Goal: Task Accomplishment & Management: Use online tool/utility

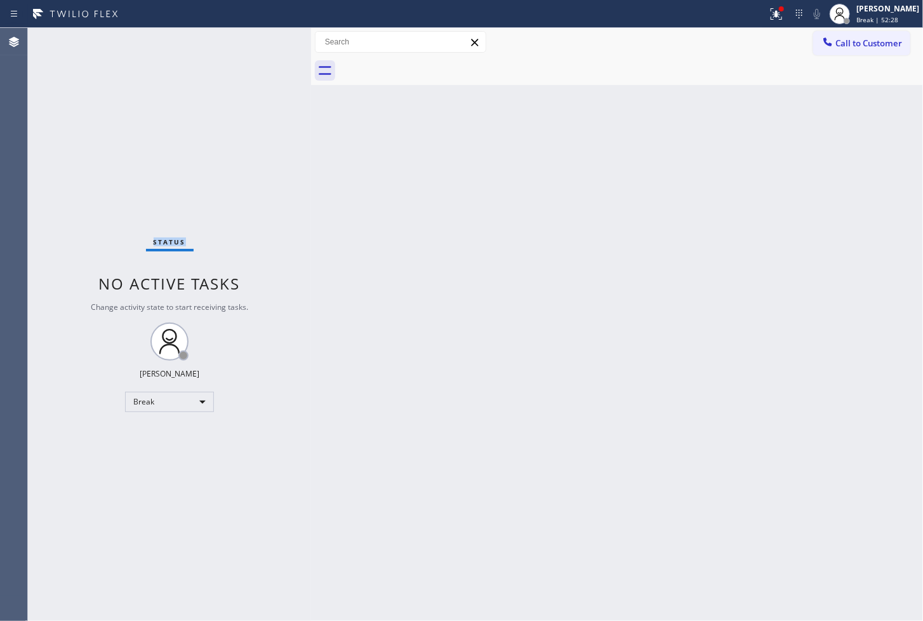
click at [124, 192] on div "Status No active tasks Change activity state to start receiving tasks. [PERSON_…" at bounding box center [169, 324] width 283 height 593
click at [64, 221] on div "Status No active tasks Change activity state to start receiving tasks. [PERSON_…" at bounding box center [169, 324] width 283 height 593
click at [769, 18] on icon at bounding box center [776, 13] width 15 height 15
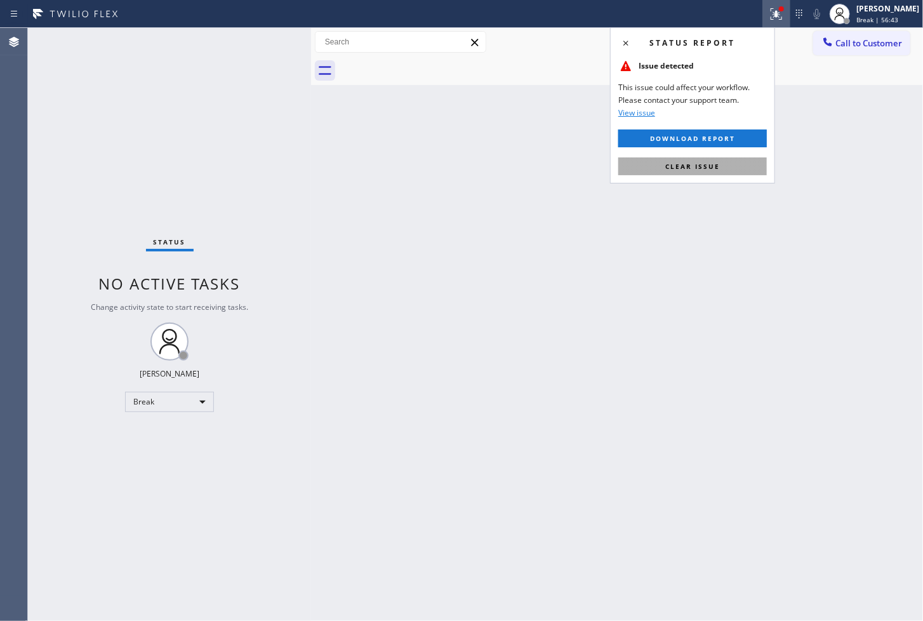
click at [714, 168] on span "Clear issue" at bounding box center [692, 166] width 55 height 9
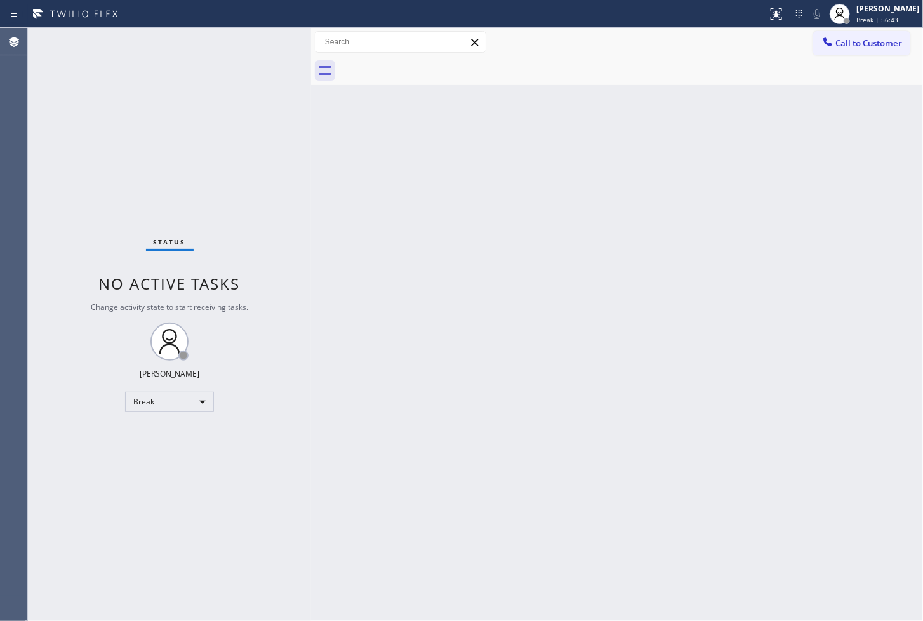
click at [588, 343] on div "Back to Dashboard Change Sender ID Customers Technicians Select a contact Outbo…" at bounding box center [617, 324] width 612 height 593
click at [200, 404] on div "Break" at bounding box center [169, 402] width 89 height 20
click at [182, 438] on li "Available" at bounding box center [169, 434] width 86 height 15
drag, startPoint x: 259, startPoint y: 167, endPoint x: 515, endPoint y: 81, distance: 270.0
click at [299, 148] on div "Status No active tasks Change activity state to start receiving tasks. [PERSON_…" at bounding box center [169, 324] width 283 height 593
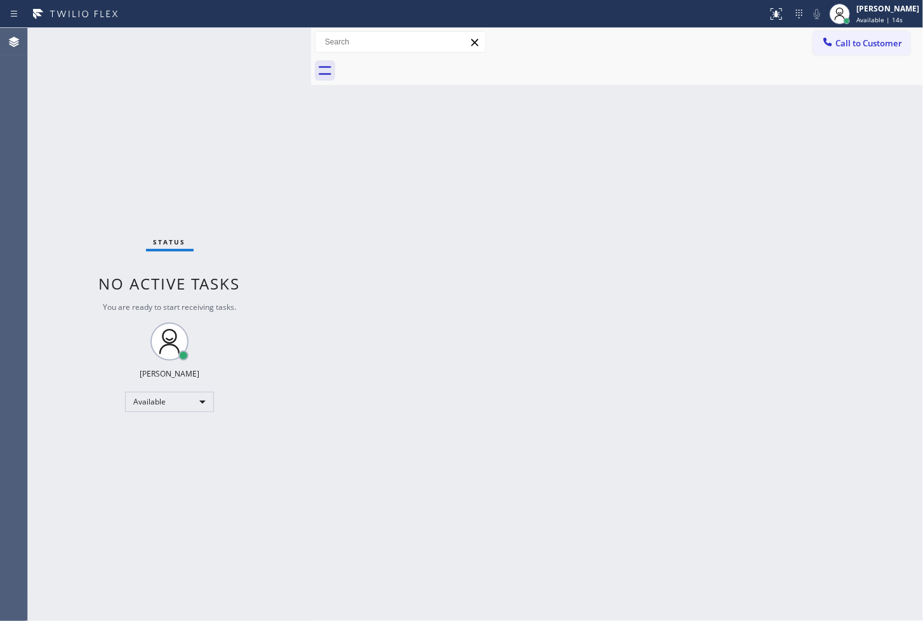
click at [118, 173] on div "Status No active tasks You are ready to start receiving tasks. [PERSON_NAME]" at bounding box center [169, 324] width 283 height 593
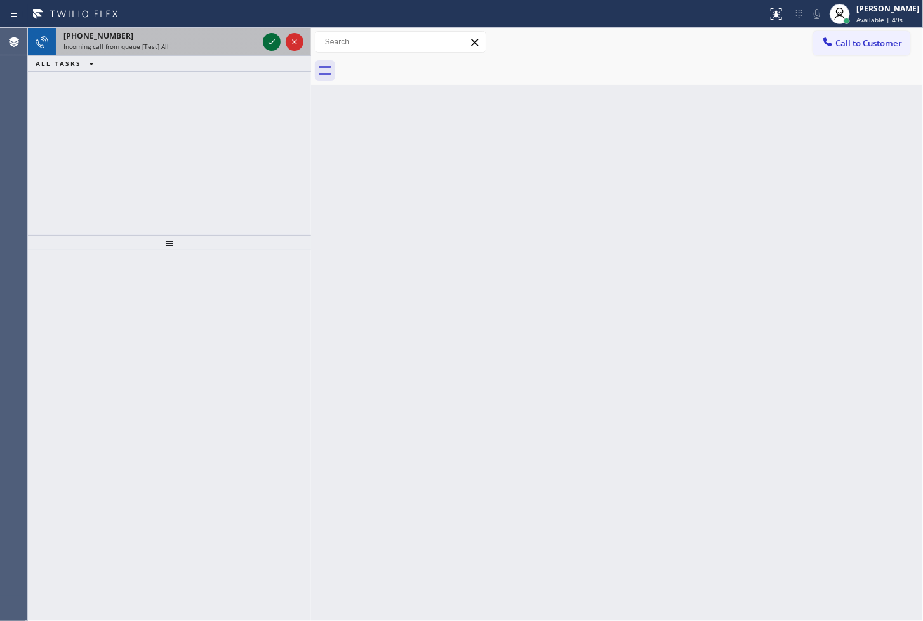
click at [268, 39] on icon at bounding box center [271, 41] width 15 height 15
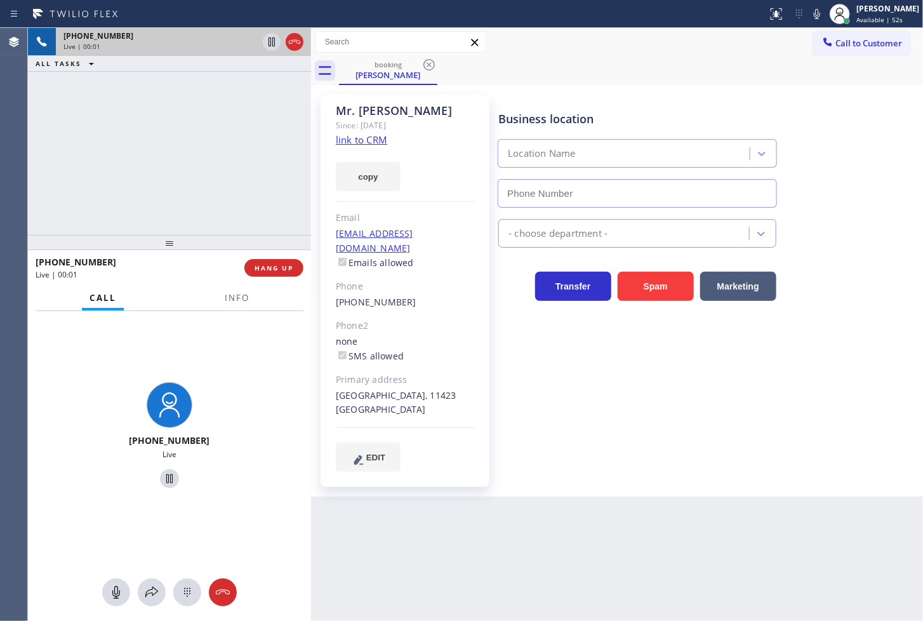
type input "[PHONE_NUMBER]"
click at [661, 432] on div "Business location Repair Twist of [US_STATE] [PHONE_NUMBER] Appliance Repair Re…" at bounding box center [708, 283] width 424 height 370
click at [355, 136] on link "link to CRM" at bounding box center [361, 139] width 51 height 13
click at [138, 138] on div "[PHONE_NUMBER] Live | 00:25 ALL TASKS ALL TASKS ACTIVE TASKS TASKS IN WRAP UP" at bounding box center [169, 131] width 283 height 207
click at [814, 13] on icon at bounding box center [817, 14] width 6 height 10
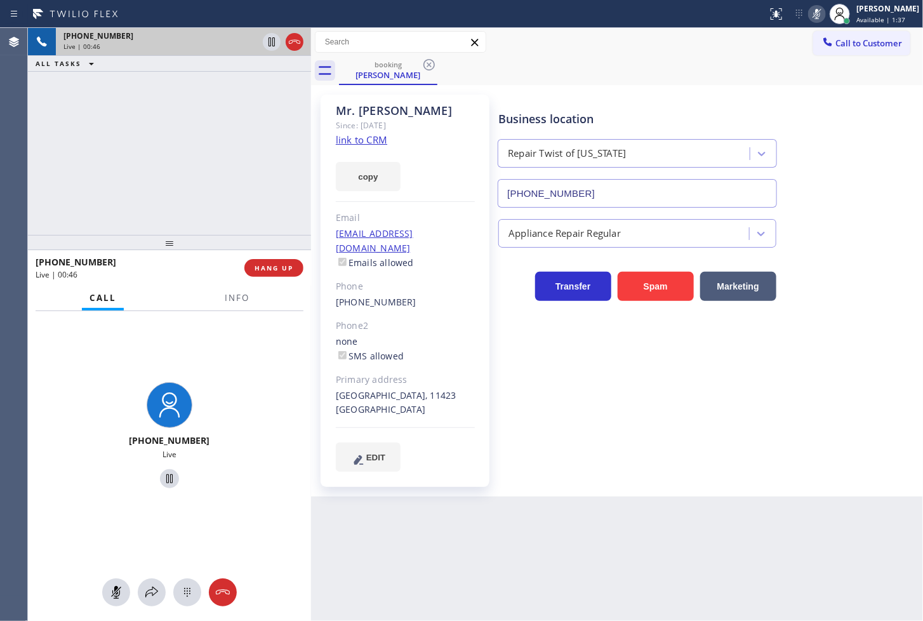
click at [119, 256] on div "[PHONE_NUMBER]" at bounding box center [136, 262] width 200 height 12
click at [809, 8] on icon at bounding box center [816, 13] width 15 height 15
click at [138, 197] on div "[PHONE_NUMBER] Live | 00:48 ALL TASKS ALL TASKS ACTIVE TASKS TASKS IN WRAP UP" at bounding box center [169, 131] width 283 height 207
click at [256, 456] on div "Live" at bounding box center [169, 454] width 273 height 11
click at [96, 103] on div "[PHONE_NUMBER] Live | 00:50 ALL TASKS ALL TASKS ACTIVE TASKS TASKS IN WRAP UP" at bounding box center [169, 131] width 283 height 207
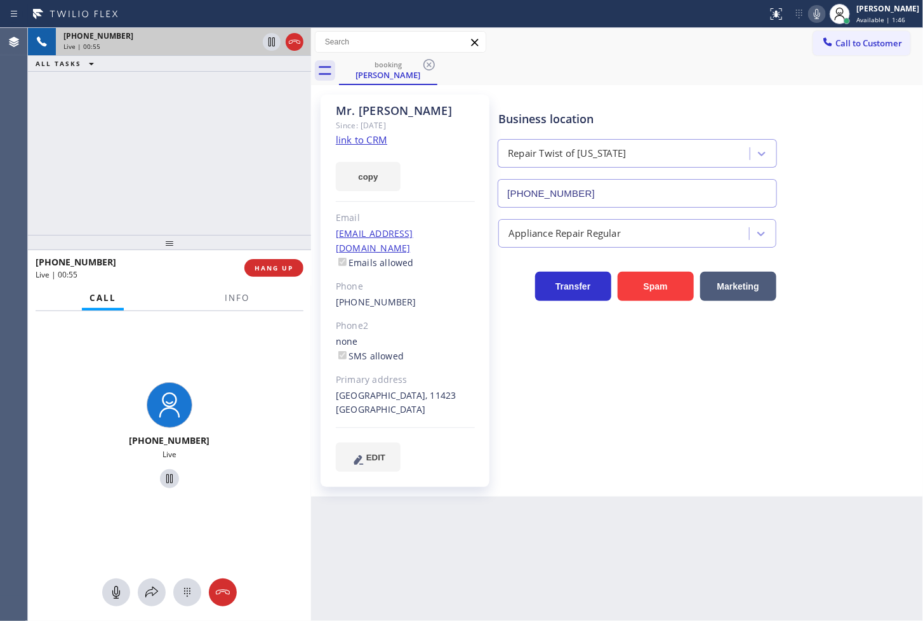
click at [258, 409] on div "[PHONE_NUMBER] Live" at bounding box center [169, 437] width 273 height 110
click at [234, 117] on div "[PHONE_NUMBER] Live | 00:55 ALL TASKS ALL TASKS ACTIVE TASKS TASKS IN WRAP UP" at bounding box center [169, 131] width 283 height 207
click at [809, 13] on icon at bounding box center [816, 13] width 15 height 15
click at [270, 39] on icon at bounding box center [271, 41] width 15 height 15
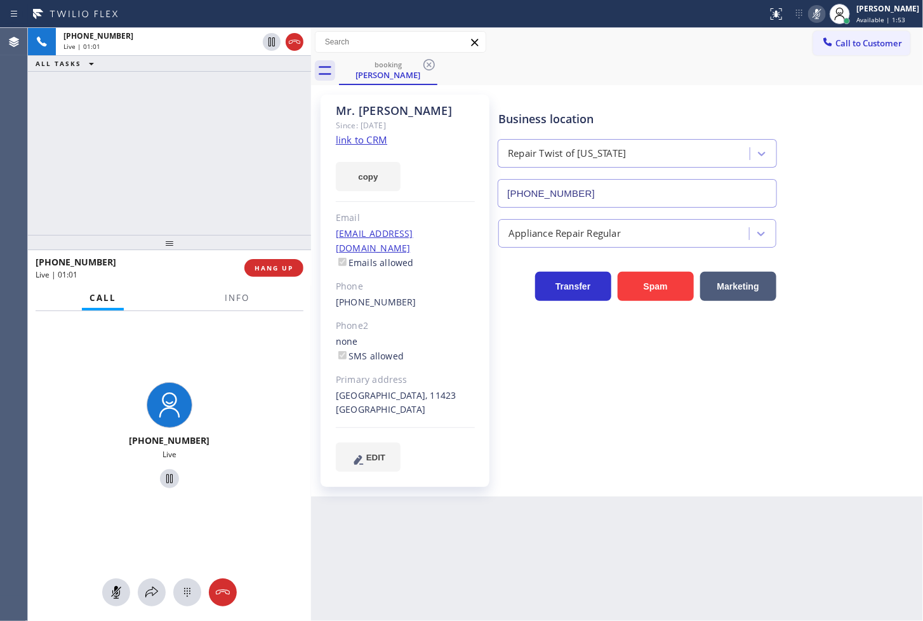
click at [166, 126] on div "[PHONE_NUMBER] Live | 01:01 ALL TASKS ALL TASKS ACTIVE TASKS TASKS IN WRAP UP" at bounding box center [169, 131] width 283 height 207
click at [224, 453] on div "On Hold" at bounding box center [169, 454] width 273 height 11
click at [98, 147] on div "[PHONE_NUMBER] Live | 01:14 ALL TASKS ALL TASKS ACTIVE TASKS TASKS IN WRAP UP" at bounding box center [169, 131] width 283 height 207
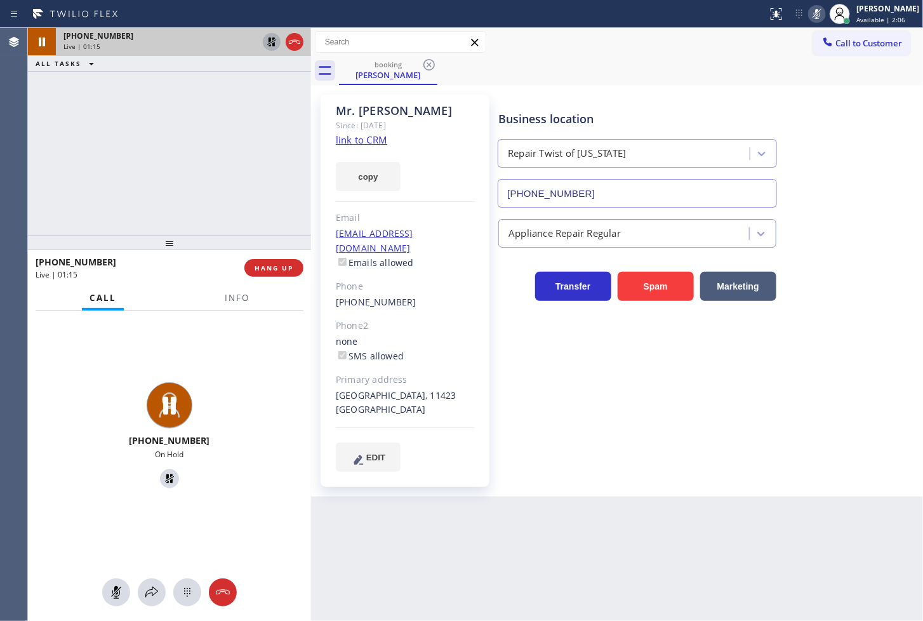
click at [273, 41] on icon at bounding box center [271, 41] width 9 height 9
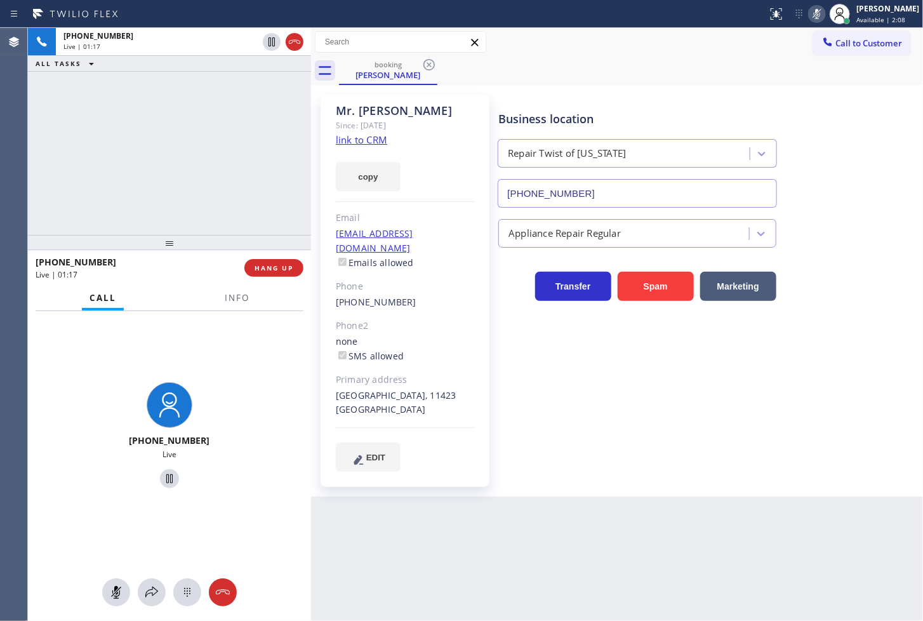
click at [809, 11] on icon at bounding box center [816, 13] width 15 height 15
click at [194, 176] on div "[PHONE_NUMBER] Live | 01:17 ALL TASKS ALL TASKS ACTIVE TASKS TASKS IN WRAP UP" at bounding box center [169, 131] width 283 height 207
click at [701, 416] on div "Business location Repair Twist of [US_STATE] [PHONE_NUMBER] Appliance Repair Re…" at bounding box center [708, 283] width 424 height 370
click at [223, 365] on div "[PHONE_NUMBER] Live" at bounding box center [169, 437] width 283 height 252
click at [215, 163] on div "[PHONE_NUMBER] Live | 01:19 ALL TASKS ALL TASKS ACTIVE TASKS TASKS IN WRAP UP" at bounding box center [169, 131] width 283 height 207
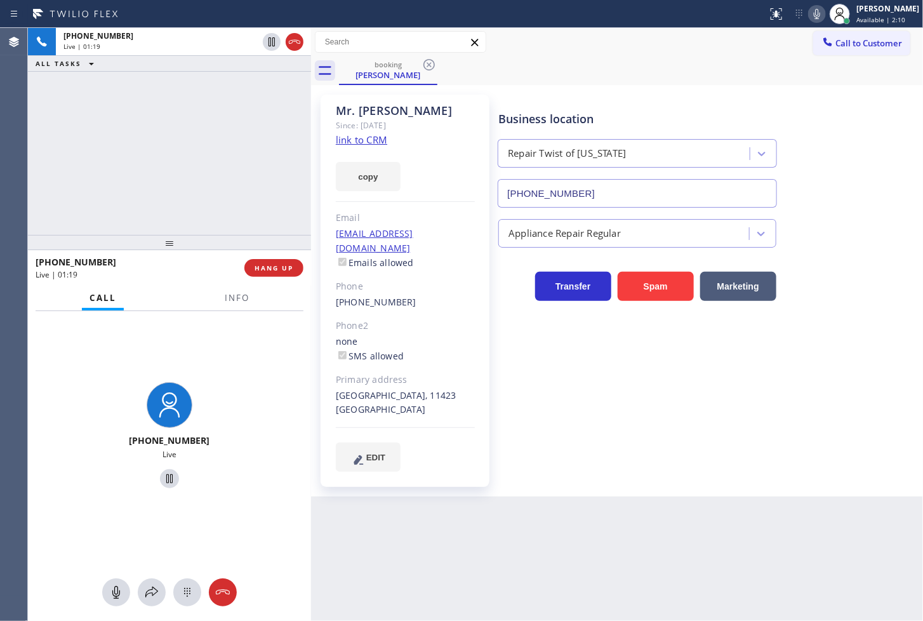
click at [276, 401] on div "[PHONE_NUMBER] Live" at bounding box center [169, 437] width 273 height 110
click at [208, 357] on div "[PHONE_NUMBER] Live" at bounding box center [169, 437] width 283 height 252
click at [194, 205] on div "[PHONE_NUMBER] Live | 01:27 ALL TASKS ALL TASKS ACTIVE TASKS TASKS IN WRAP UP" at bounding box center [169, 131] width 283 height 207
click at [237, 402] on div "[PHONE_NUMBER] Live" at bounding box center [169, 437] width 273 height 110
click at [279, 272] on span "HANG UP" at bounding box center [274, 267] width 39 height 9
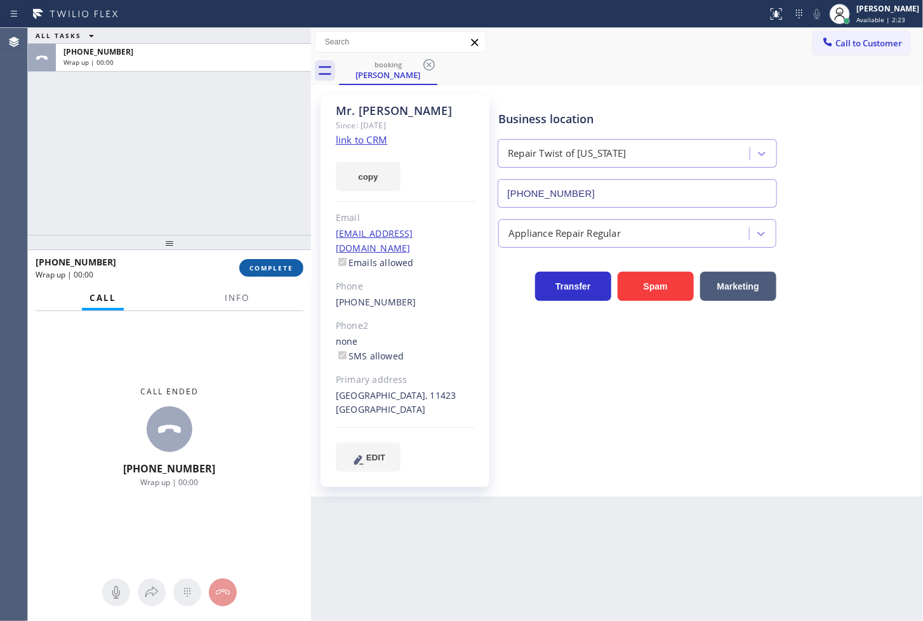
click at [279, 272] on span "COMPLETE" at bounding box center [271, 267] width 44 height 9
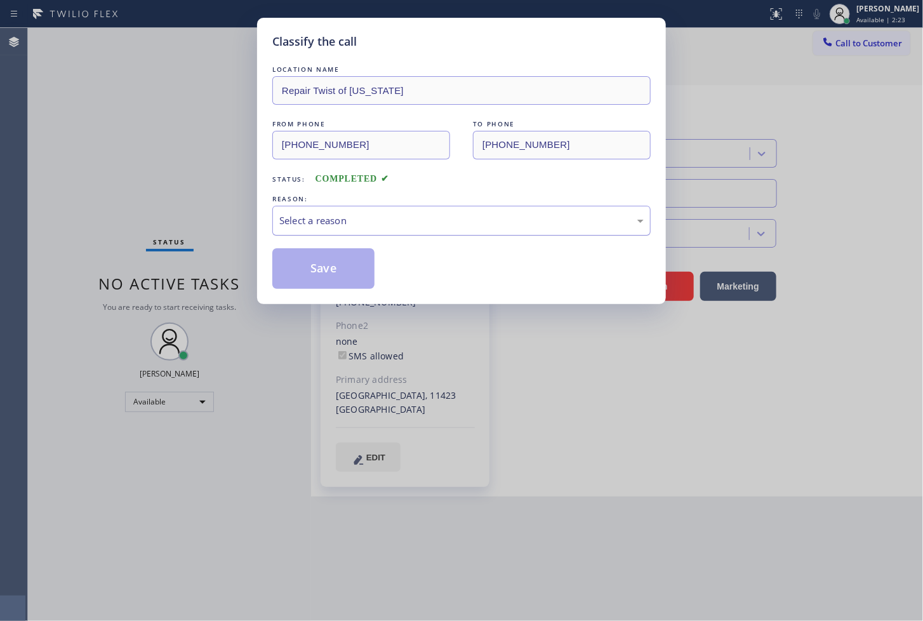
click at [313, 215] on div "Select a reason" at bounding box center [461, 220] width 364 height 15
click at [347, 273] on button "Save" at bounding box center [323, 268] width 102 height 41
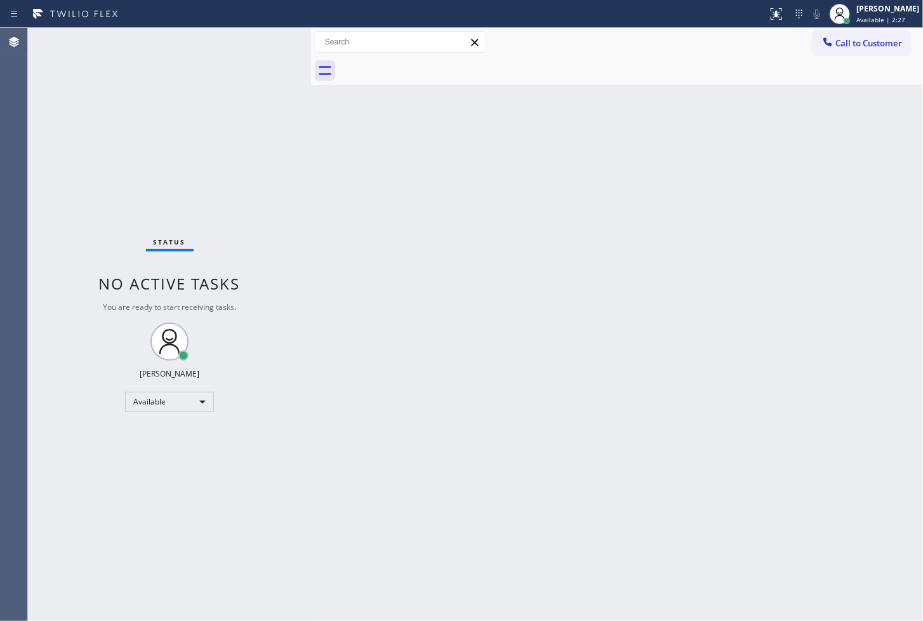
click at [246, 32] on div "Status No active tasks You are ready to start receiving tasks. [PERSON_NAME]" at bounding box center [169, 324] width 283 height 593
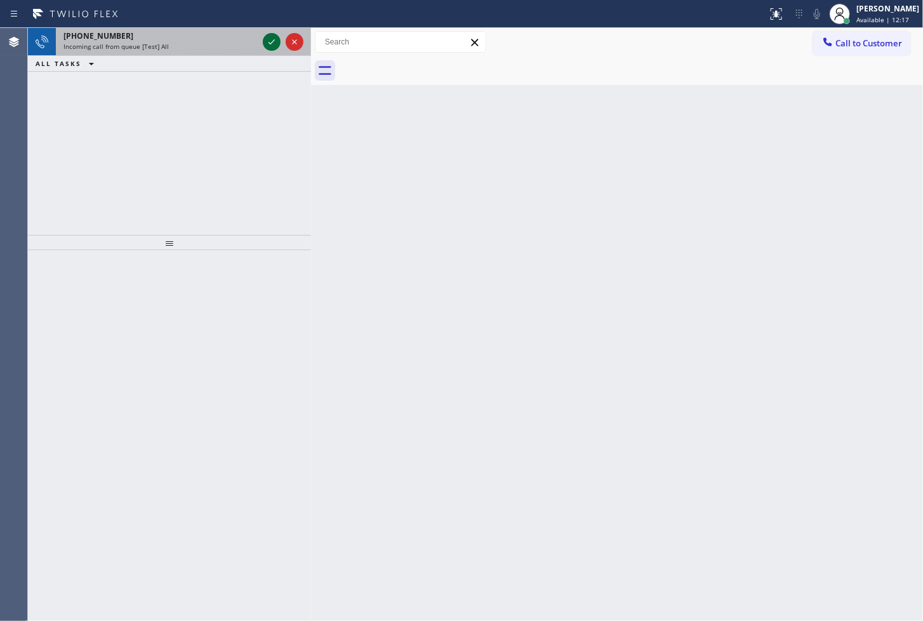
click at [271, 40] on icon at bounding box center [271, 41] width 15 height 15
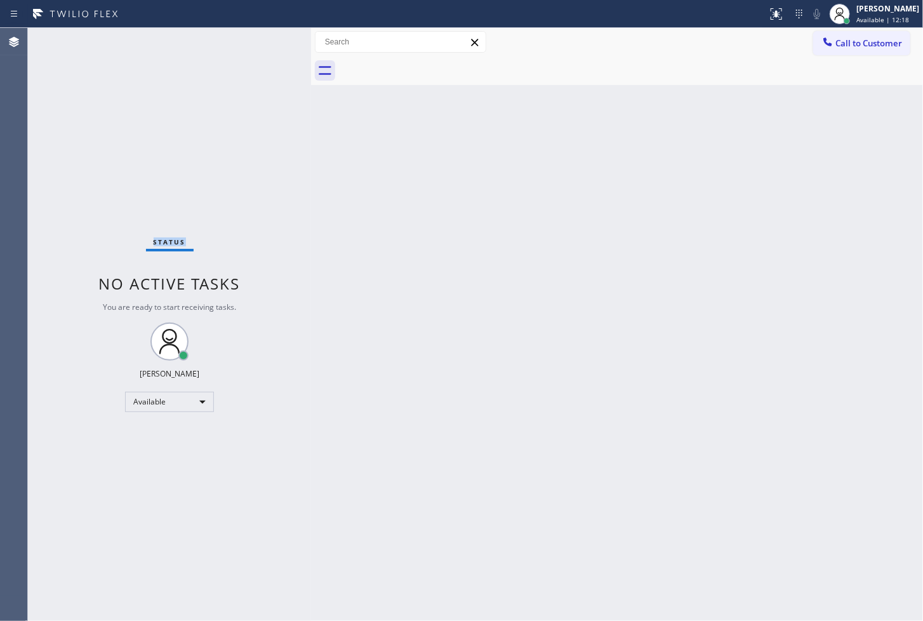
click at [271, 40] on div "Status No active tasks You are ready to start receiving tasks. [PERSON_NAME]" at bounding box center [169, 324] width 283 height 593
click at [762, 4] on button at bounding box center [776, 14] width 28 height 28
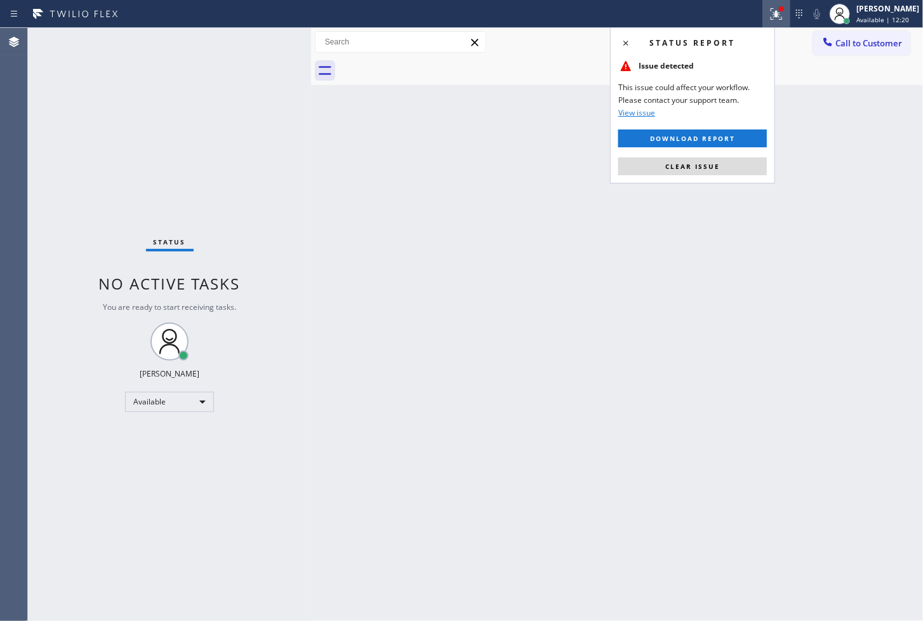
click at [728, 156] on div "Status report Issue detected This issue could affect your workflow. Please cont…" at bounding box center [692, 105] width 165 height 156
click at [726, 163] on button "Clear issue" at bounding box center [692, 166] width 149 height 18
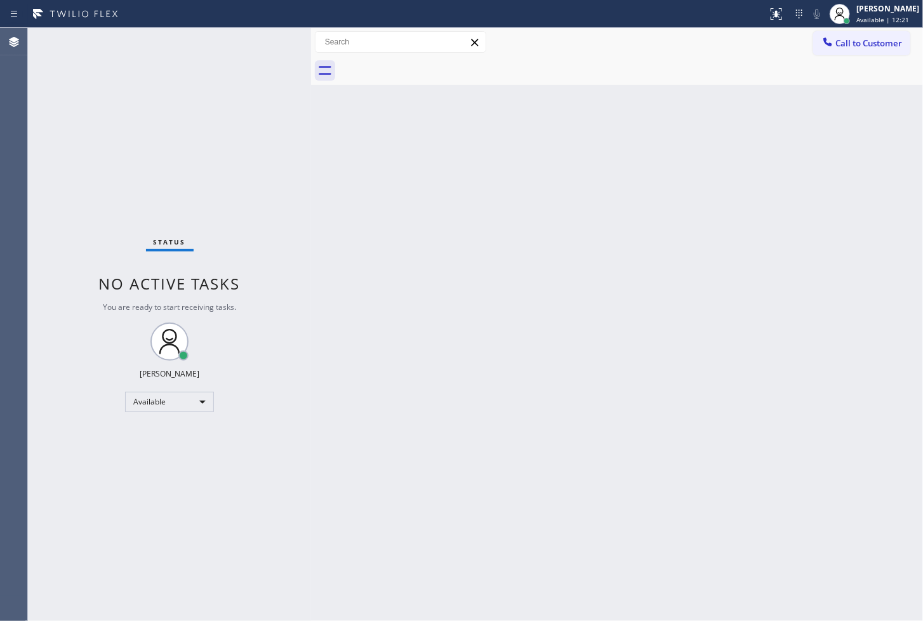
drag, startPoint x: 143, startPoint y: 189, endPoint x: 205, endPoint y: 70, distance: 133.7
click at [150, 173] on div "Status No active tasks You are ready to start receiving tasks. [PERSON_NAME]" at bounding box center [169, 324] width 283 height 593
click at [261, 42] on div "Status No active tasks You are ready to start receiving tasks. [PERSON_NAME]" at bounding box center [169, 324] width 283 height 593
click at [67, 93] on div "Status No active tasks You are ready to start receiving tasks. [PERSON_NAME]" at bounding box center [169, 324] width 283 height 593
click at [263, 39] on div "Status No active tasks You are ready to start receiving tasks. [PERSON_NAME]" at bounding box center [169, 324] width 283 height 593
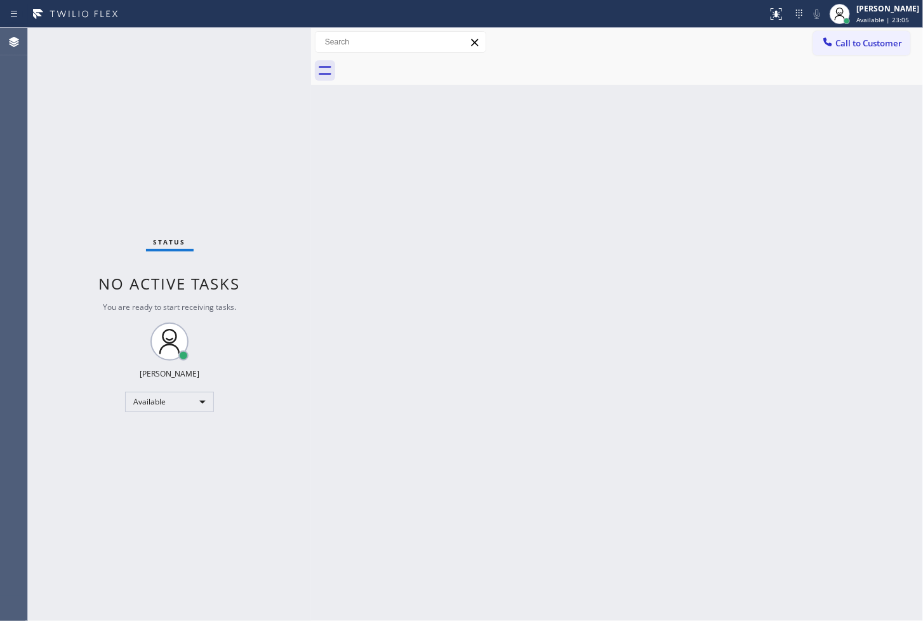
click at [257, 59] on div "Status No active tasks You are ready to start receiving tasks. [PERSON_NAME]" at bounding box center [169, 324] width 283 height 593
click at [272, 48] on div "Status No active tasks You are ready to start receiving tasks. [PERSON_NAME]" at bounding box center [169, 324] width 283 height 593
click at [268, 39] on div "Status No active tasks You are ready to start receiving tasks. [PERSON_NAME]" at bounding box center [169, 324] width 283 height 593
click at [83, 123] on div "Status No active tasks You are ready to start receiving tasks. [PERSON_NAME]" at bounding box center [169, 324] width 283 height 593
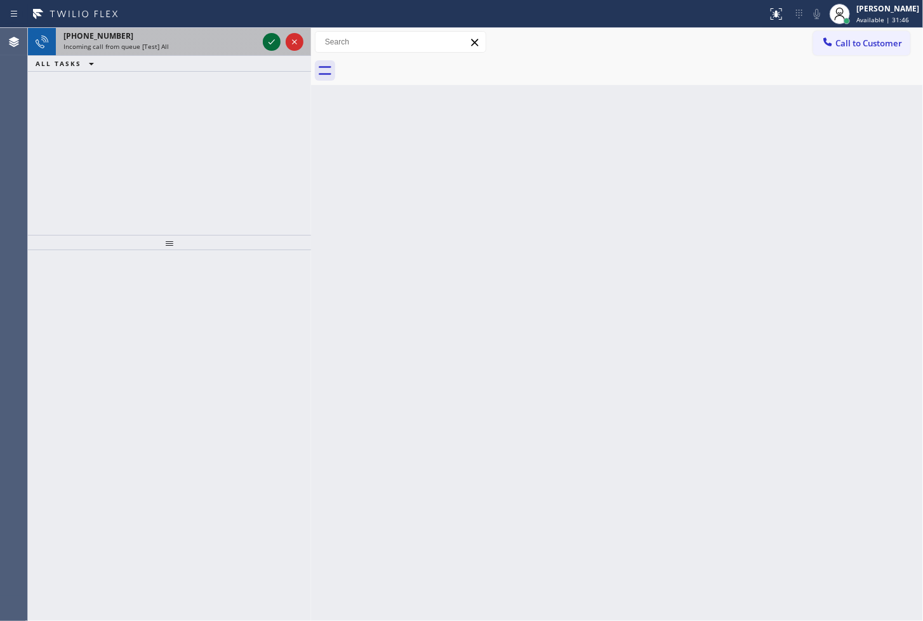
click at [274, 43] on icon at bounding box center [271, 41] width 15 height 15
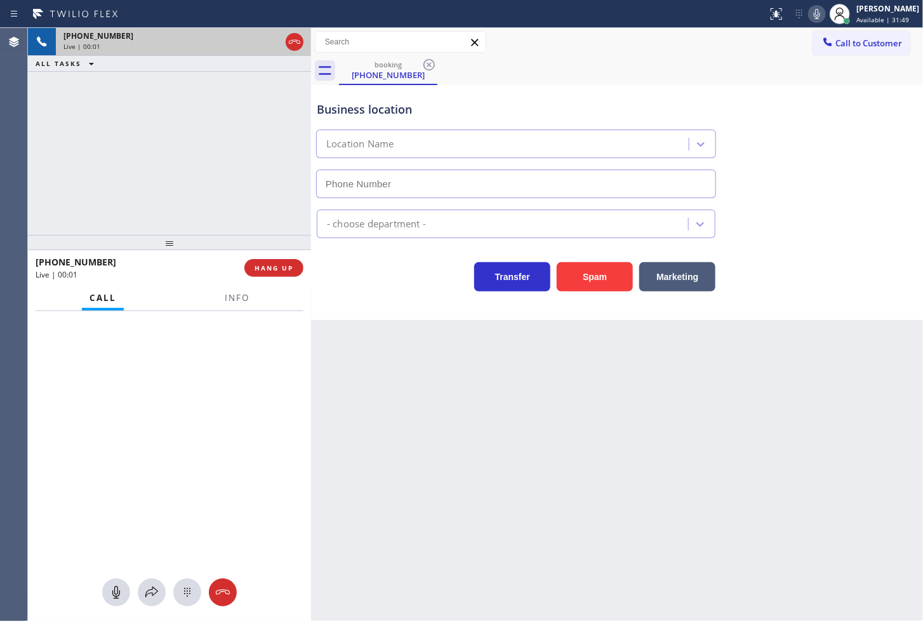
type input "[PHONE_NUMBER]"
click at [839, 141] on div "Business location Stream Line Electric [PHONE_NUMBER]" at bounding box center [617, 140] width 606 height 115
click at [242, 302] on span "Info" at bounding box center [237, 297] width 25 height 11
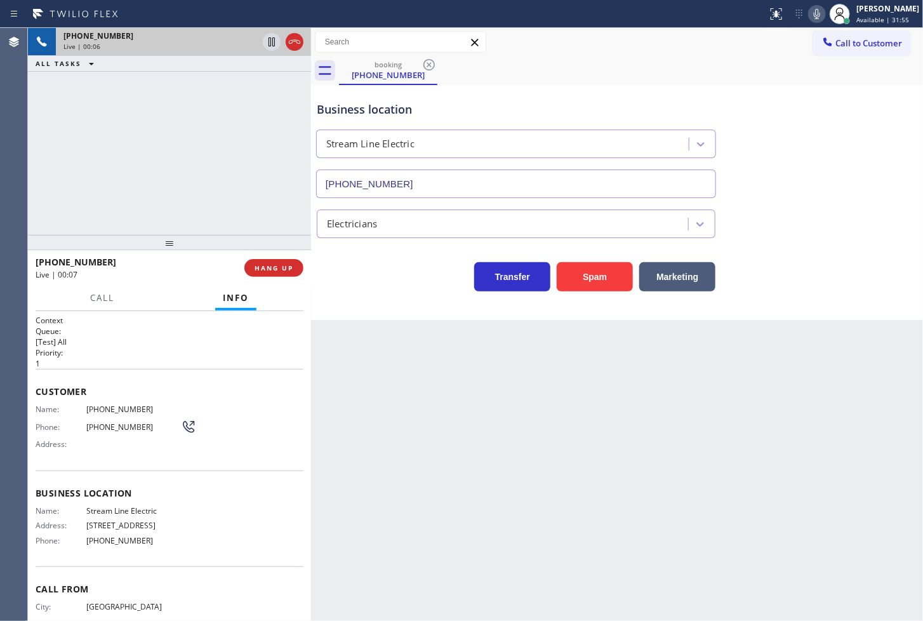
click at [201, 184] on div "[PHONE_NUMBER] Live | 00:06 ALL TASKS ALL TASKS ACTIVE TASKS TASKS IN WRAP UP" at bounding box center [169, 131] width 283 height 207
click at [184, 284] on div "[PHONE_NUMBER] Live | 00:08 HANG UP" at bounding box center [169, 268] width 283 height 36
click at [176, 199] on div "[PHONE_NUMBER] Live | 00:08 ALL TASKS ALL TASKS ACTIVE TASKS TASKS IN WRAP UP" at bounding box center [169, 131] width 283 height 207
click at [281, 262] on button "HANG UP" at bounding box center [273, 268] width 59 height 18
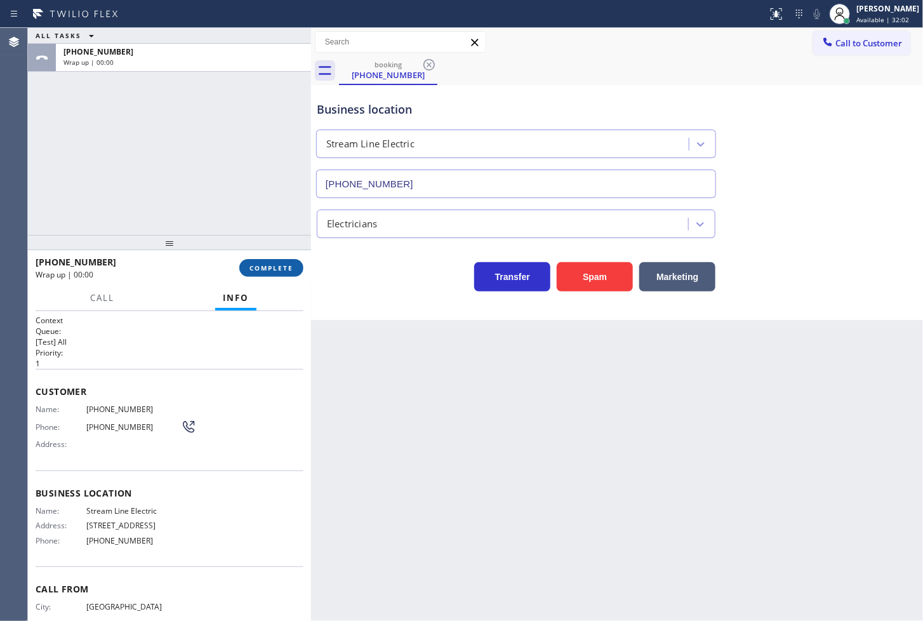
click at [281, 262] on button "COMPLETE" at bounding box center [271, 268] width 64 height 18
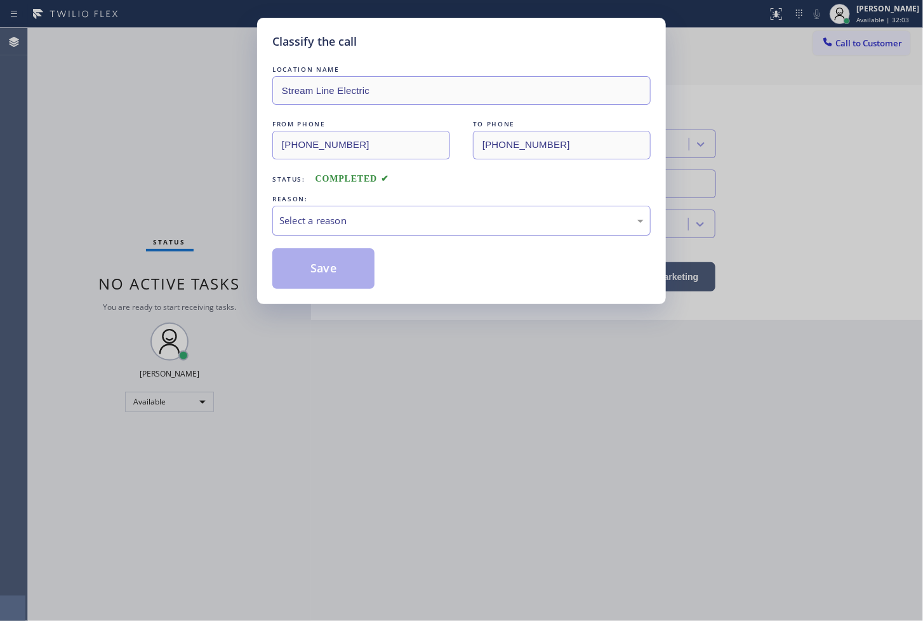
click at [341, 223] on div "Select a reason" at bounding box center [461, 220] width 364 height 15
click at [348, 274] on button "Save" at bounding box center [323, 268] width 102 height 41
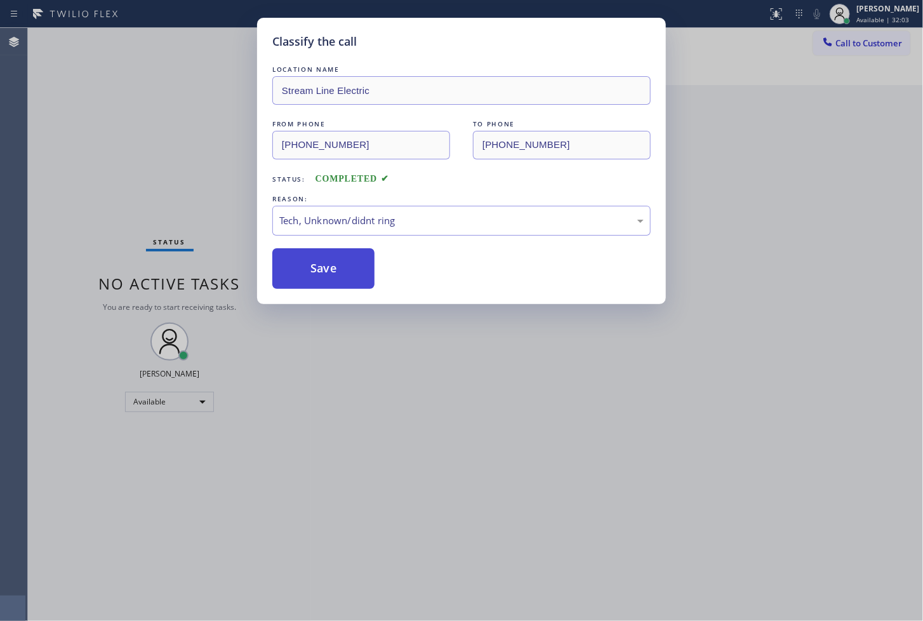
click at [348, 274] on button "Save" at bounding box center [323, 268] width 102 height 41
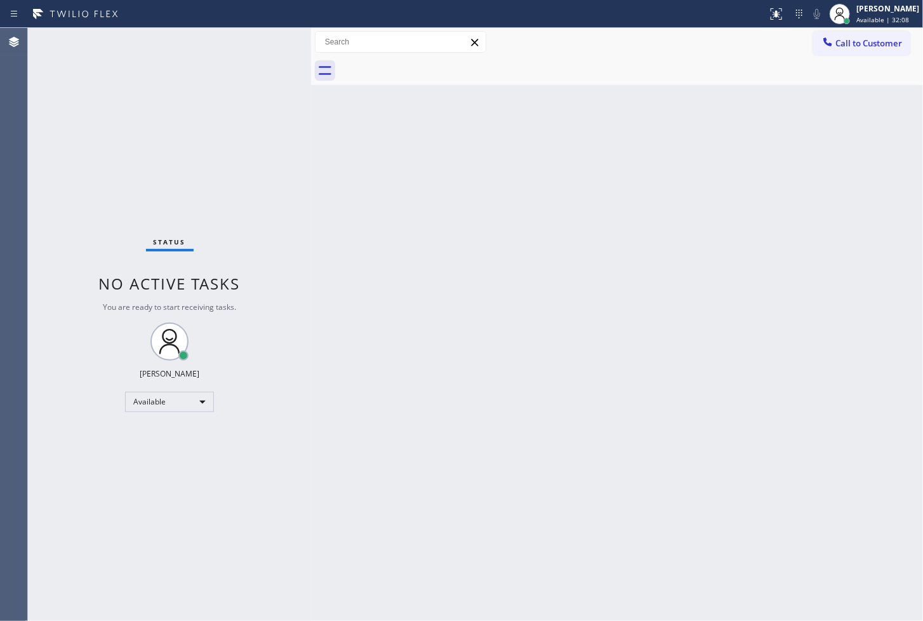
click at [257, 40] on div "Status No active tasks You are ready to start receiving tasks. [PERSON_NAME]" at bounding box center [169, 324] width 283 height 593
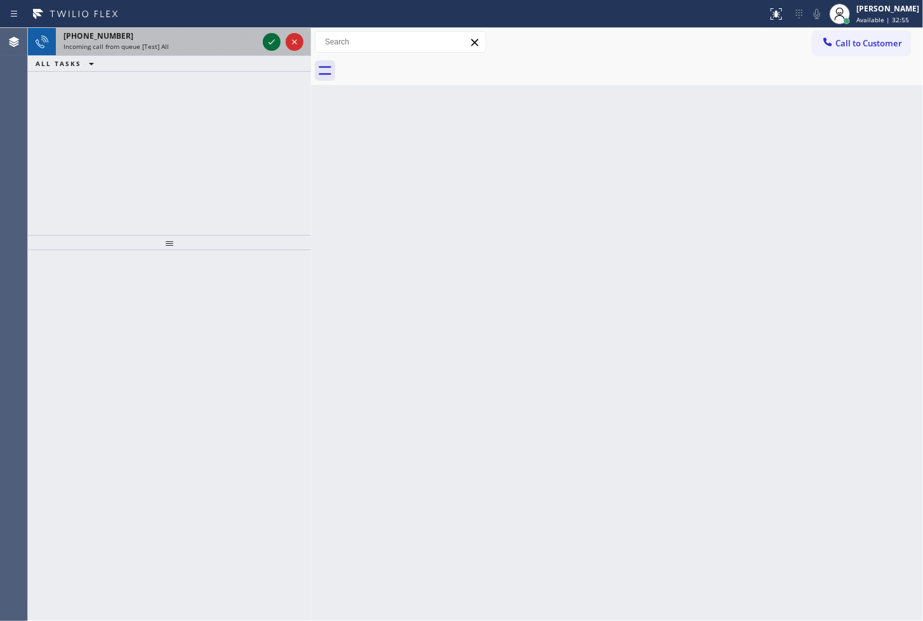
click at [270, 36] on icon at bounding box center [271, 41] width 15 height 15
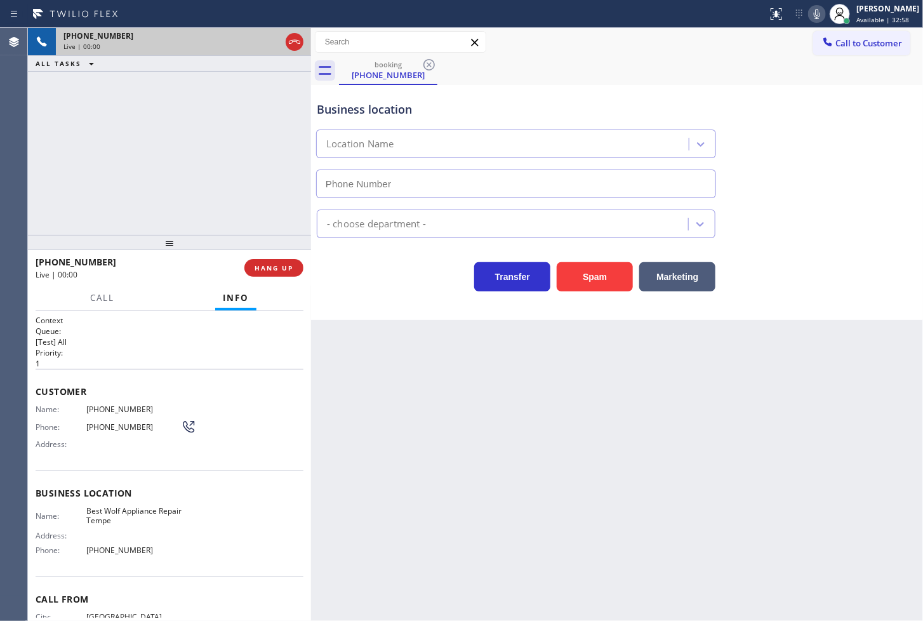
type input "[PHONE_NUMBER]"
click at [127, 136] on div "[PHONE_NUMBER] Live | 00:10 ALL TASKS ALL TASKS ACTIVE TASKS TASKS IN WRAP UP" at bounding box center [169, 131] width 283 height 207
click at [382, 326] on div "Back to Dashboard Change Sender ID Customers Technicians Select a contact Outbo…" at bounding box center [617, 324] width 612 height 593
click at [164, 167] on div "[PHONE_NUMBER] Live | 00:12 ALL TASKS ALL TASKS ACTIVE TASKS TASKS IN WRAP UP" at bounding box center [169, 131] width 283 height 207
click at [103, 303] on span "Call" at bounding box center [102, 297] width 24 height 11
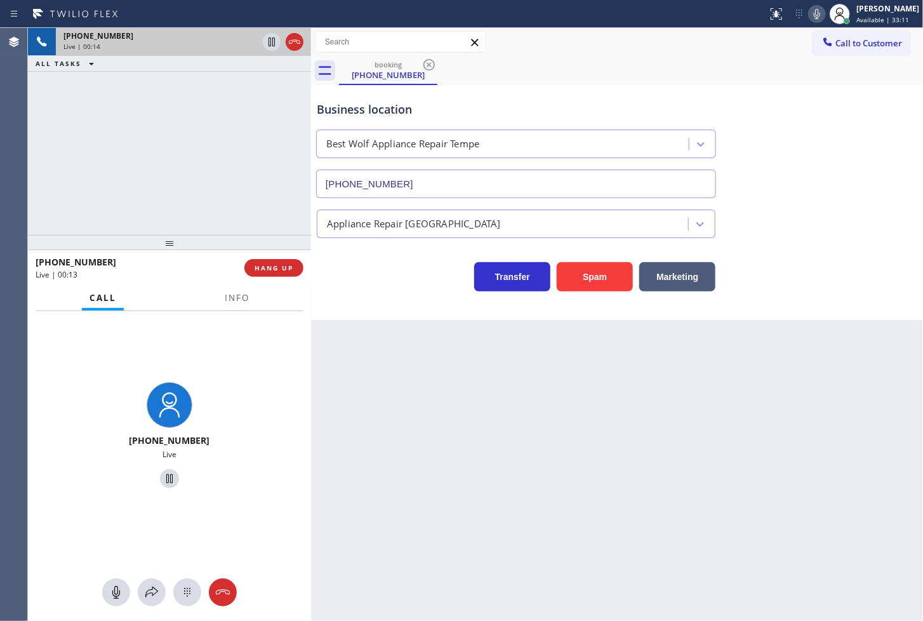
click at [163, 171] on div "[PHONE_NUMBER] Live | 00:14 ALL TASKS ALL TASKS ACTIVE TASKS TASKS IN WRAP UP" at bounding box center [169, 131] width 283 height 207
click at [353, 290] on div "Transfer Spam Marketing" at bounding box center [516, 274] width 404 height 36
click at [210, 208] on div "[PHONE_NUMBER] Live | 00:29 ALL TASKS ALL TASKS ACTIVE TASKS TASKS IN WRAP UP" at bounding box center [169, 131] width 283 height 207
click at [404, 290] on div "Transfer Spam Marketing" at bounding box center [516, 274] width 404 height 36
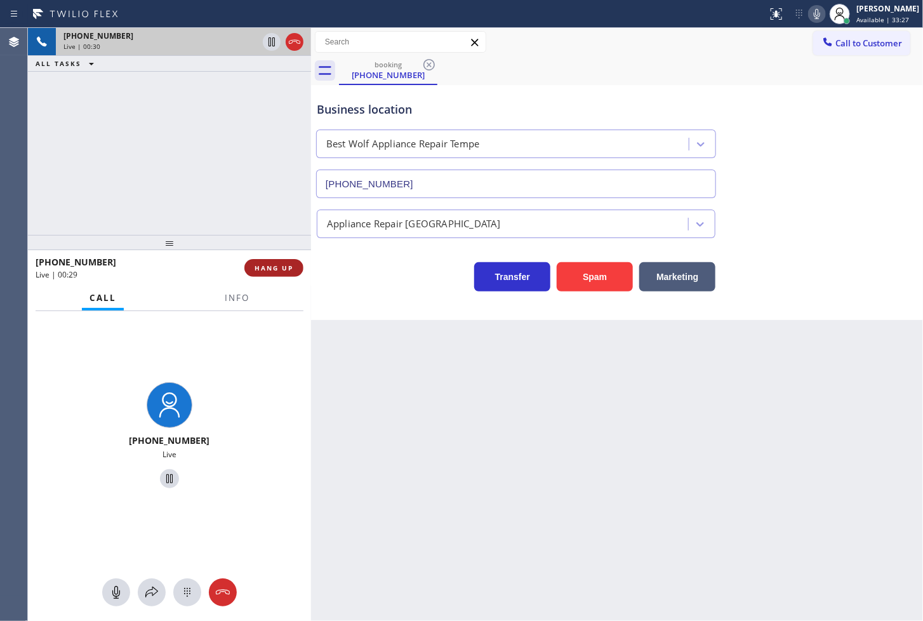
click at [258, 267] on span "HANG UP" at bounding box center [274, 267] width 39 height 9
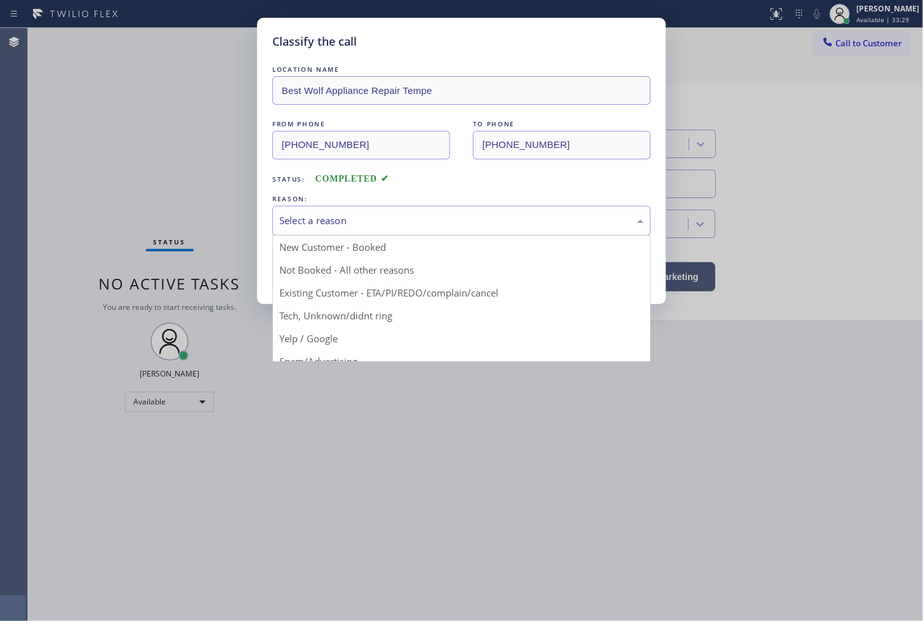
click at [354, 229] on div "Select a reason" at bounding box center [461, 221] width 378 height 30
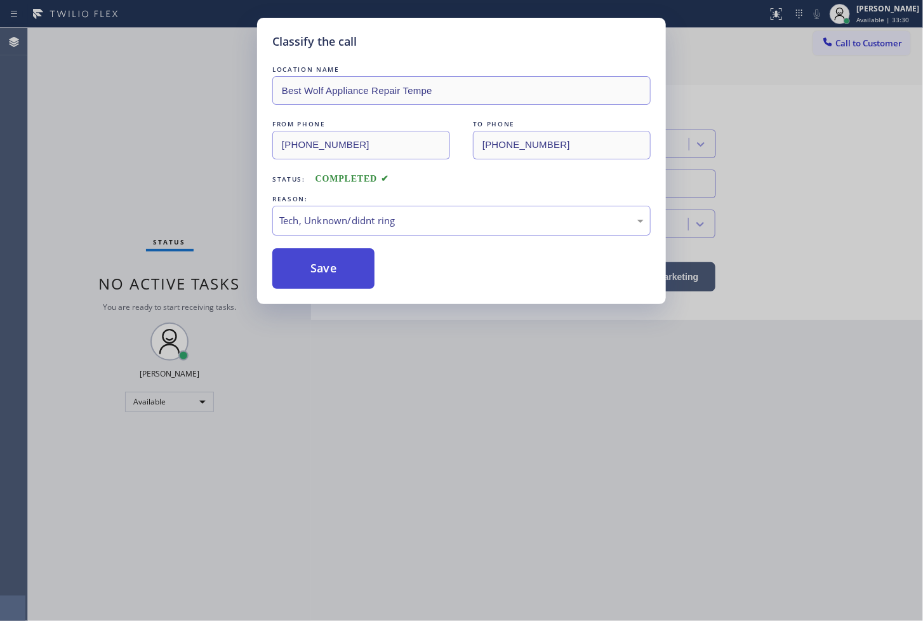
click at [348, 280] on button "Save" at bounding box center [323, 268] width 102 height 41
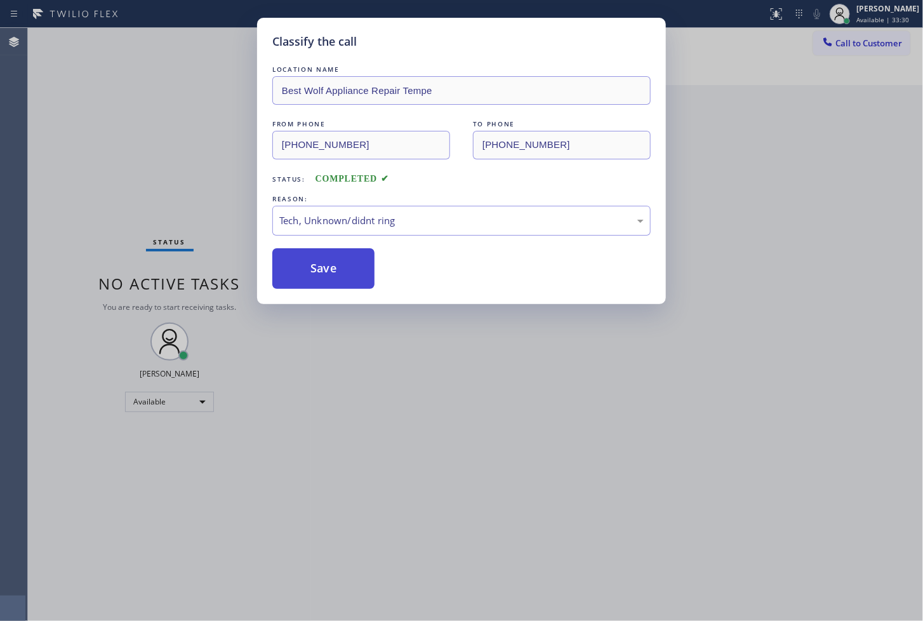
click at [348, 280] on button "Save" at bounding box center [323, 268] width 102 height 41
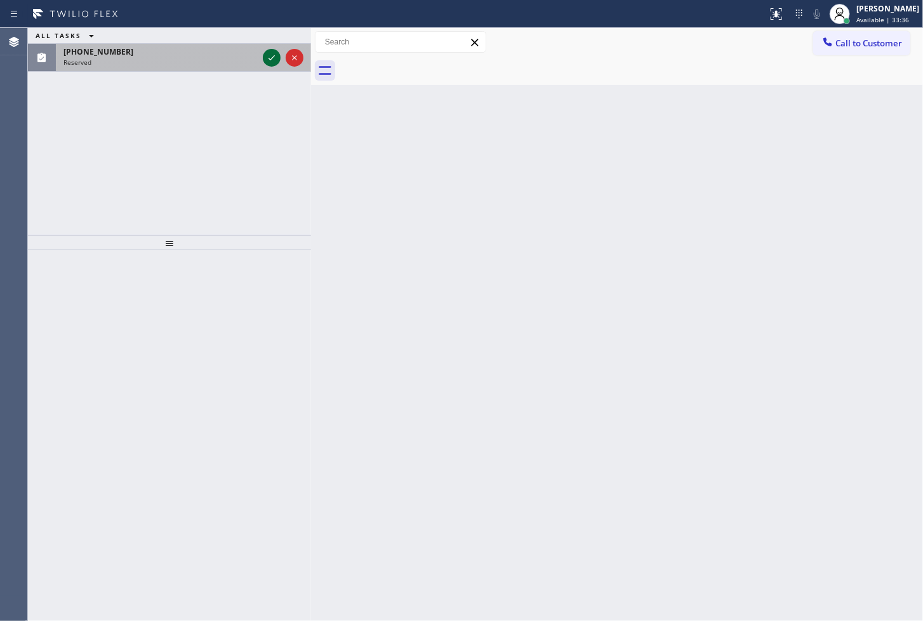
click at [272, 62] on icon at bounding box center [271, 57] width 15 height 15
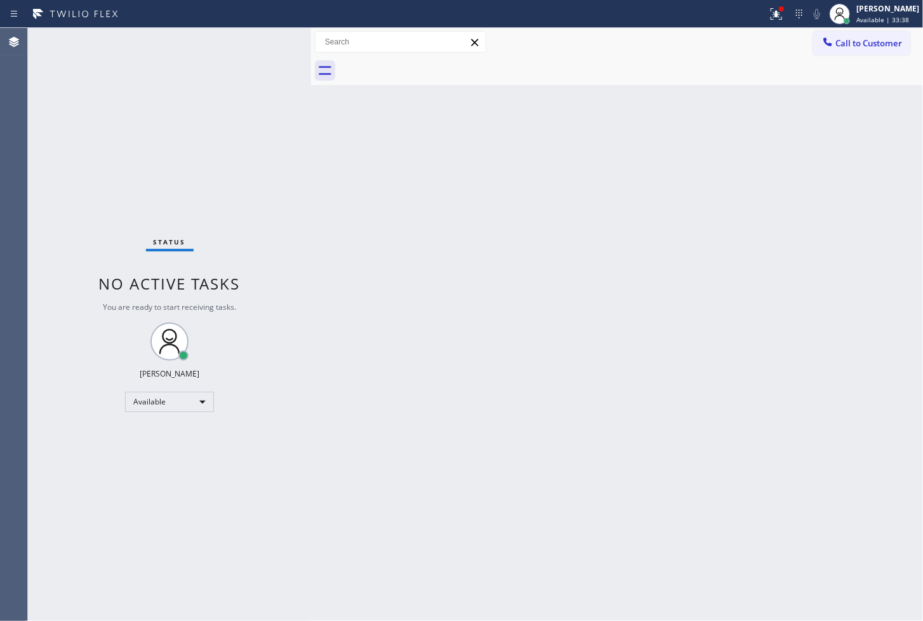
click at [267, 39] on div "Status No active tasks You are ready to start receiving tasks. [PERSON_NAME]" at bounding box center [169, 324] width 283 height 593
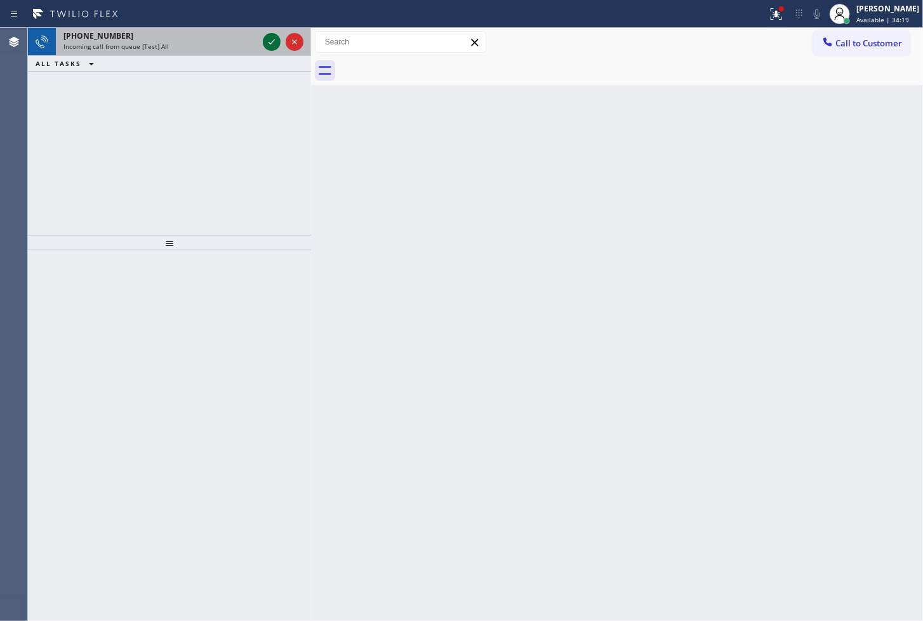
click at [267, 39] on icon at bounding box center [271, 41] width 15 height 15
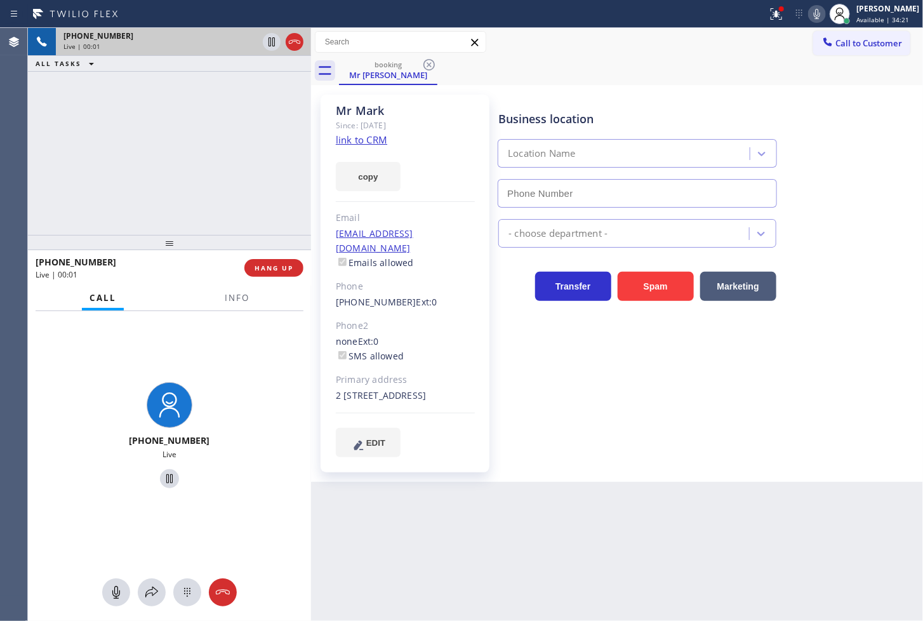
type input "[PHONE_NUMBER]"
click at [168, 131] on div "[PHONE_NUMBER] Live | 00:04 ALL TASKS ALL TASKS ACTIVE TASKS TASKS IN WRAP UP" at bounding box center [169, 131] width 283 height 207
click at [369, 140] on link "link to CRM" at bounding box center [361, 139] width 51 height 13
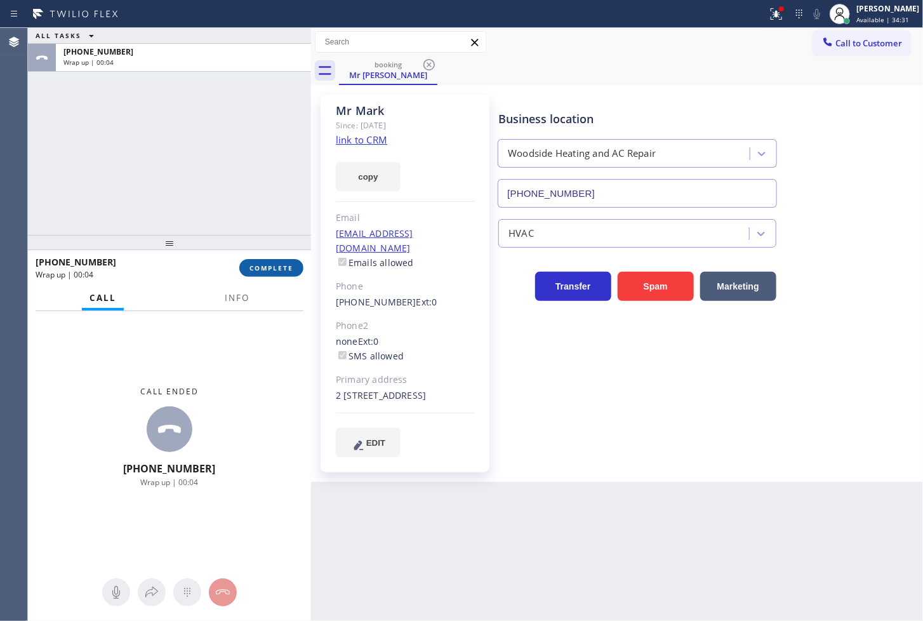
click at [262, 267] on span "COMPLETE" at bounding box center [271, 267] width 44 height 9
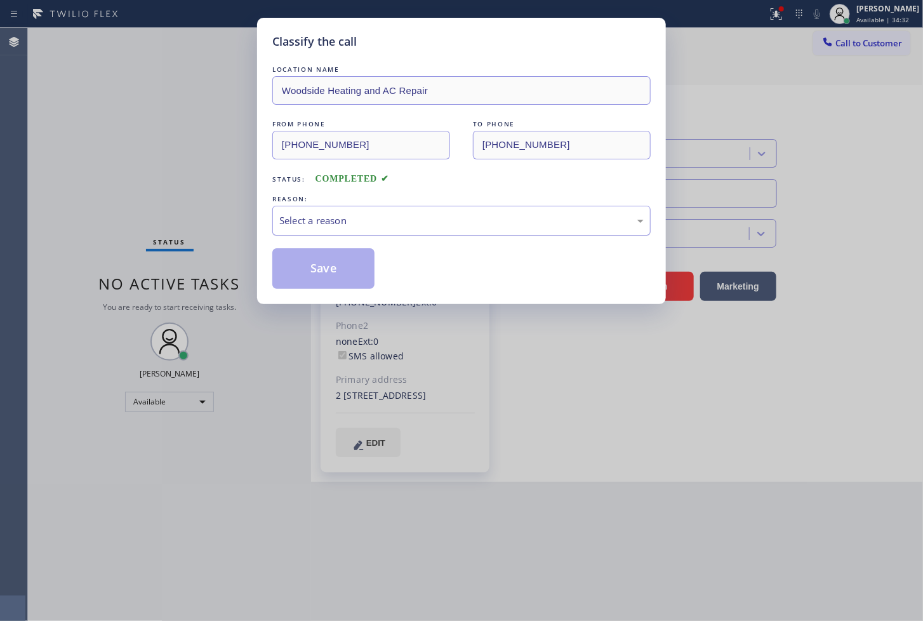
click at [371, 224] on div "Select a reason" at bounding box center [461, 220] width 364 height 15
click at [329, 267] on button "Save" at bounding box center [323, 268] width 102 height 41
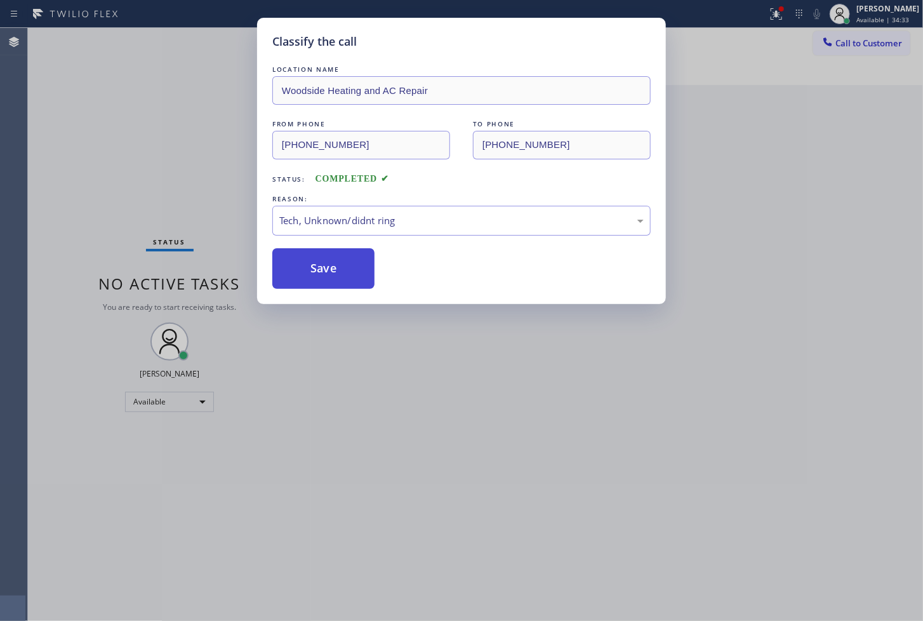
click at [329, 267] on button "Save" at bounding box center [323, 268] width 102 height 41
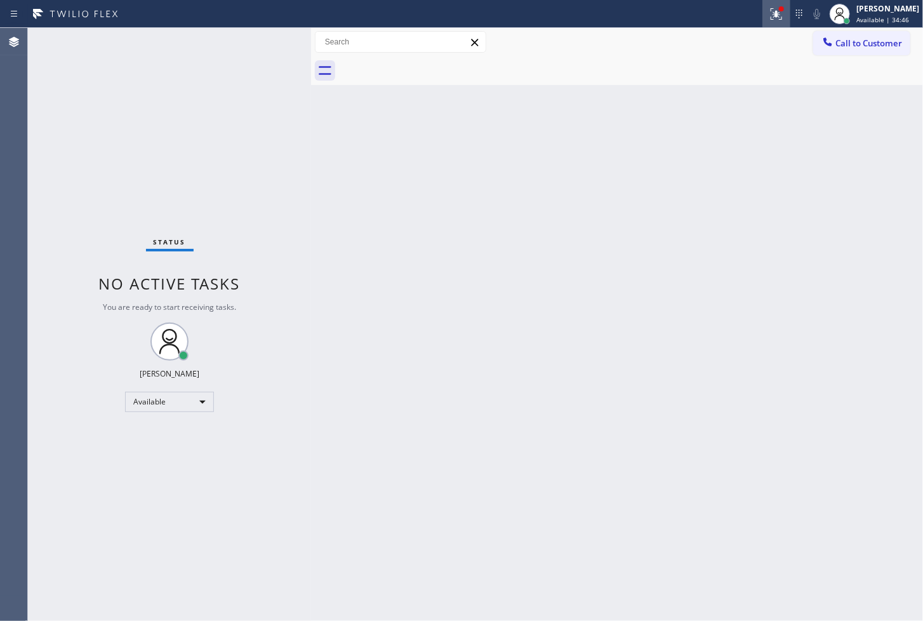
click at [769, 17] on icon at bounding box center [776, 13] width 15 height 15
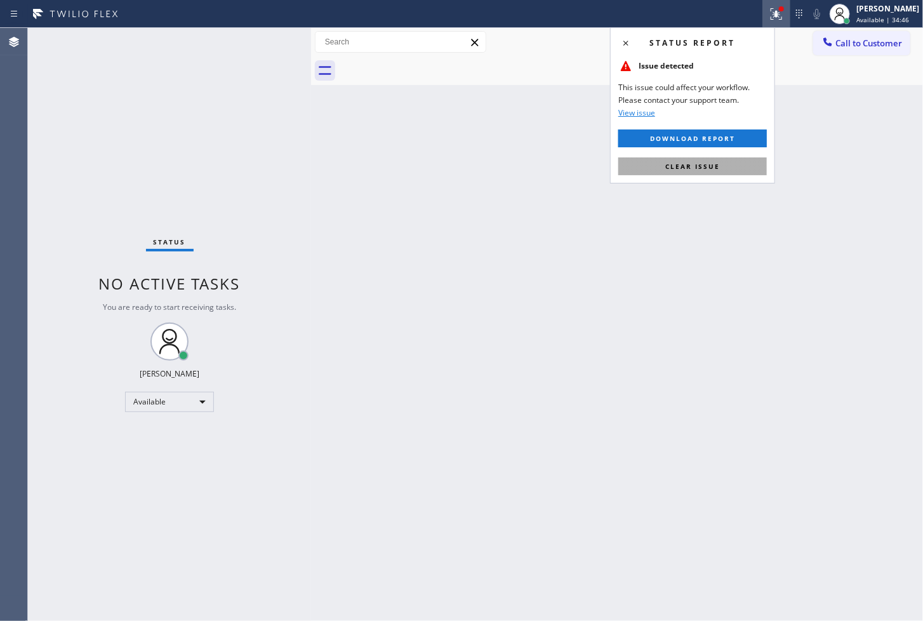
click at [726, 163] on button "Clear issue" at bounding box center [692, 166] width 149 height 18
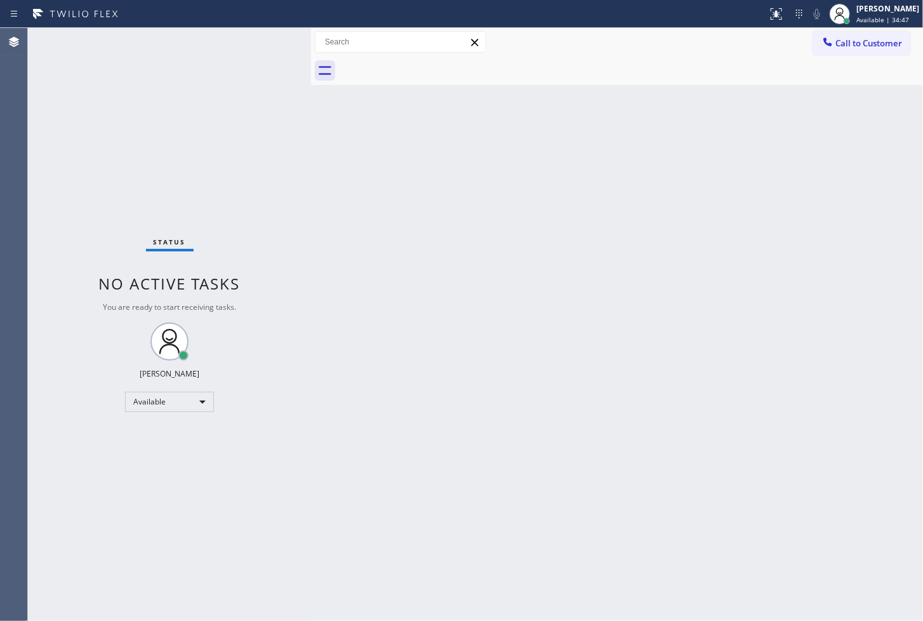
click at [253, 125] on div "Status No active tasks You are ready to start receiving tasks. [PERSON_NAME]" at bounding box center [169, 324] width 283 height 593
click at [273, 39] on div "Status No active tasks You are ready to start receiving tasks. [PERSON_NAME]" at bounding box center [169, 324] width 283 height 593
click at [267, 42] on div "Status No active tasks You are ready to start receiving tasks. [PERSON_NAME]" at bounding box center [169, 324] width 283 height 593
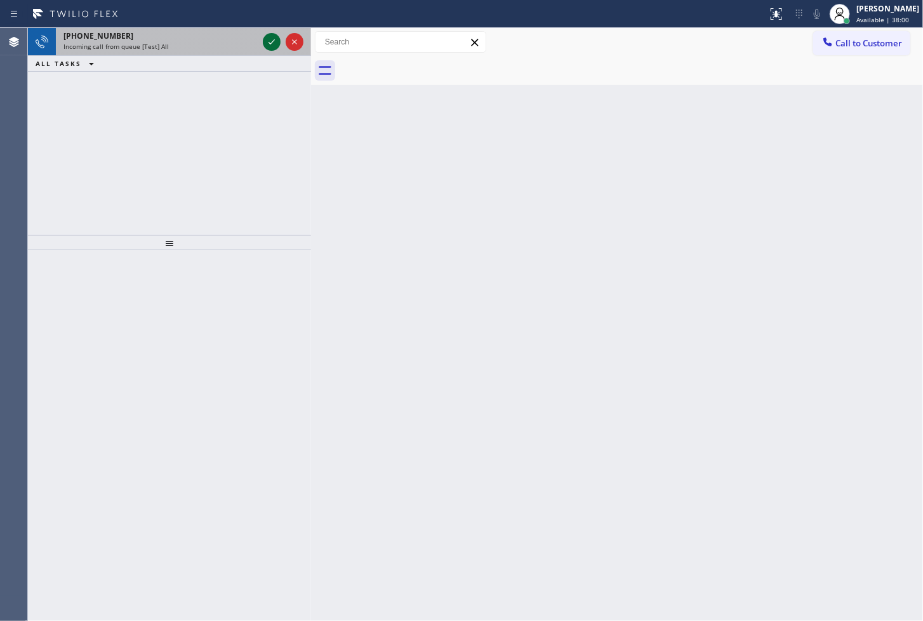
click at [277, 43] on icon at bounding box center [271, 41] width 15 height 15
click at [272, 39] on icon at bounding box center [271, 41] width 15 height 15
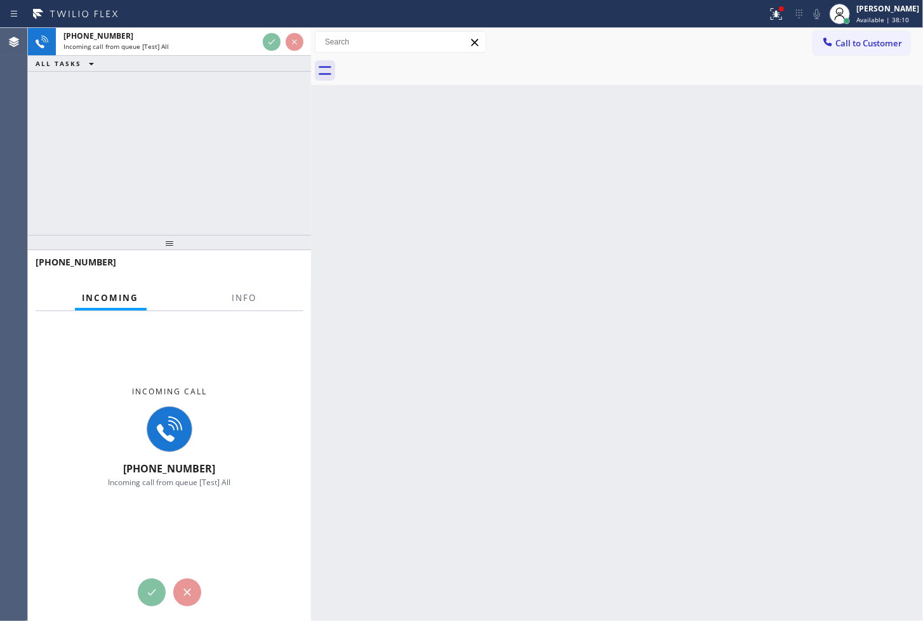
click at [426, 297] on div "Back to Dashboard Change Sender ID Customers Technicians Select a contact Outbo…" at bounding box center [617, 324] width 612 height 593
click at [426, 295] on div "Back to Dashboard Change Sender ID Customers Technicians Select a contact Outbo…" at bounding box center [617, 324] width 612 height 593
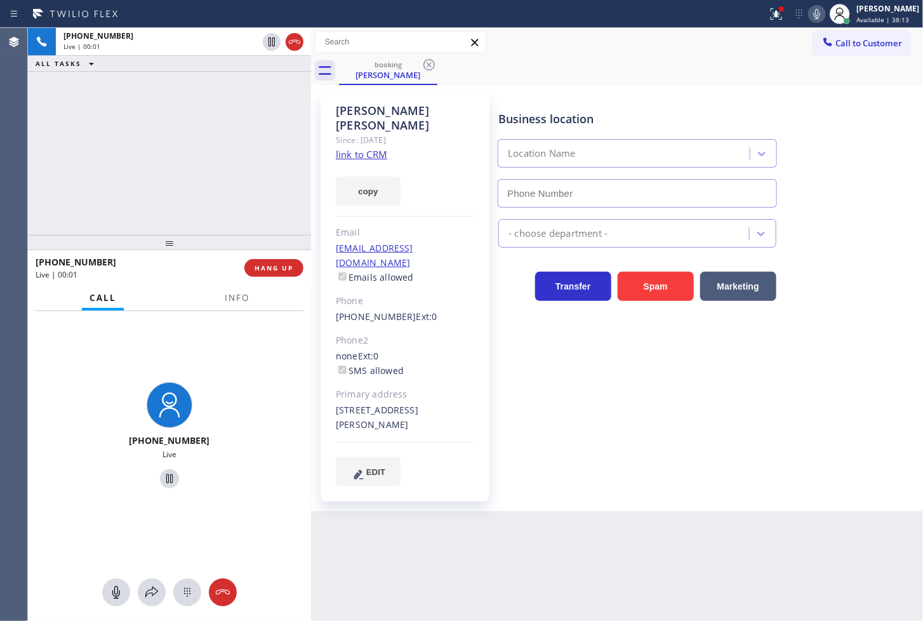
type input "[PHONE_NUMBER]"
click at [371, 148] on link "link to CRM" at bounding box center [361, 154] width 51 height 13
click at [159, 182] on div "[PHONE_NUMBER] Live | 00:07 ALL TASKS ALL TASKS ACTIVE TASKS TASKS IN WRAP UP" at bounding box center [169, 131] width 283 height 207
click at [809, 13] on icon at bounding box center [816, 13] width 15 height 15
click at [809, 15] on icon at bounding box center [816, 13] width 15 height 15
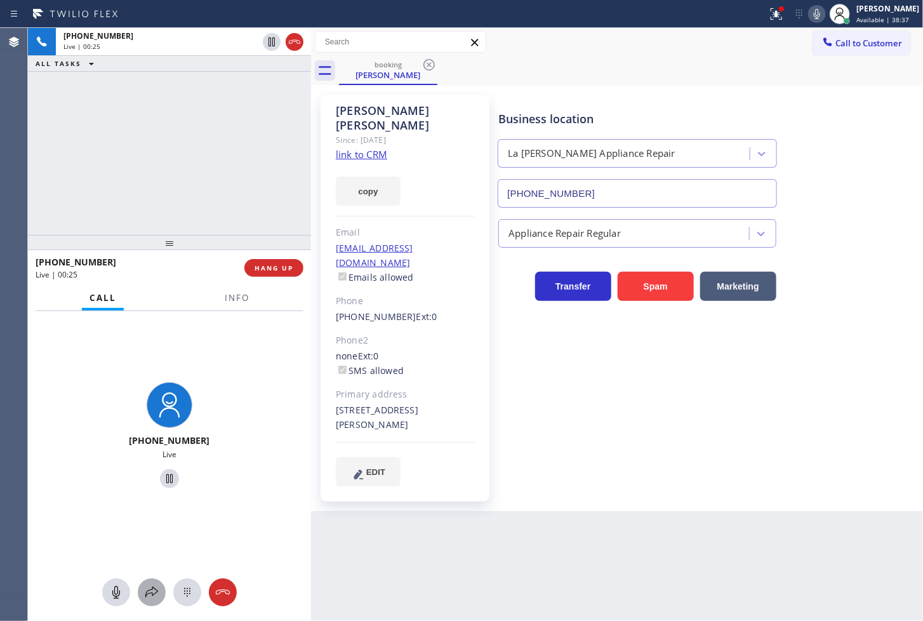
click at [151, 595] on icon at bounding box center [151, 592] width 15 height 15
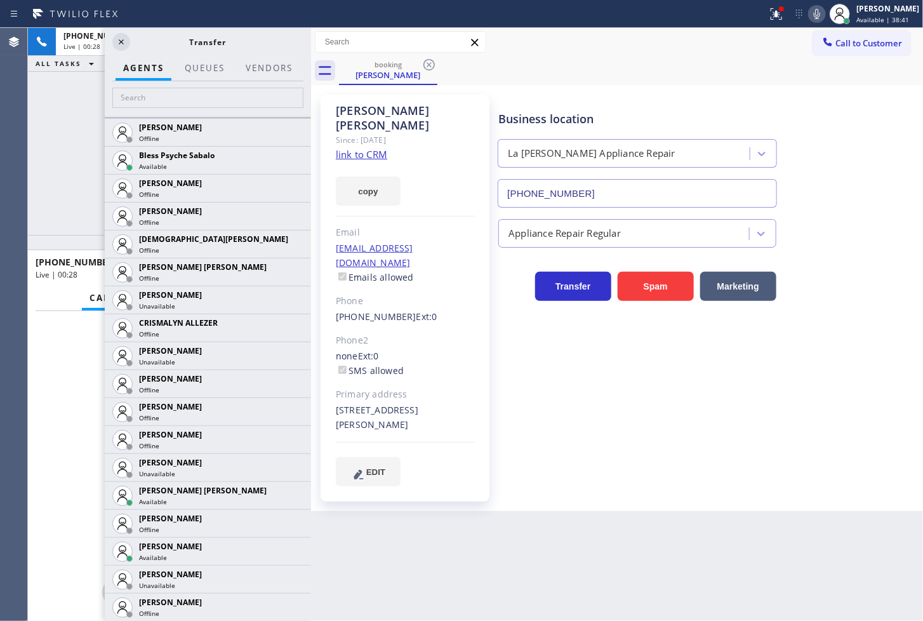
scroll to position [564, 0]
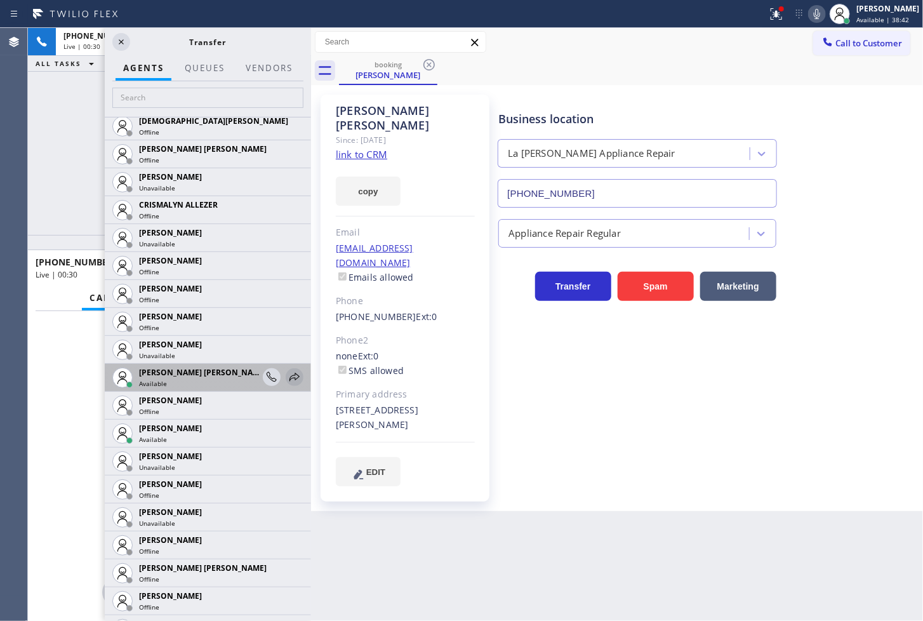
click at [287, 376] on icon at bounding box center [294, 376] width 15 height 15
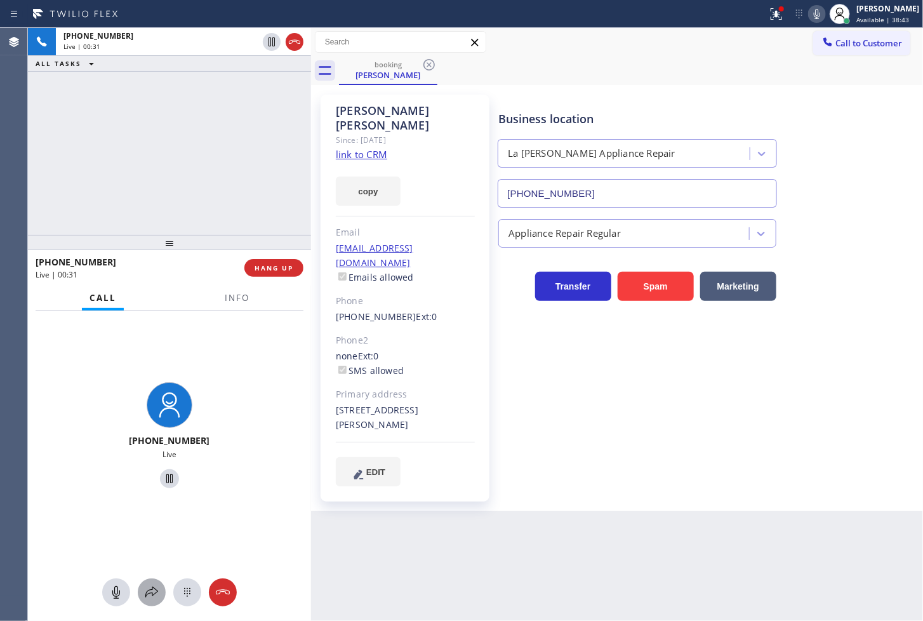
click at [149, 588] on icon at bounding box center [151, 592] width 15 height 15
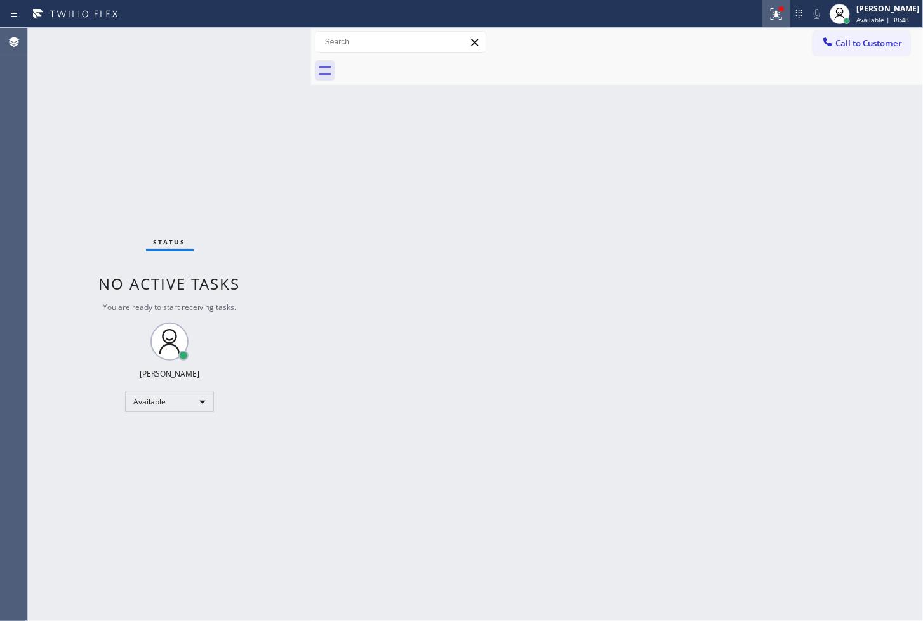
click at [769, 15] on div at bounding box center [776, 13] width 28 height 15
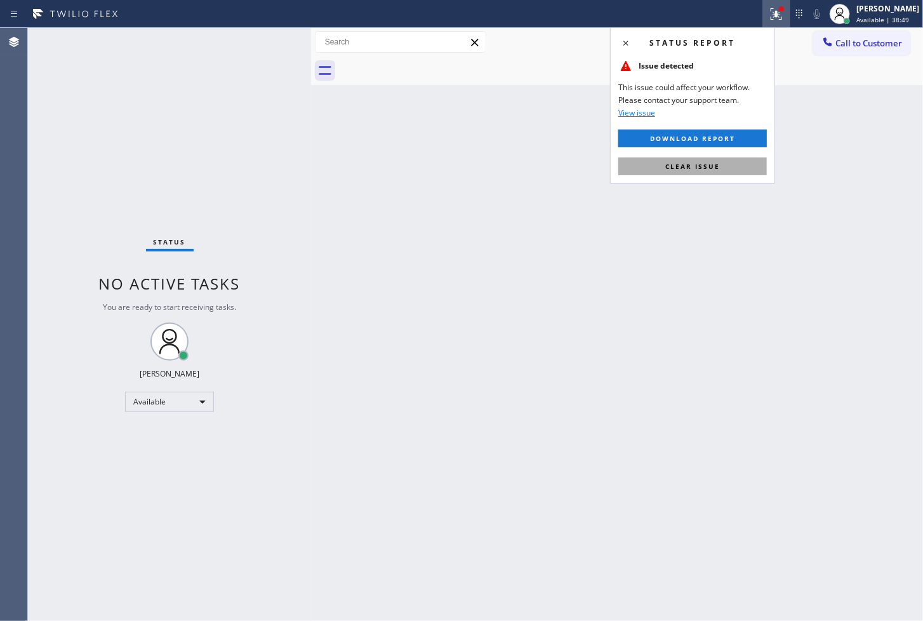
click at [752, 167] on button "Clear issue" at bounding box center [692, 166] width 149 height 18
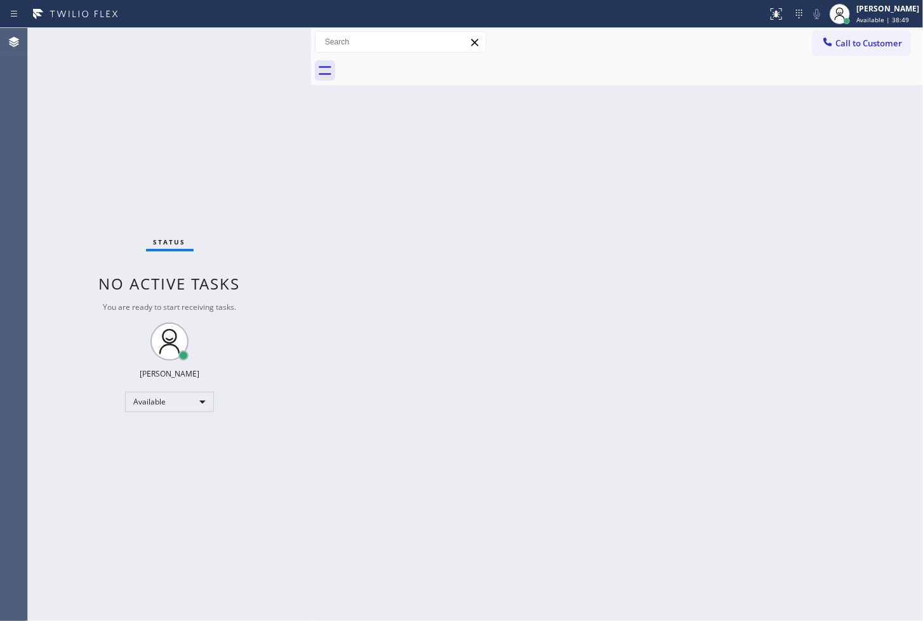
click at [283, 182] on div "Status No active tasks You are ready to start receiving tasks. [PERSON_NAME]" at bounding box center [169, 324] width 283 height 593
click at [274, 43] on div "Status No active tasks You are ready to start receiving tasks. [PERSON_NAME]" at bounding box center [169, 324] width 283 height 593
click at [289, 282] on div "Status No active tasks You are ready to start receiving tasks. [PERSON_NAME]" at bounding box center [169, 324] width 283 height 593
click at [242, 145] on div "Status No active tasks You are ready to start receiving tasks. [PERSON_NAME]" at bounding box center [169, 324] width 283 height 593
click at [265, 41] on div "Status No active tasks You are ready to start receiving tasks. [PERSON_NAME]" at bounding box center [169, 324] width 283 height 593
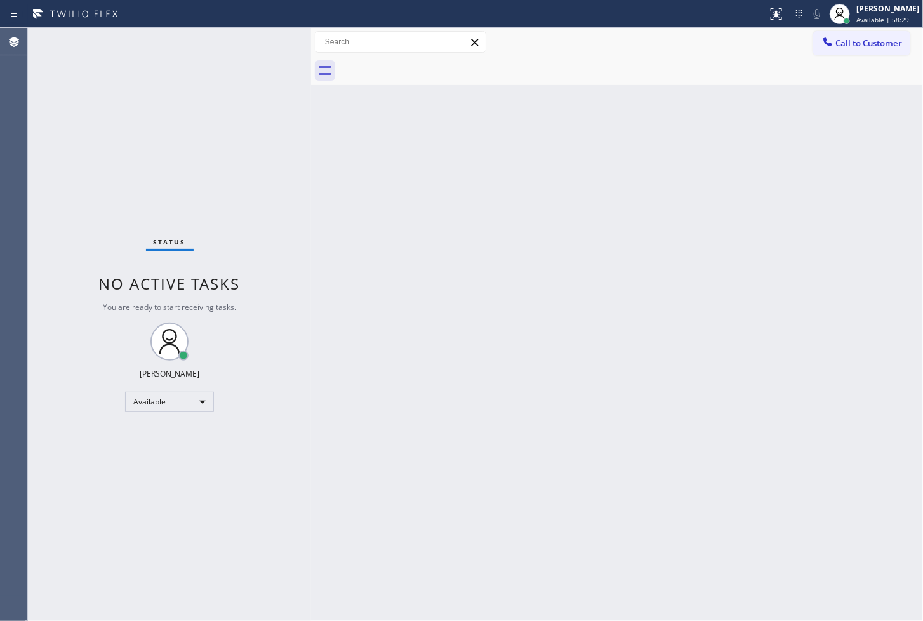
click at [96, 192] on div "Status No active tasks You are ready to start receiving tasks. [PERSON_NAME]" at bounding box center [169, 324] width 283 height 593
click at [277, 48] on div "Status No active tasks You are ready to start receiving tasks. [PERSON_NAME]" at bounding box center [169, 324] width 283 height 593
click at [270, 43] on div "Status No active tasks You are ready to start receiving tasks. [PERSON_NAME]" at bounding box center [169, 324] width 283 height 593
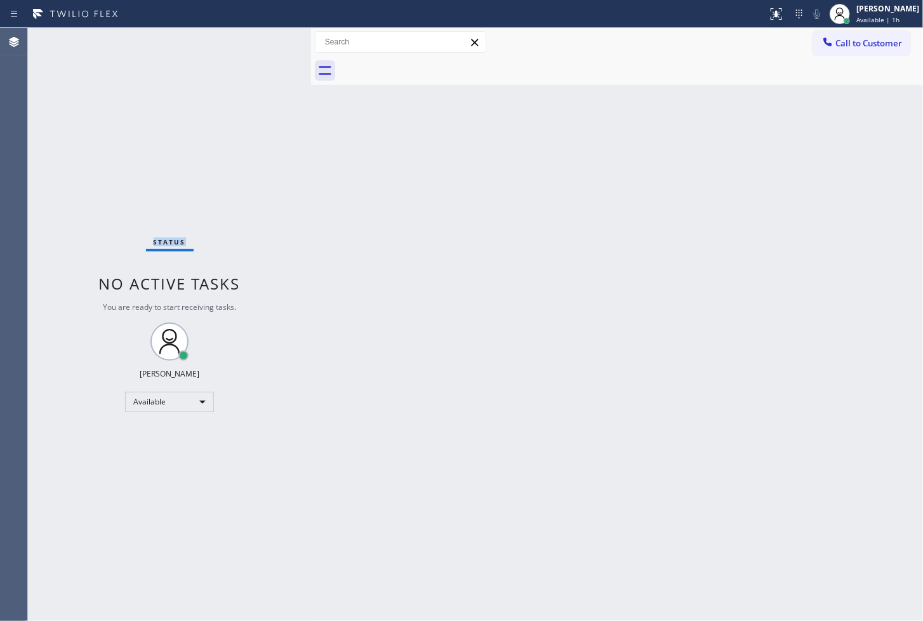
click at [270, 43] on div "Status No active tasks You are ready to start receiving tasks. [PERSON_NAME]" at bounding box center [169, 324] width 283 height 593
click at [239, 225] on div "Status No active tasks You are ready to start receiving tasks. [PERSON_NAME]" at bounding box center [169, 324] width 283 height 593
click at [261, 41] on div "Status No active tasks You are ready to start receiving tasks. [PERSON_NAME]" at bounding box center [169, 324] width 283 height 593
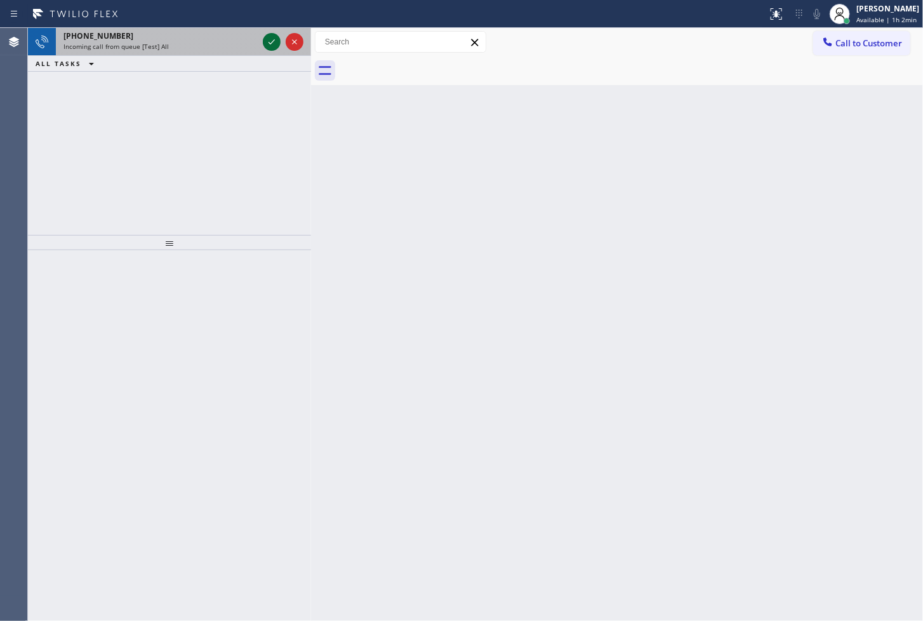
click at [270, 40] on icon at bounding box center [271, 41] width 15 height 15
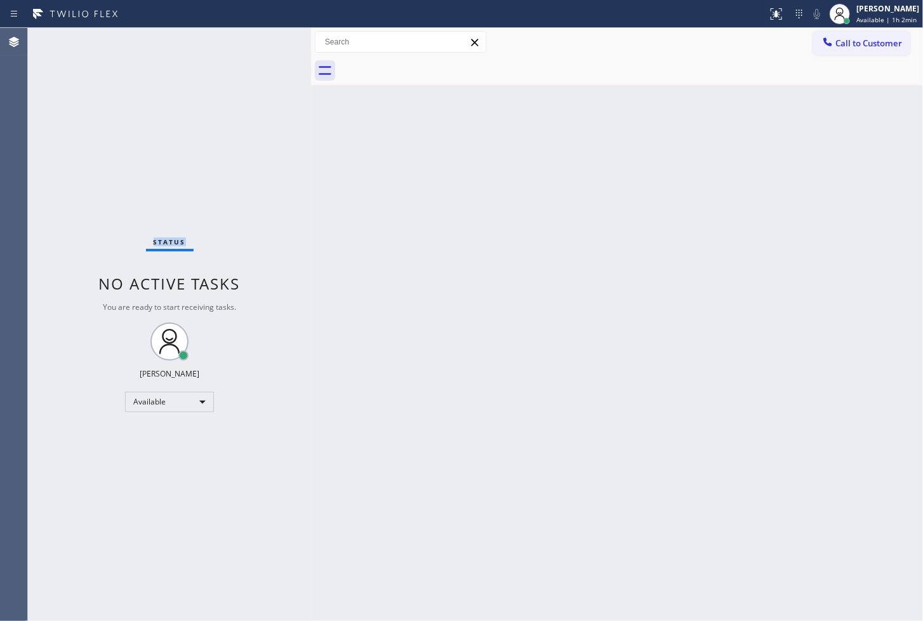
click at [270, 40] on div "Status No active tasks You are ready to start receiving tasks. [PERSON_NAME]" at bounding box center [169, 324] width 283 height 593
click at [267, 36] on div "Status No active tasks You are ready to start receiving tasks. [PERSON_NAME]" at bounding box center [169, 324] width 283 height 593
drag, startPoint x: 105, startPoint y: 207, endPoint x: 108, endPoint y: 201, distance: 6.8
click at [105, 206] on div "Status No active tasks You are ready to start receiving tasks. [PERSON_NAME]" at bounding box center [169, 324] width 283 height 593
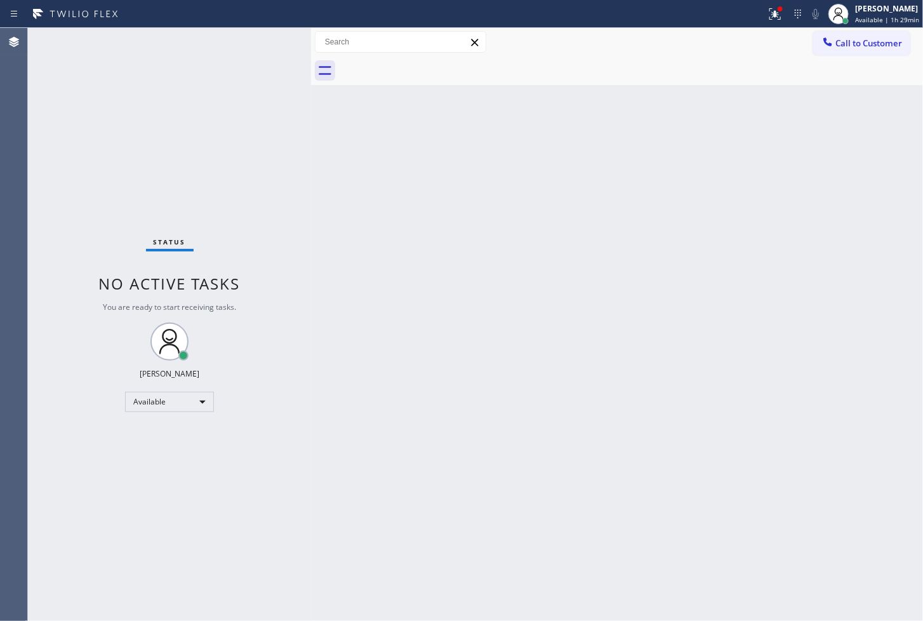
click at [230, 124] on div "Status No active tasks You are ready to start receiving tasks. [PERSON_NAME]" at bounding box center [169, 324] width 283 height 593
click at [204, 408] on div "Available" at bounding box center [169, 402] width 89 height 20
click at [173, 472] on li "Break" at bounding box center [169, 466] width 86 height 15
click at [130, 401] on div "Break" at bounding box center [169, 402] width 89 height 20
click at [134, 434] on li "Available" at bounding box center [169, 434] width 86 height 15
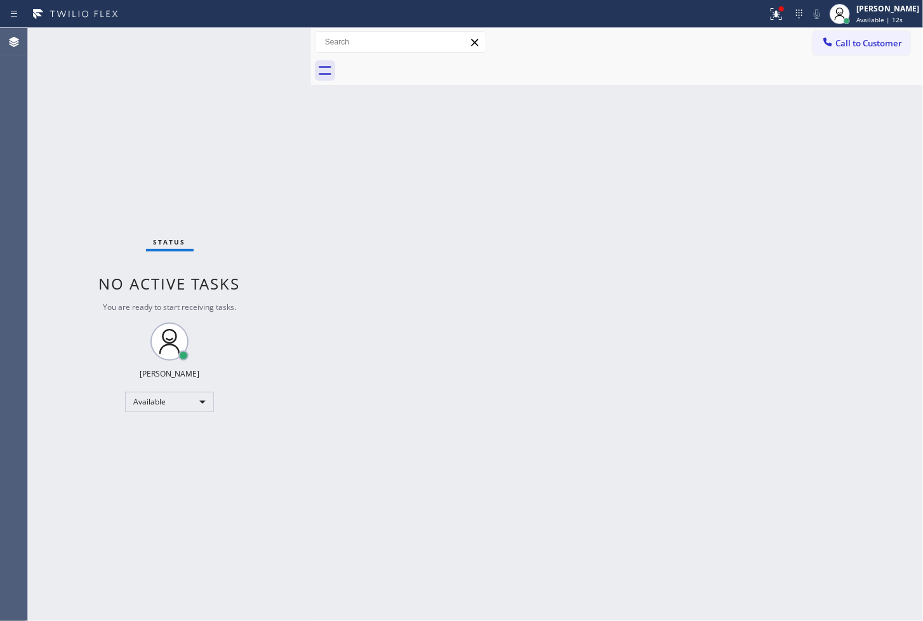
click at [90, 166] on div "Status No active tasks You are ready to start receiving tasks. [PERSON_NAME]" at bounding box center [169, 324] width 283 height 593
click at [547, 350] on div "Back to Dashboard Change Sender ID Customers Technicians Select a contact Outbo…" at bounding box center [617, 324] width 612 height 593
drag, startPoint x: 335, startPoint y: 462, endPoint x: 339, endPoint y: 410, distance: 52.2
click at [339, 410] on div "Back to Dashboard Change Sender ID Customers Technicians Select a contact Outbo…" at bounding box center [617, 324] width 612 height 593
click at [260, 29] on div "Status No active tasks You are ready to start receiving tasks. [PERSON_NAME]" at bounding box center [169, 324] width 283 height 593
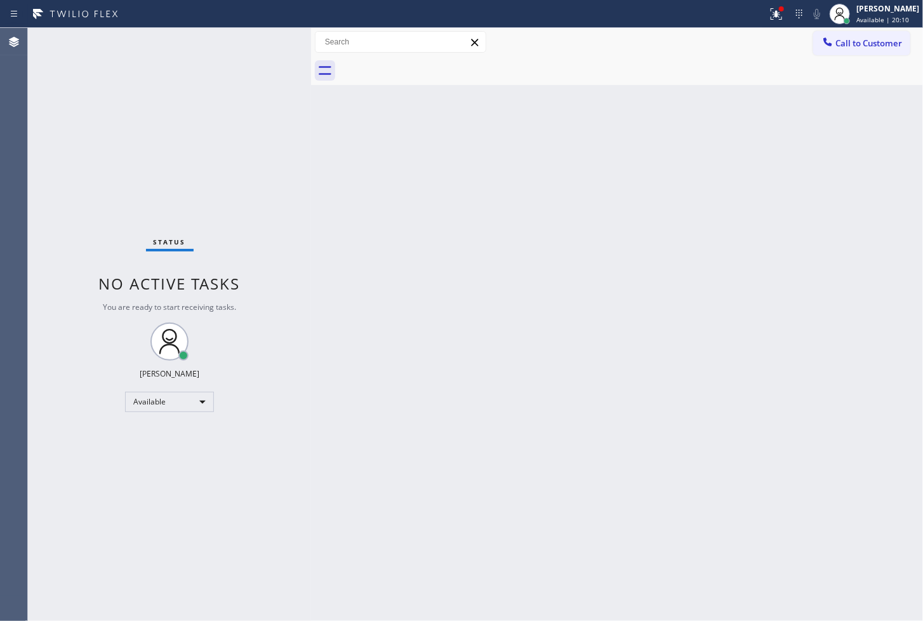
click at [270, 41] on div "Status No active tasks You are ready to start receiving tasks. [PERSON_NAME]" at bounding box center [169, 324] width 283 height 593
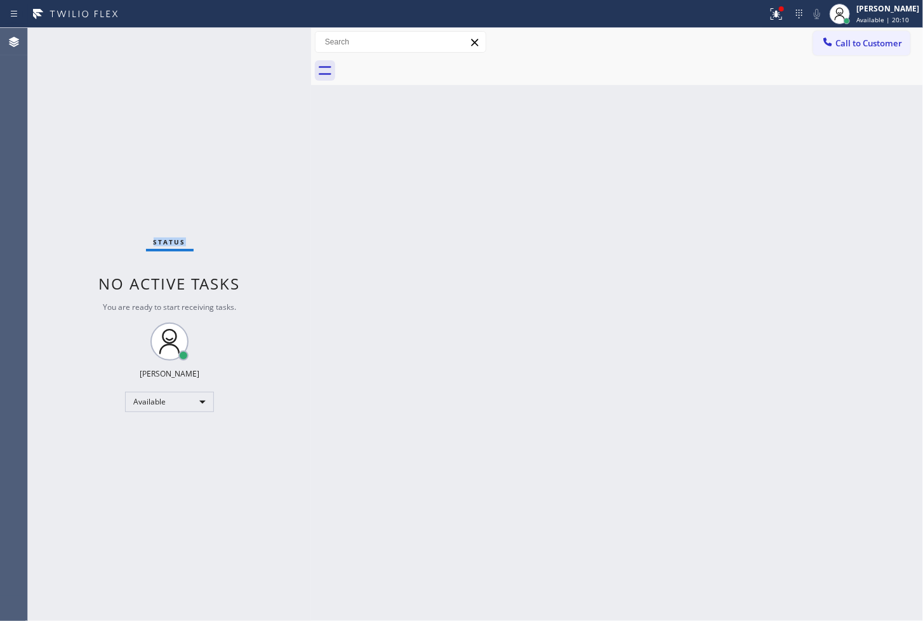
click at [270, 41] on div "Status No active tasks You are ready to start receiving tasks. [PERSON_NAME]" at bounding box center [169, 324] width 283 height 593
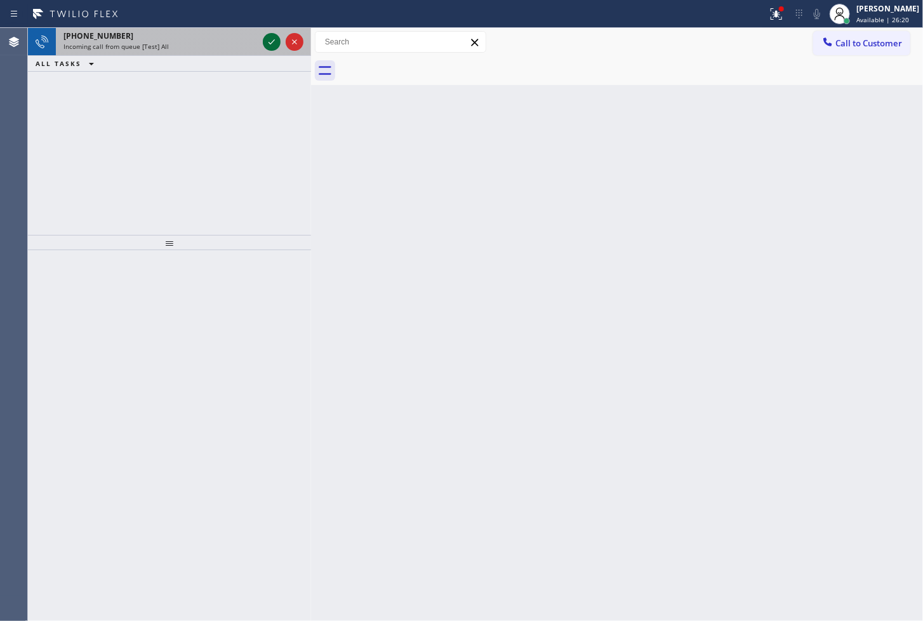
click at [269, 41] on icon at bounding box center [271, 41] width 15 height 15
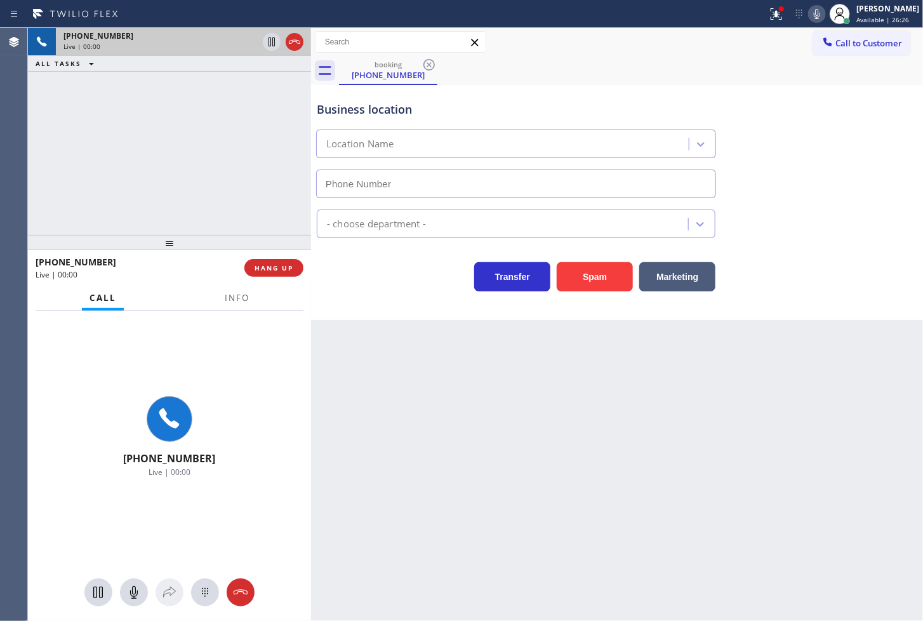
type input "[PHONE_NUMBER]"
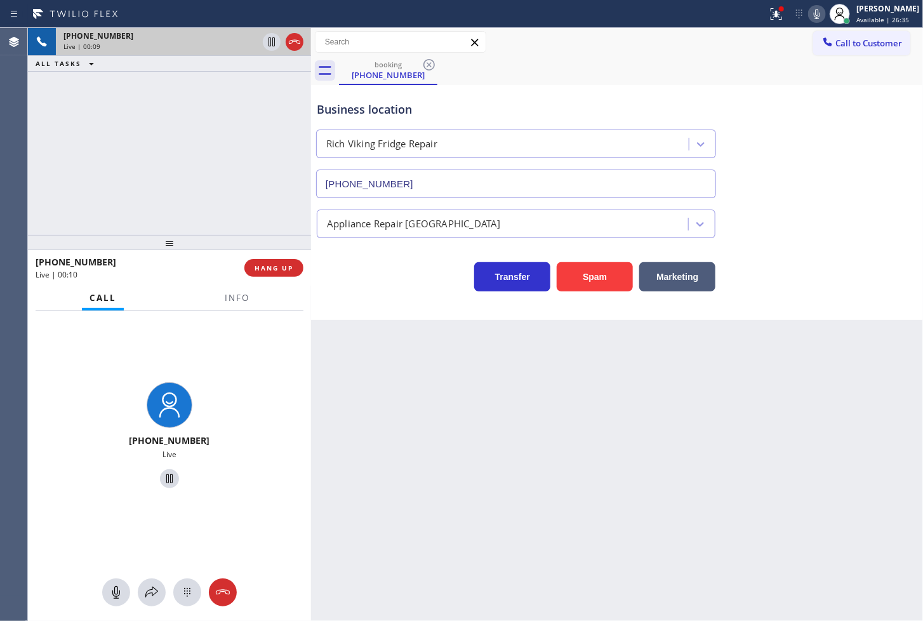
click at [699, 487] on div "Back to Dashboard Change Sender ID Customers Technicians Select a contact Outbo…" at bounding box center [617, 324] width 612 height 593
click at [662, 271] on button "Marketing" at bounding box center [677, 276] width 76 height 29
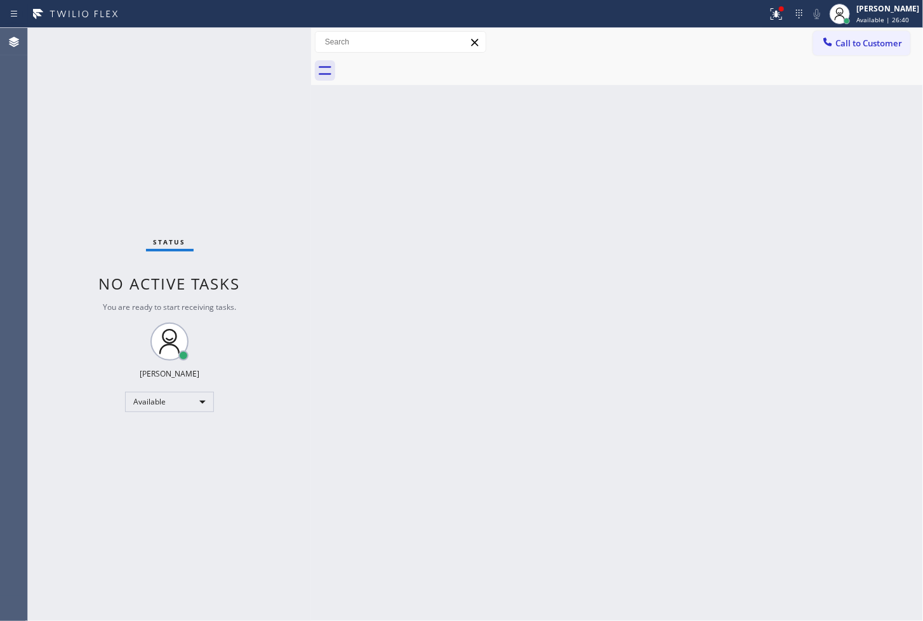
drag, startPoint x: 698, startPoint y: 280, endPoint x: 701, endPoint y: 270, distance: 10.0
click at [701, 270] on div "Back to Dashboard Change Sender ID Customers Technicians Select a contact Outbo…" at bounding box center [617, 324] width 612 height 593
click at [771, 19] on icon at bounding box center [776, 13] width 11 height 11
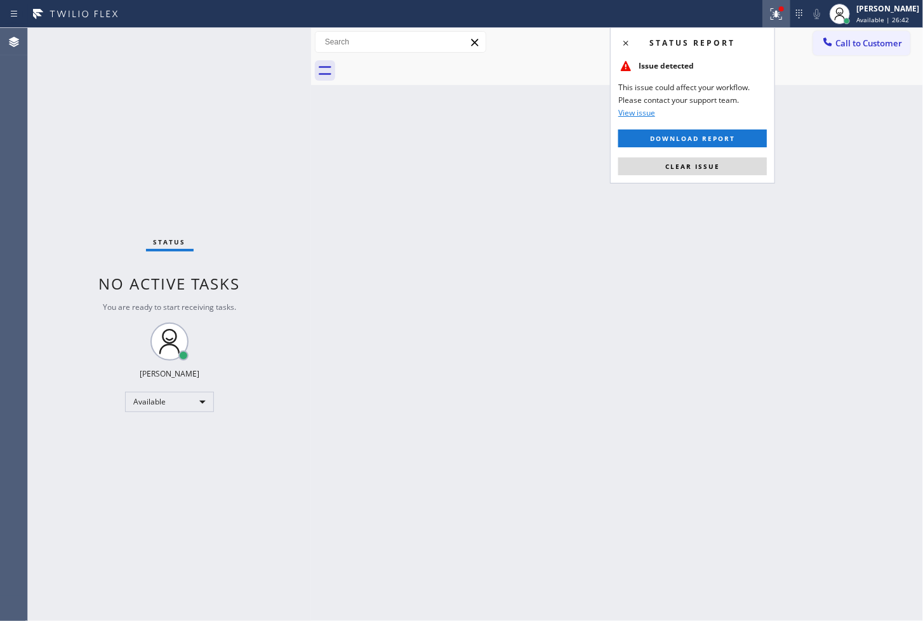
click at [745, 164] on button "Clear issue" at bounding box center [692, 166] width 149 height 18
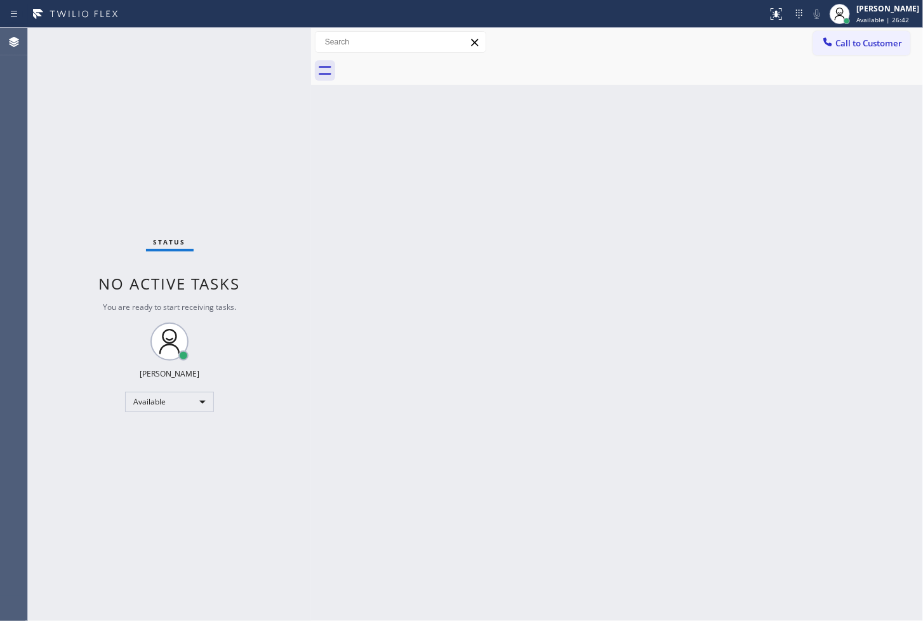
click at [345, 269] on div "Back to Dashboard Change Sender ID Customers Technicians Select a contact Outbo…" at bounding box center [617, 324] width 612 height 593
click at [268, 39] on div "Status No active tasks You are ready to start receiving tasks. [PERSON_NAME]" at bounding box center [169, 324] width 283 height 593
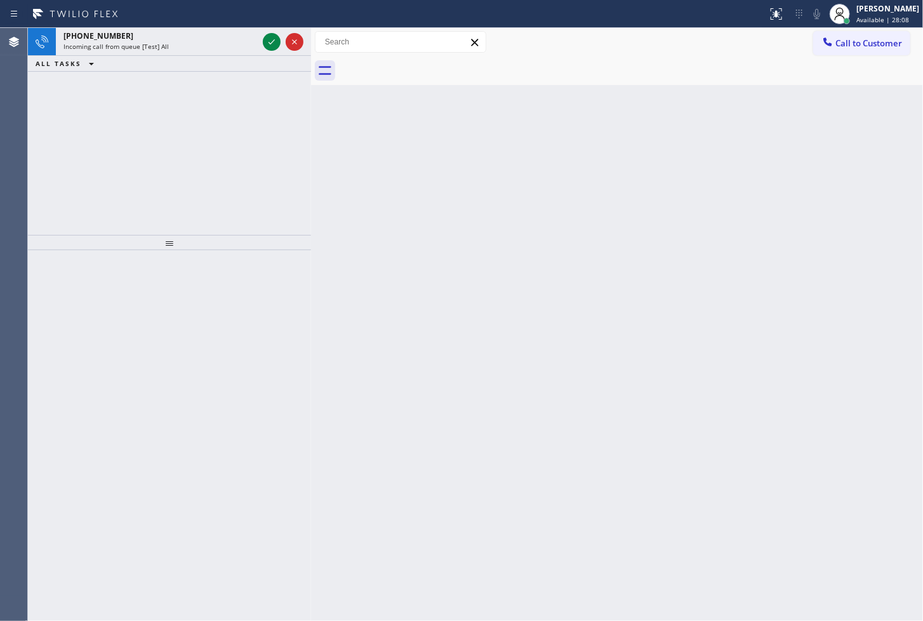
click at [267, 39] on icon at bounding box center [271, 41] width 15 height 15
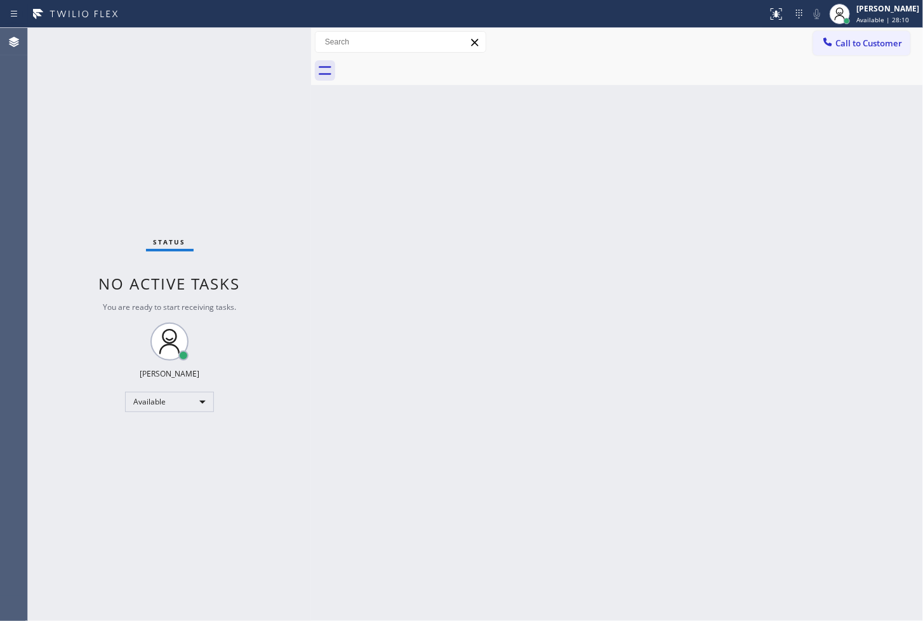
click at [714, 292] on div "Back to Dashboard Change Sender ID Customers Technicians Select a contact Outbo…" at bounding box center [617, 324] width 612 height 593
click at [411, 271] on div "Back to Dashboard Change Sender ID Customers Technicians Select a contact Outbo…" at bounding box center [617, 324] width 612 height 593
click at [270, 34] on div "Status No active tasks You are ready to start receiving tasks. [PERSON_NAME]" at bounding box center [169, 324] width 283 height 593
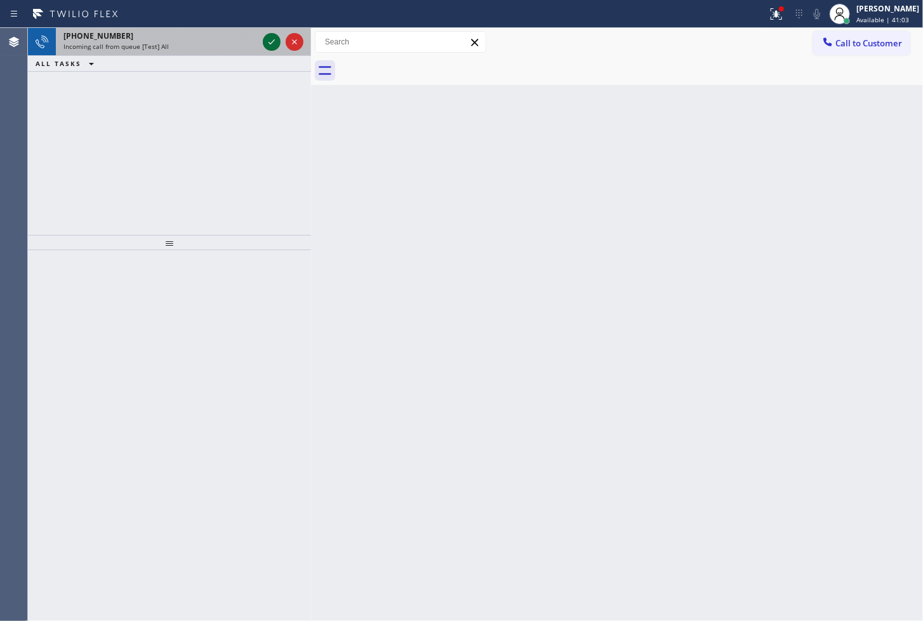
click at [271, 40] on icon at bounding box center [271, 41] width 15 height 15
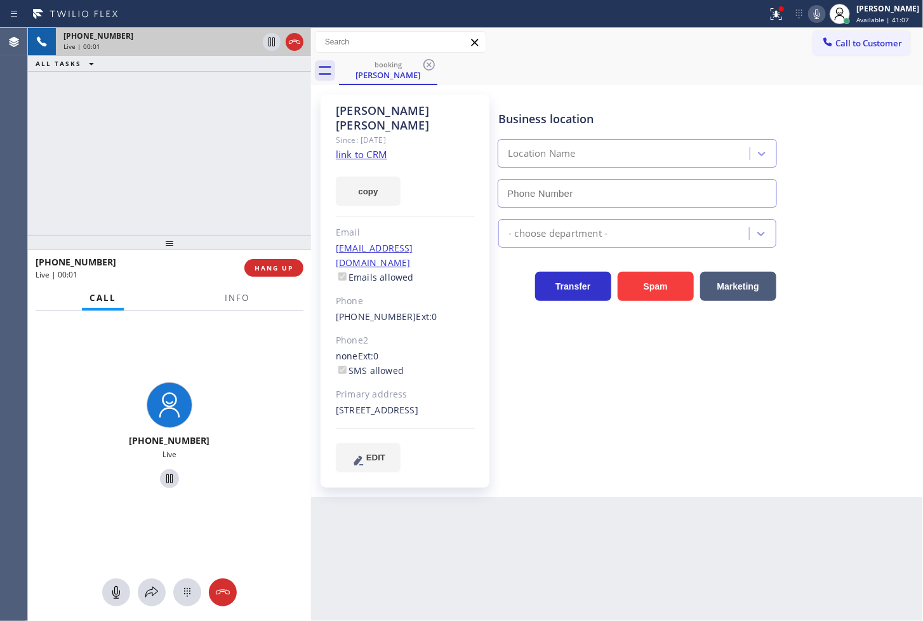
type input "[PHONE_NUMBER]"
click at [363, 148] on link "link to CRM" at bounding box center [361, 154] width 51 height 13
click at [809, 11] on icon at bounding box center [816, 13] width 15 height 15
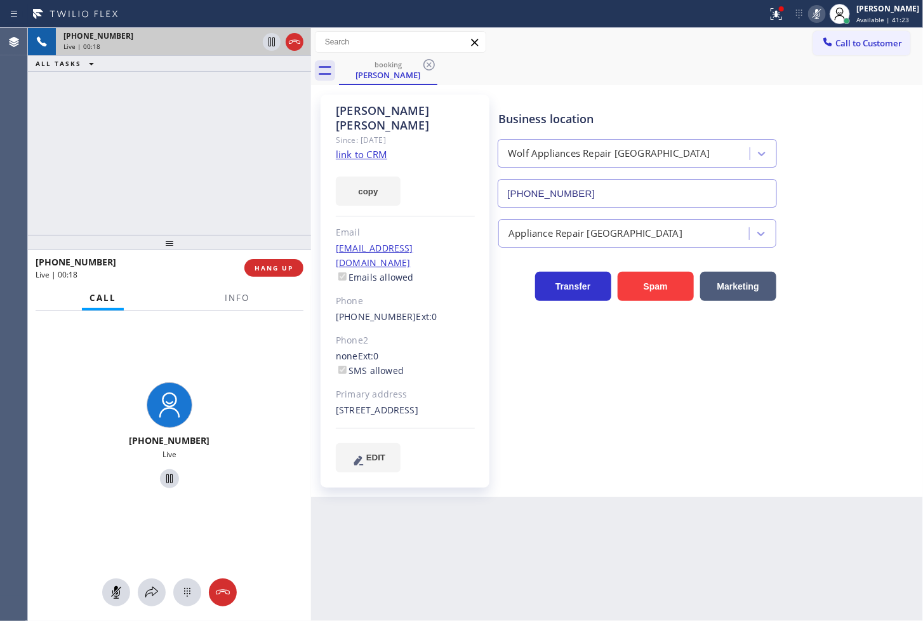
click at [809, 11] on icon at bounding box center [816, 13] width 15 height 15
click at [225, 300] on span "Info" at bounding box center [237, 297] width 25 height 11
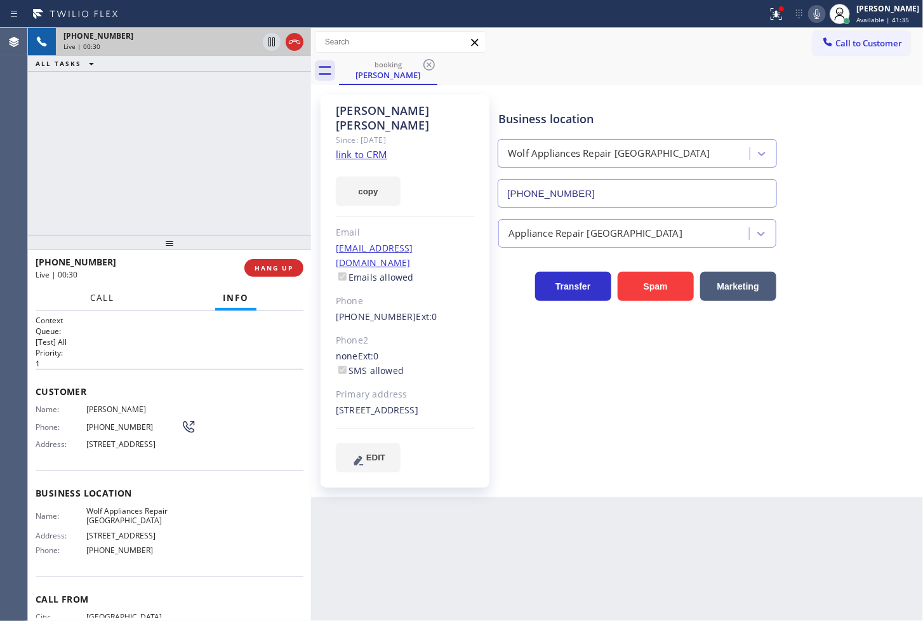
click at [107, 300] on span "Call" at bounding box center [102, 297] width 24 height 11
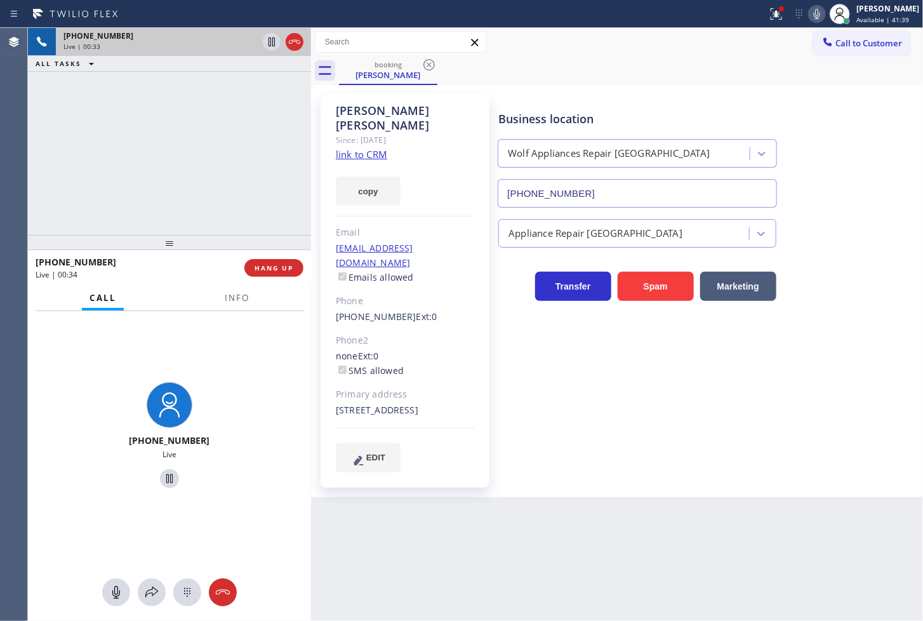
click at [140, 185] on div "[PHONE_NUMBER] Live | 00:33 ALL TASKS ALL TASKS ACTIVE TASKS TASKS IN WRAP UP" at bounding box center [169, 131] width 283 height 207
click at [203, 172] on div "[PHONE_NUMBER] Live | 00:34 ALL TASKS ALL TASKS ACTIVE TASKS TASKS IN WRAP UP" at bounding box center [169, 131] width 283 height 207
drag, startPoint x: 244, startPoint y: 402, endPoint x: 249, endPoint y: 394, distance: 9.5
click at [249, 394] on div "[PHONE_NUMBER] Live" at bounding box center [169, 437] width 273 height 110
click at [269, 43] on icon at bounding box center [271, 41] width 15 height 15
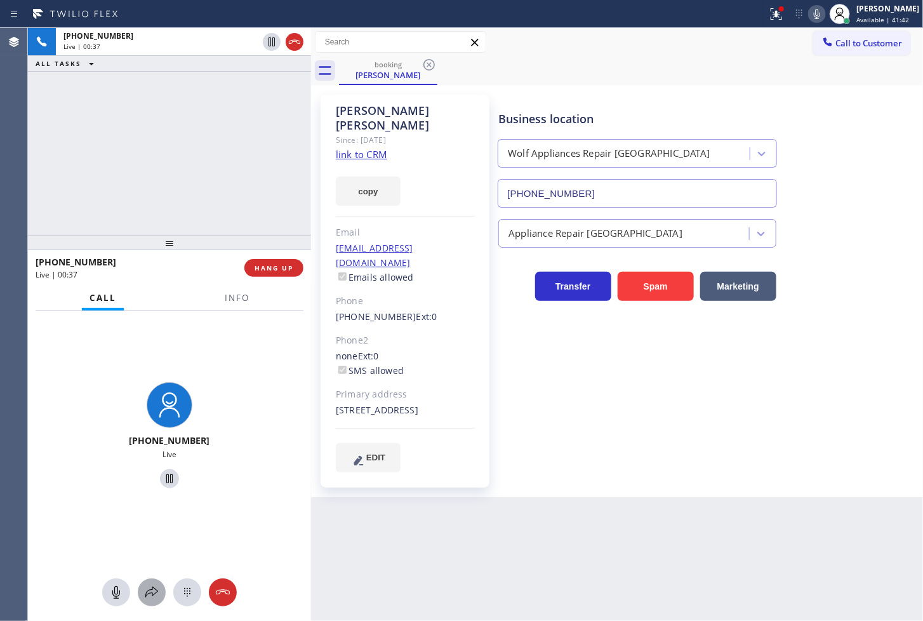
click at [148, 592] on icon at bounding box center [151, 592] width 15 height 15
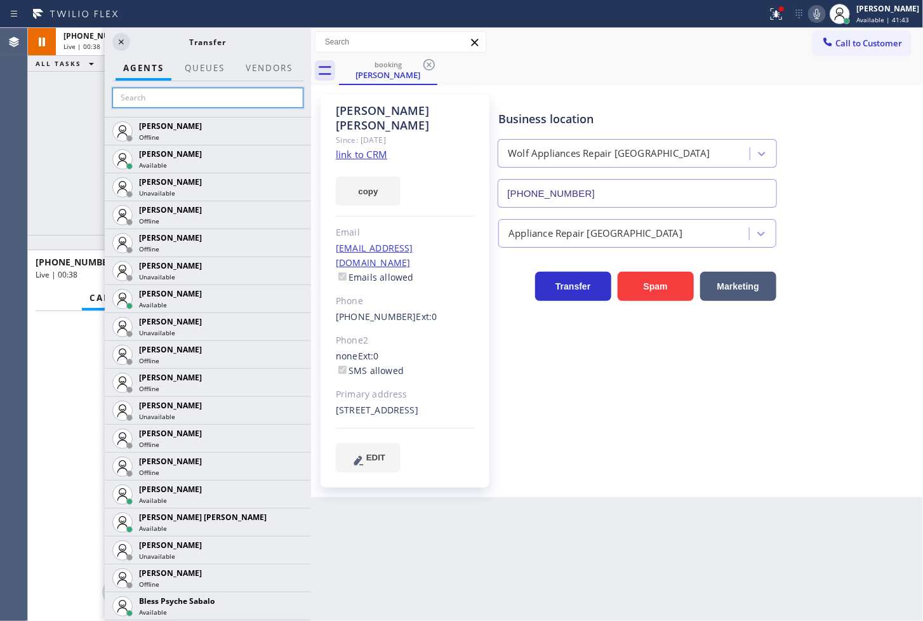
click at [155, 98] on input "text" at bounding box center [207, 98] width 191 height 20
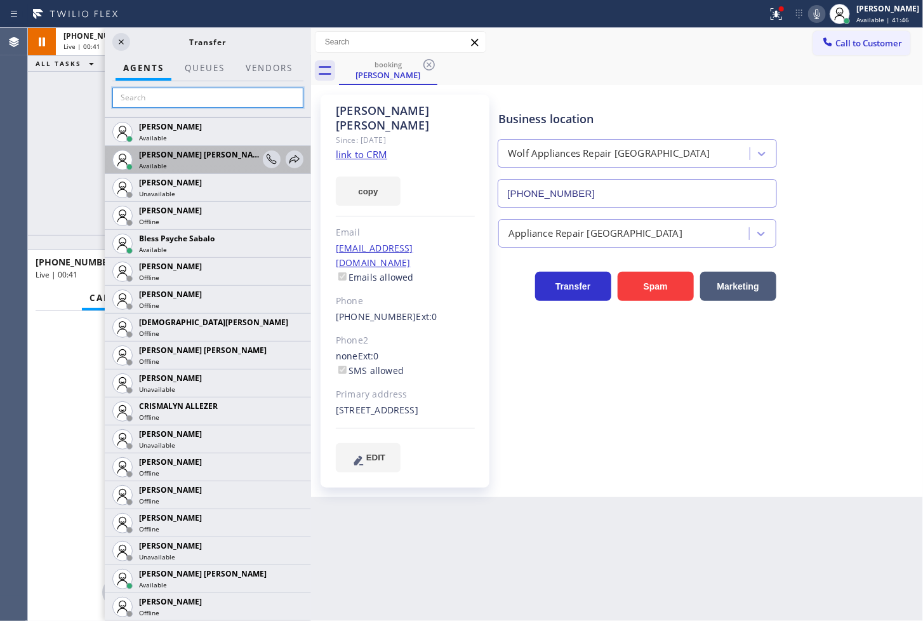
scroll to position [423, 0]
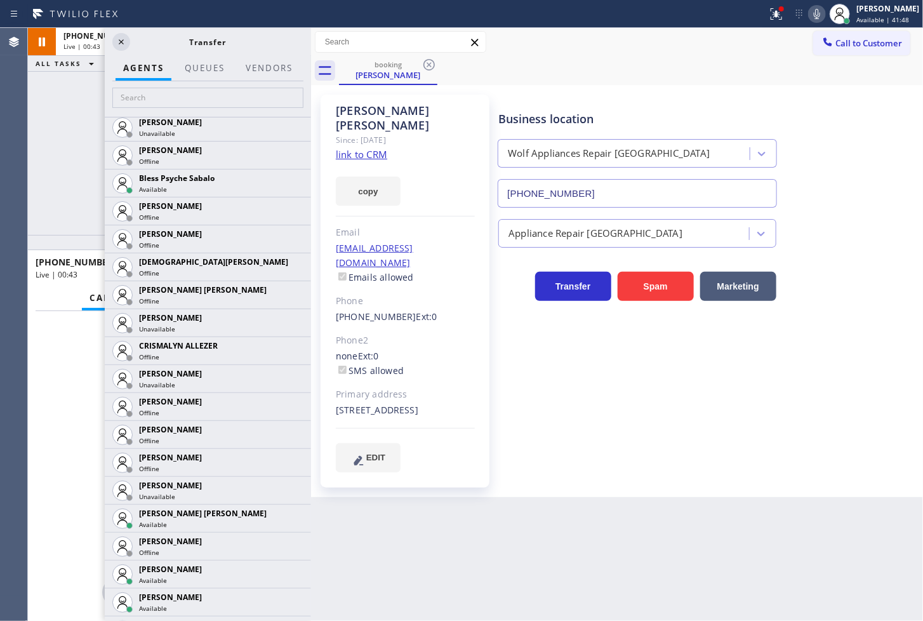
click at [0, 0] on icon at bounding box center [0, 0] width 0 height 0
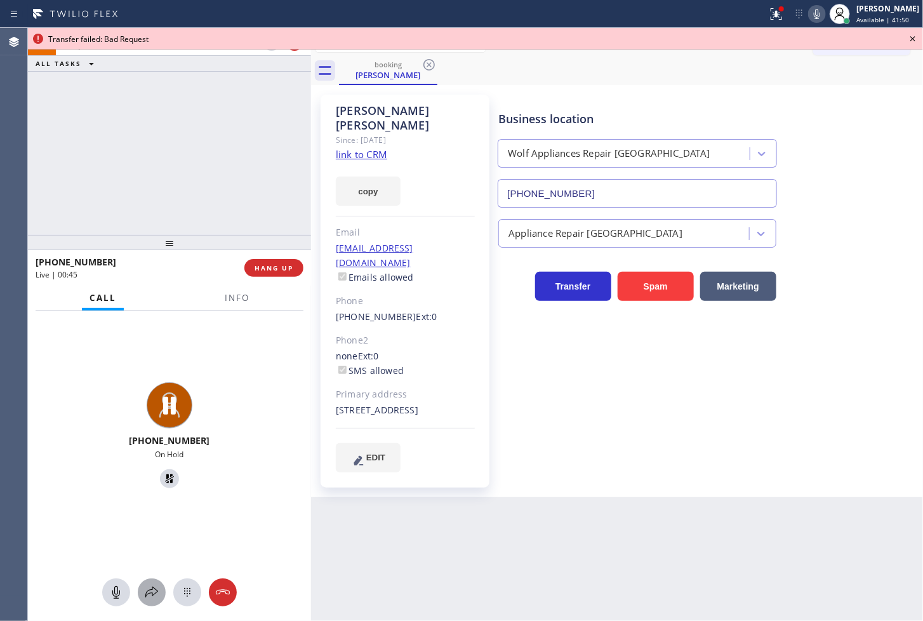
click at [149, 594] on icon at bounding box center [151, 592] width 15 height 15
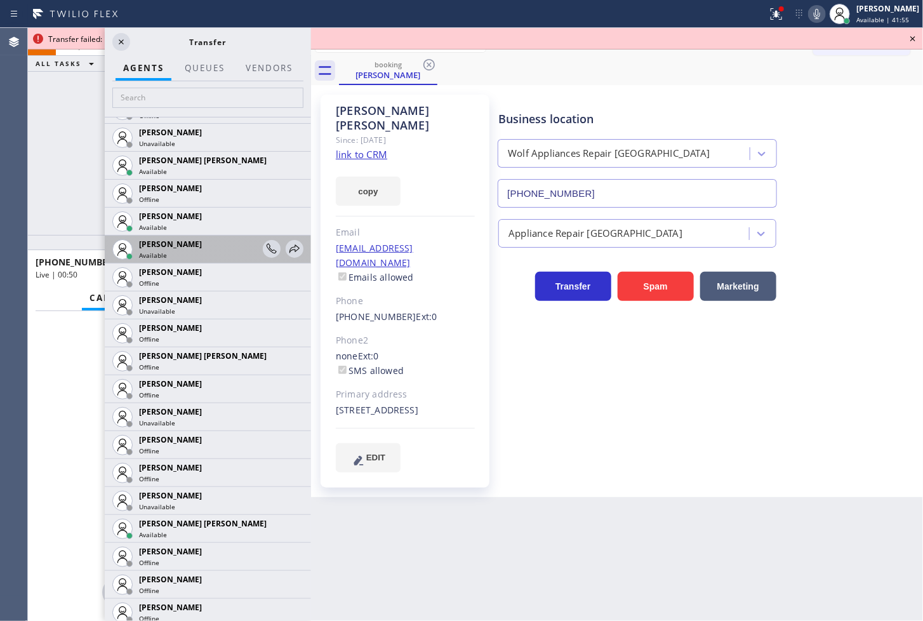
scroll to position [917, 0]
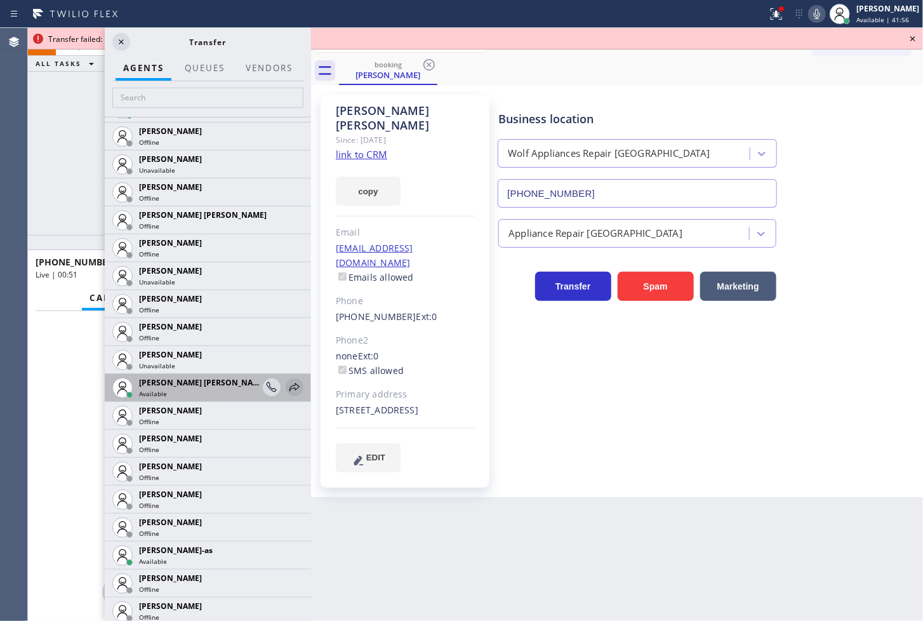
click at [288, 389] on icon at bounding box center [294, 387] width 15 height 15
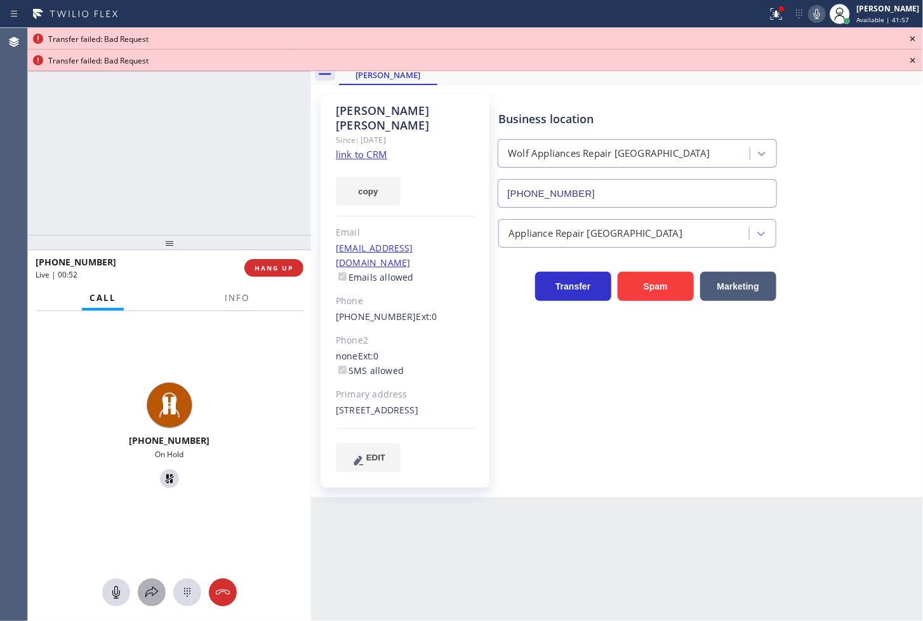
click at [154, 594] on icon at bounding box center [151, 592] width 15 height 15
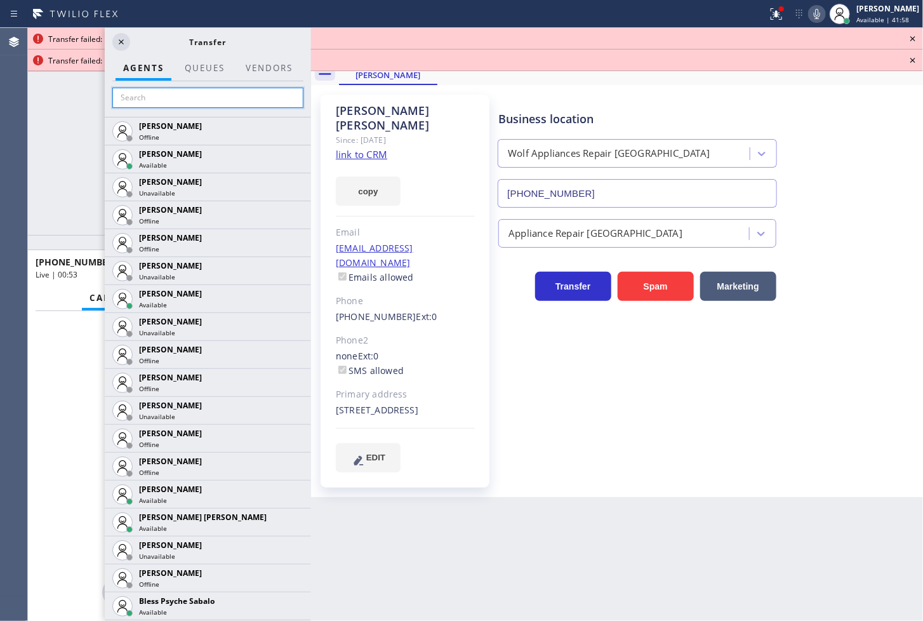
click at [153, 103] on input "text" at bounding box center [207, 98] width 191 height 20
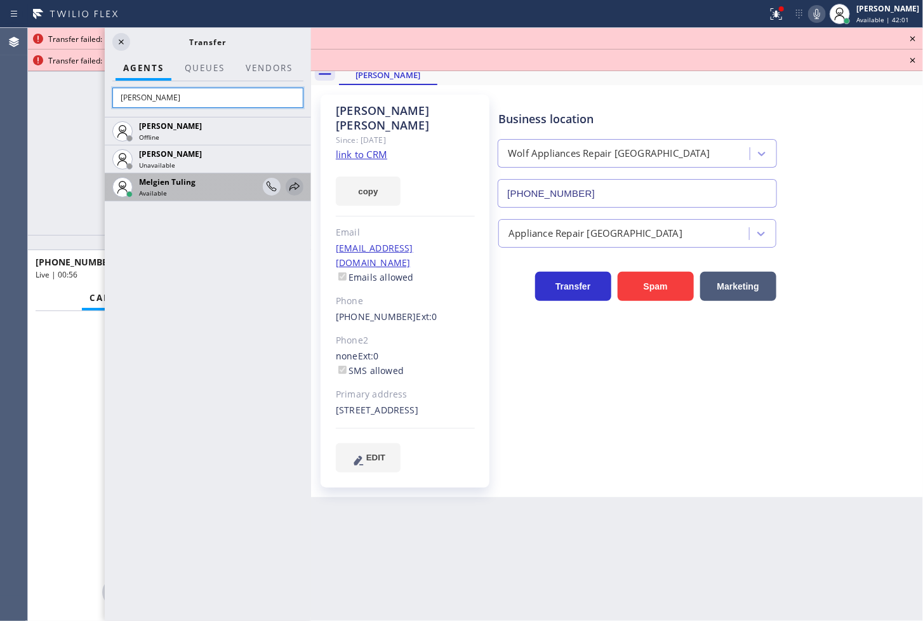
type input "[PERSON_NAME]"
click at [296, 187] on icon at bounding box center [294, 186] width 15 height 15
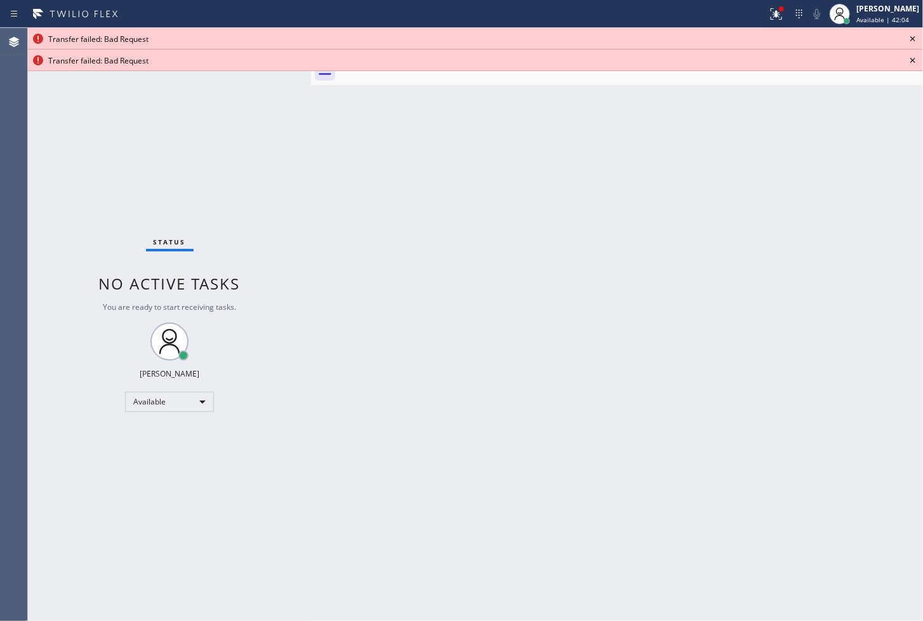
click at [908, 34] on icon at bounding box center [912, 38] width 15 height 15
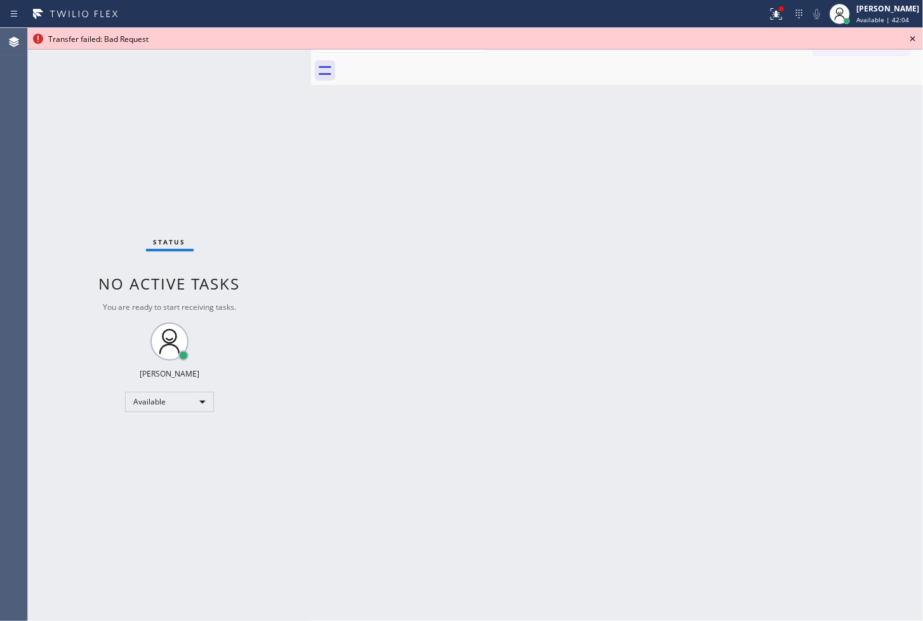
click at [908, 34] on icon at bounding box center [912, 38] width 15 height 15
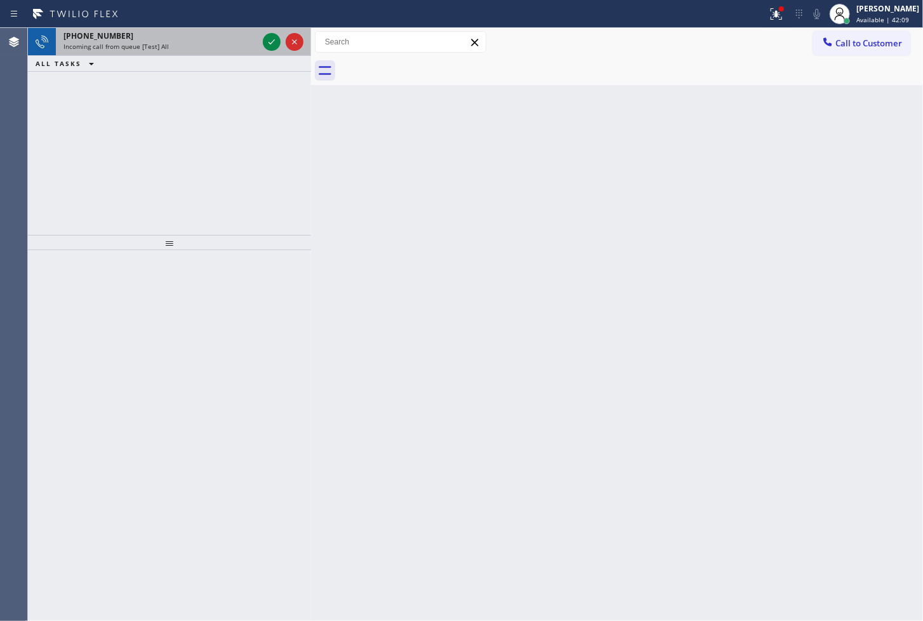
click at [135, 46] on span "Incoming call from queue [Test] All" at bounding box center [115, 46] width 105 height 9
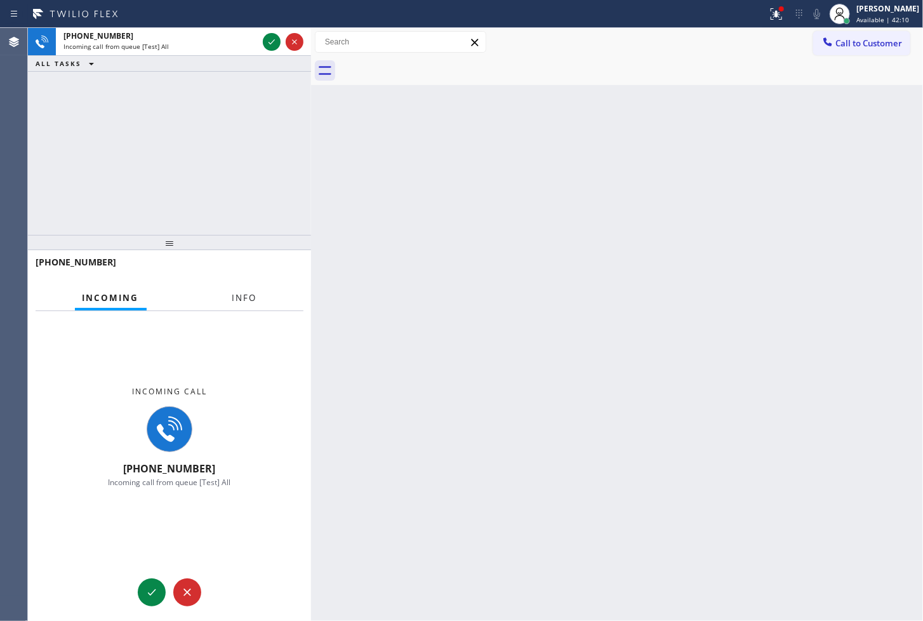
click at [245, 301] on span "Info" at bounding box center [244, 297] width 25 height 11
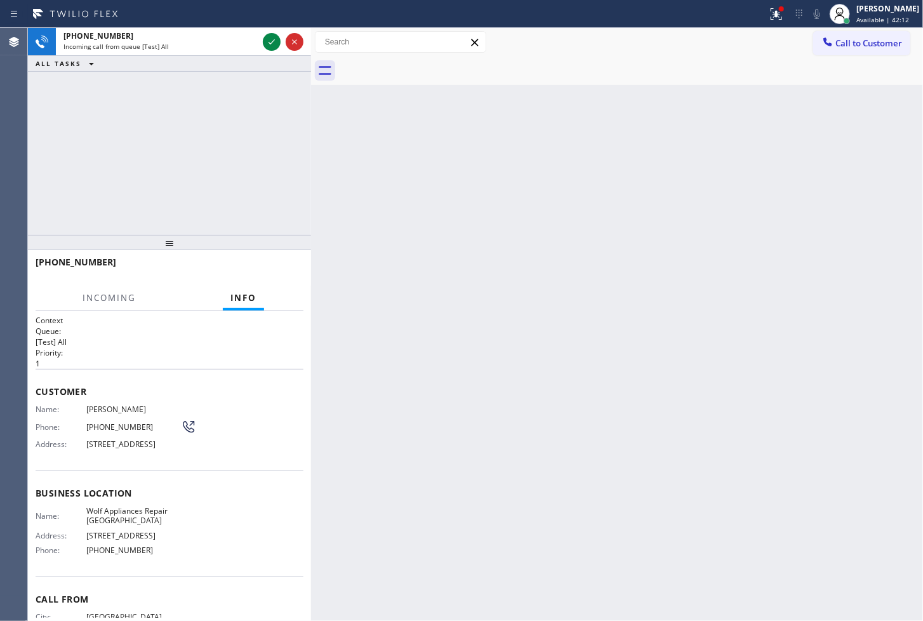
click at [258, 212] on div "[PHONE_NUMBER] Incoming call from queue [Test] All ALL TASKS ALL TASKS ACTIVE T…" at bounding box center [169, 131] width 283 height 207
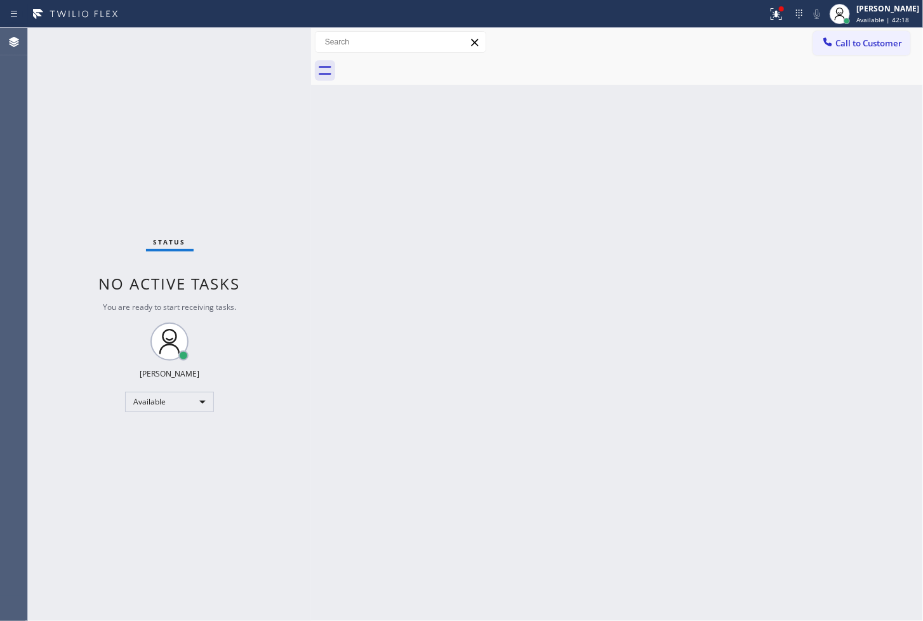
drag, startPoint x: 603, startPoint y: 315, endPoint x: 608, endPoint y: 307, distance: 8.8
click at [604, 315] on div "Back to Dashboard Change Sender ID Customers Technicians Select a contact Outbo…" at bounding box center [617, 324] width 612 height 593
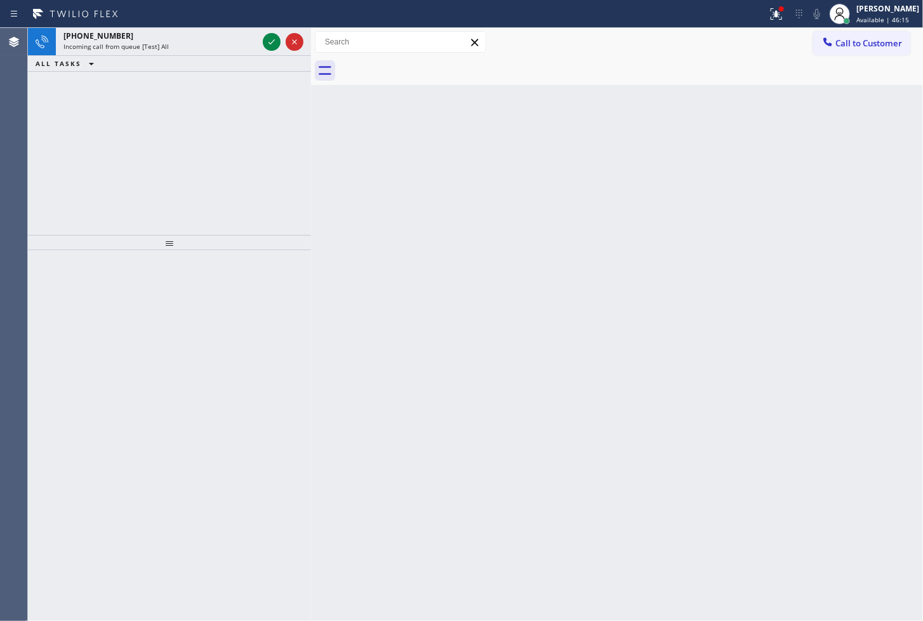
click at [71, 121] on div "[PHONE_NUMBER] Incoming call from queue [Test] All ALL TASKS ALL TASKS ACTIVE T…" at bounding box center [169, 131] width 283 height 207
click at [274, 39] on icon at bounding box center [271, 41] width 15 height 15
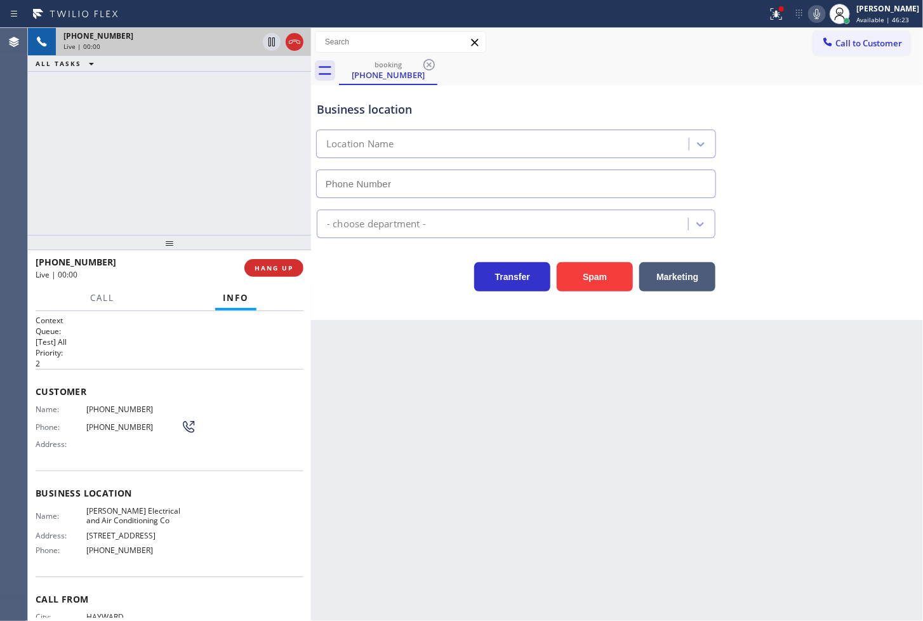
type input "[PHONE_NUMBER]"
drag, startPoint x: 800, startPoint y: 230, endPoint x: 769, endPoint y: 142, distance: 94.0
click at [800, 230] on div "Electricians" at bounding box center [617, 221] width 606 height 34
click at [769, 8] on icon at bounding box center [776, 13] width 15 height 15
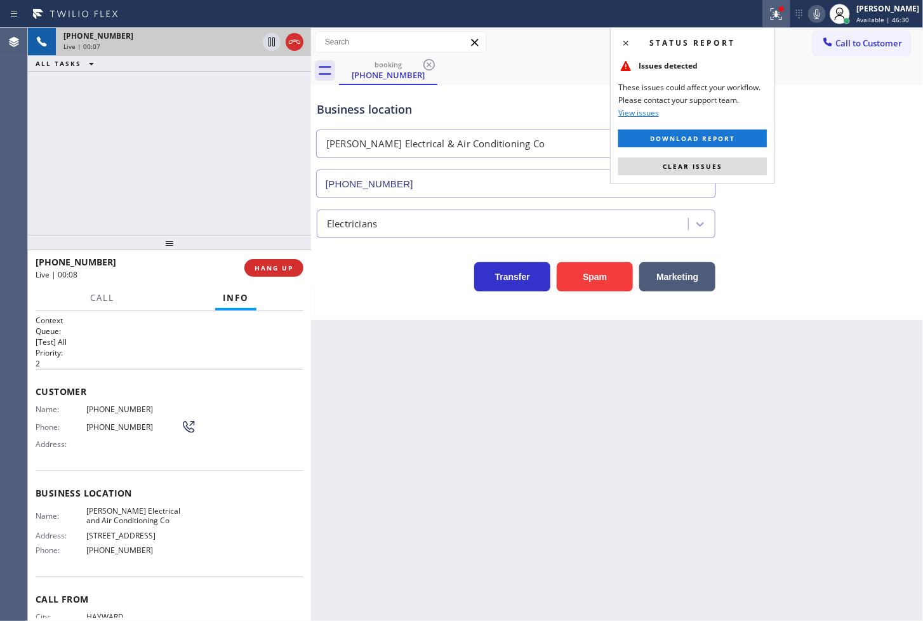
drag, startPoint x: 756, startPoint y: 169, endPoint x: 736, endPoint y: 167, distance: 19.8
click at [756, 169] on button "Clear issues" at bounding box center [692, 166] width 149 height 18
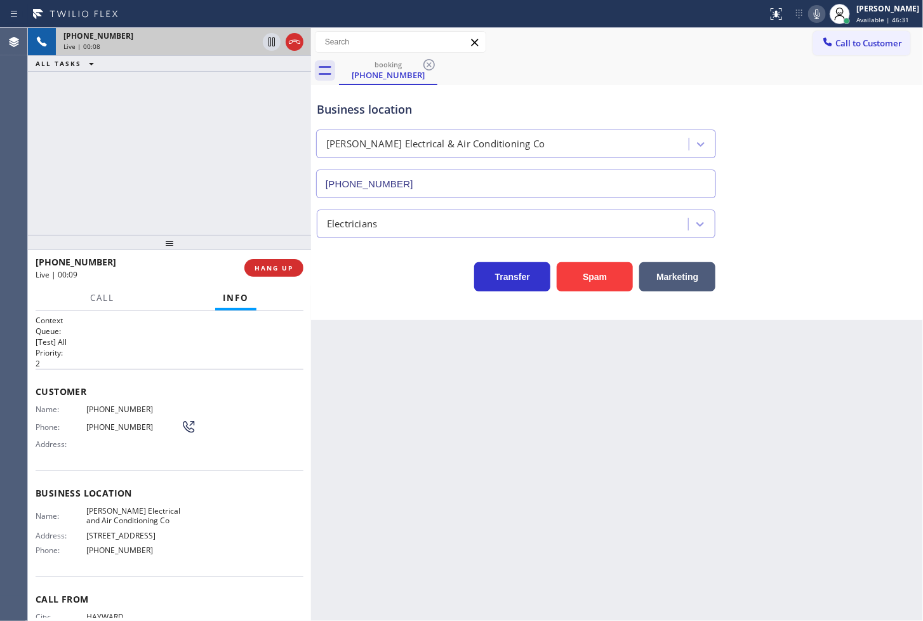
click at [137, 188] on div "[PHONE_NUMBER] Live | 00:08 ALL TASKS ALL TASKS ACTIVE TASKS TASKS IN WRAP UP" at bounding box center [169, 131] width 283 height 207
click at [382, 288] on div "Transfer Spam Marketing" at bounding box center [516, 274] width 404 height 36
click at [180, 174] on div "[PHONE_NUMBER] Live | 00:17 ALL TASKS ALL TASKS ACTIVE TASKS TASKS IN WRAP UP" at bounding box center [169, 131] width 283 height 207
click at [268, 265] on span "HANG UP" at bounding box center [274, 267] width 39 height 9
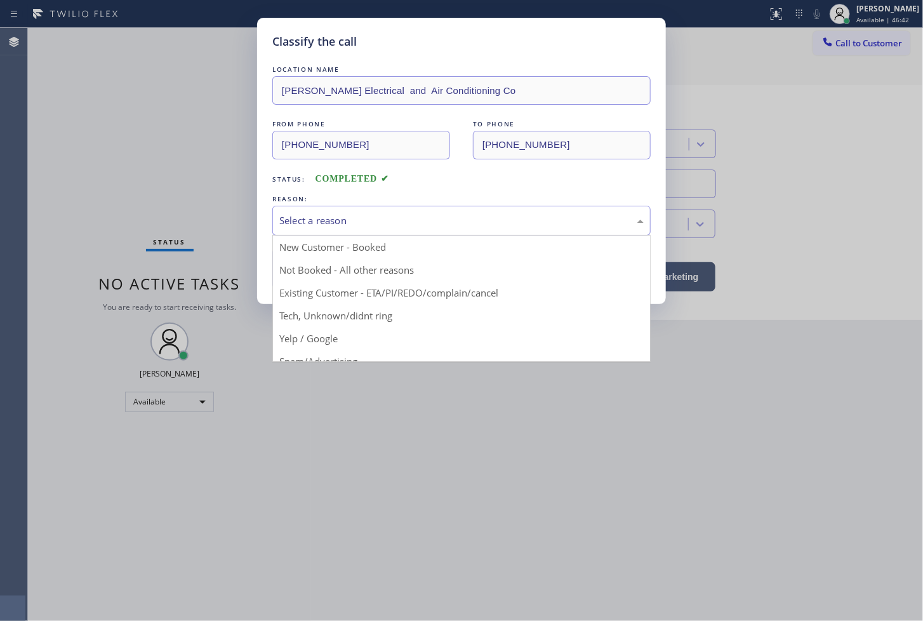
click at [302, 218] on div "Select a reason" at bounding box center [461, 220] width 364 height 15
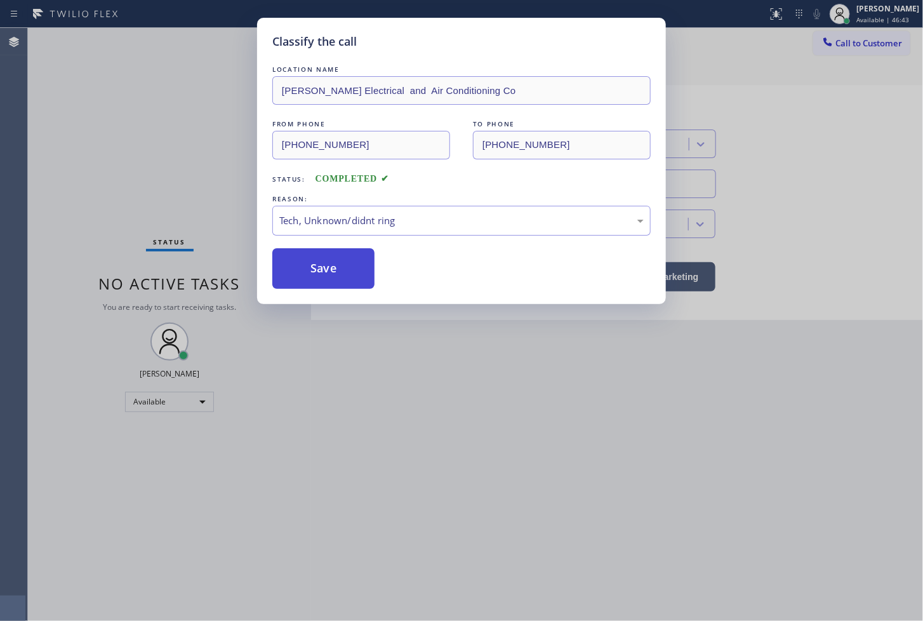
click at [339, 284] on button "Save" at bounding box center [323, 268] width 102 height 41
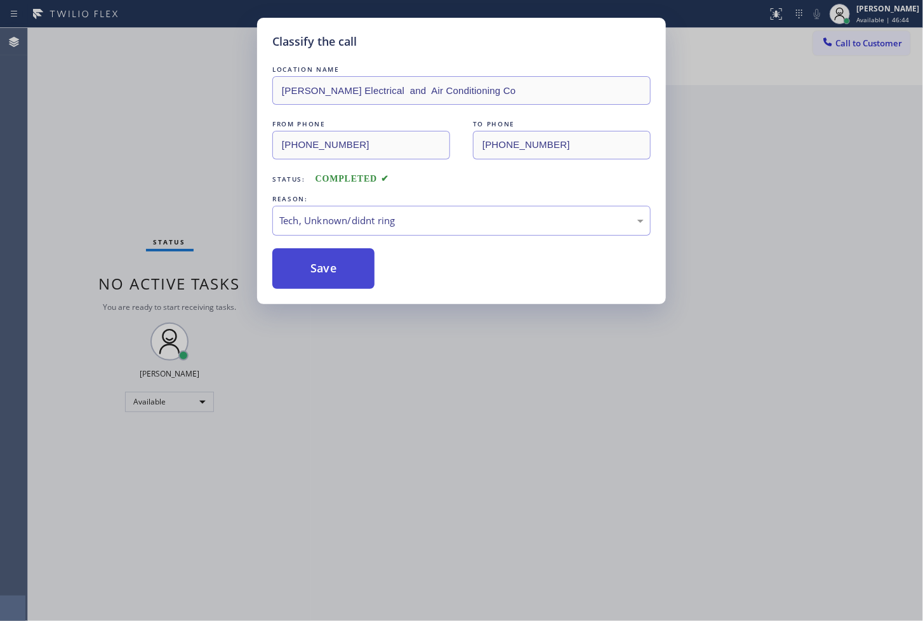
click at [339, 284] on button "Save" at bounding box center [323, 268] width 102 height 41
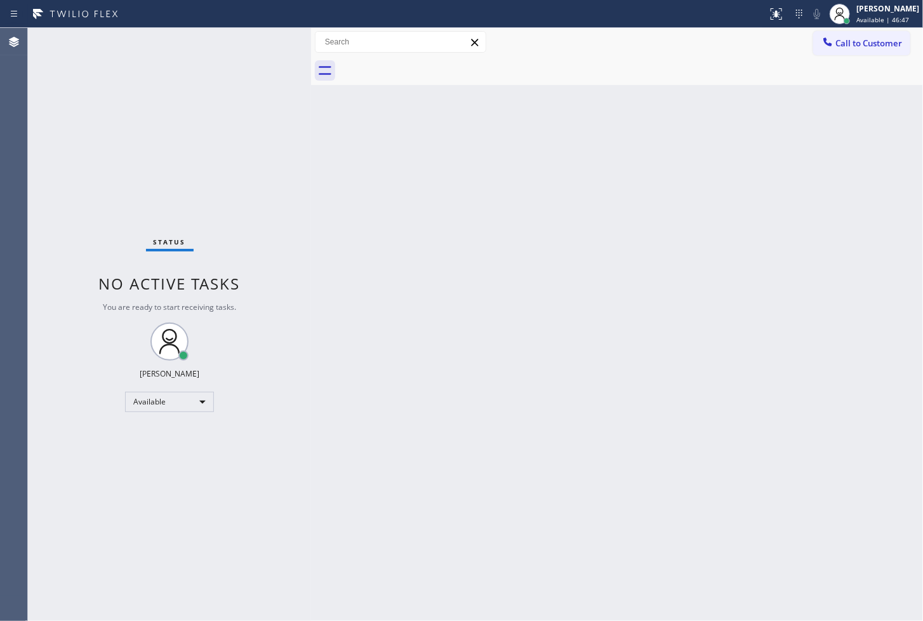
click at [251, 201] on div "Status No active tasks You are ready to start receiving tasks. [PERSON_NAME]" at bounding box center [169, 324] width 283 height 593
click at [276, 48] on div "Status No active tasks You are ready to start receiving tasks. [PERSON_NAME]" at bounding box center [169, 324] width 283 height 593
click at [235, 93] on div "Status No active tasks You are ready to start receiving tasks. [PERSON_NAME]" at bounding box center [169, 324] width 283 height 593
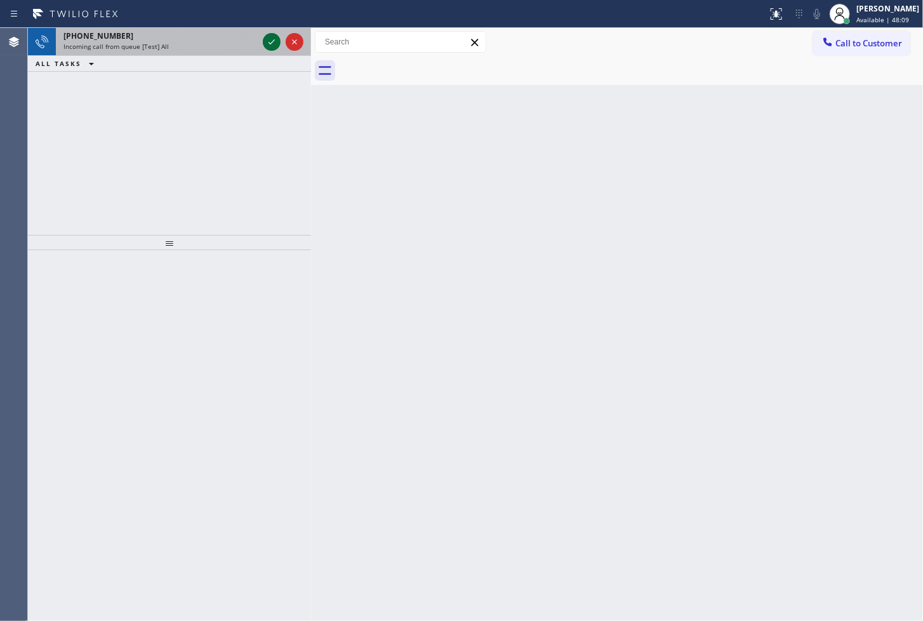
click at [270, 41] on icon at bounding box center [271, 41] width 15 height 15
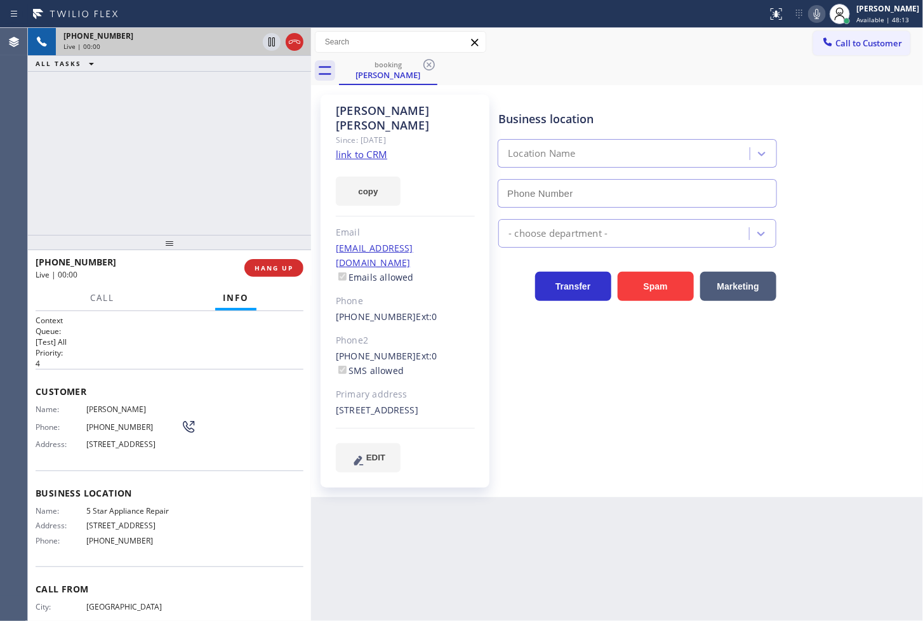
type input "[PHONE_NUMBER]"
click at [809, 13] on icon at bounding box center [816, 13] width 15 height 15
click at [115, 155] on div "[PHONE_NUMBER] Live | 00:08 ALL TASKS ALL TASKS ACTIVE TASKS TASKS IN WRAP UP" at bounding box center [169, 131] width 283 height 207
click at [365, 148] on link "link to CRM" at bounding box center [361, 154] width 51 height 13
click at [157, 157] on div "[PHONE_NUMBER] Live | 00:12 ALL TASKS ALL TASKS ACTIVE TASKS TASKS IN WRAP UP" at bounding box center [169, 131] width 283 height 207
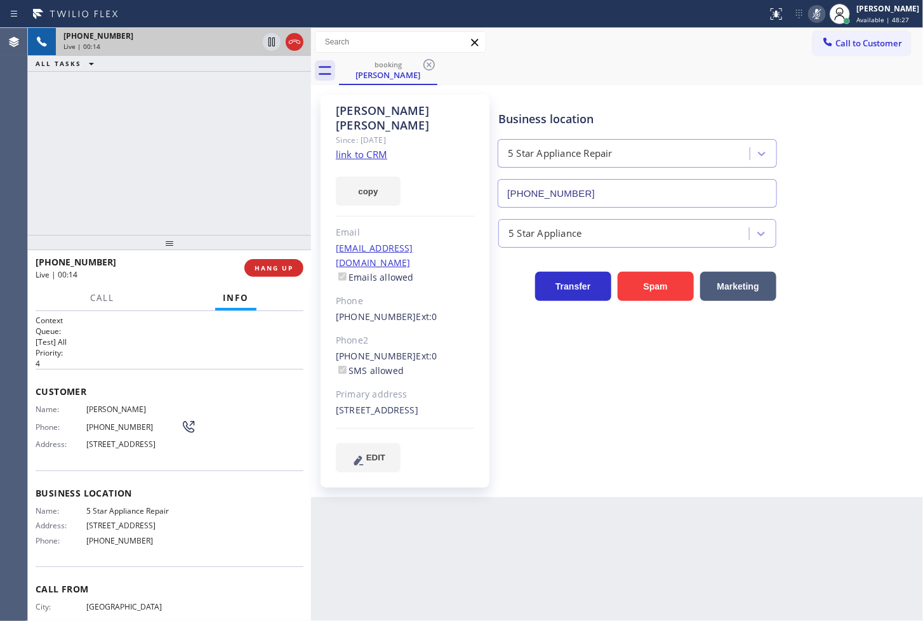
click at [814, 13] on icon at bounding box center [817, 14] width 6 height 10
click at [192, 199] on div "[PHONE_NUMBER] Live | 00:18 ALL TASKS ALL TASKS ACTIVE TASKS TASKS IN WRAP UP" at bounding box center [169, 131] width 283 height 207
click at [191, 195] on div "[PHONE_NUMBER] Live | 00:19 ALL TASKS ALL TASKS ACTIVE TASKS TASKS IN WRAP UP" at bounding box center [169, 131] width 283 height 207
click at [70, 106] on div "[PHONE_NUMBER] Live | 00:34 ALL TASKS ALL TASKS ACTIVE TASKS TASKS IN WRAP UP" at bounding box center [169, 131] width 283 height 207
click at [771, 79] on div "booking [PERSON_NAME]" at bounding box center [631, 70] width 584 height 29
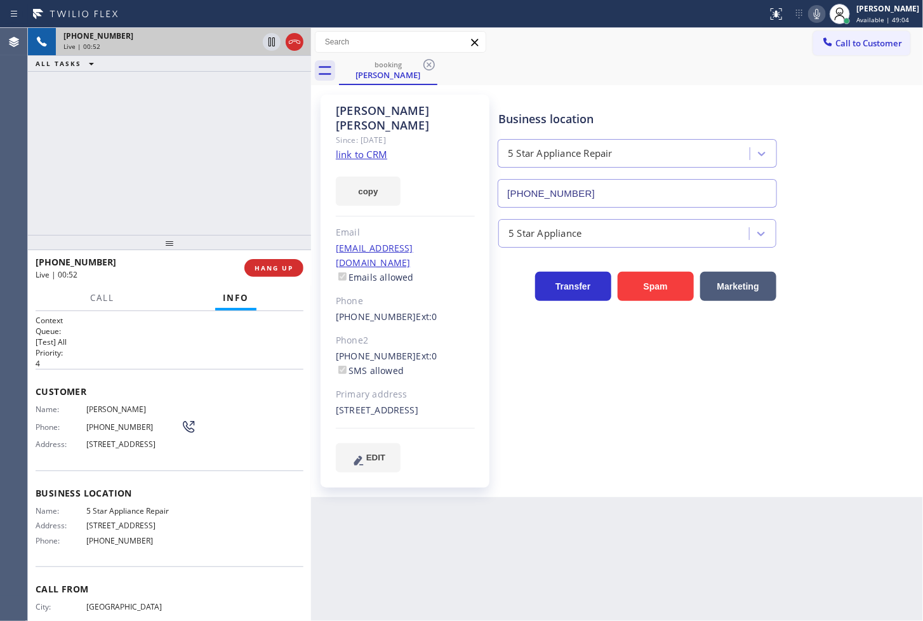
click at [163, 299] on div "Call Info" at bounding box center [170, 298] width 268 height 25
click at [194, 156] on div "[PHONE_NUMBER] Live | 01:00 ALL TASKS ALL TASKS ACTIVE TASKS TASKS IN WRAP UP" at bounding box center [169, 131] width 283 height 207
click at [194, 151] on div "[PHONE_NUMBER] Live | 01:03 ALL TASKS ALL TASKS ACTIVE TASKS TASKS IN WRAP UP" at bounding box center [169, 131] width 283 height 207
click at [107, 300] on span "Call" at bounding box center [102, 297] width 24 height 11
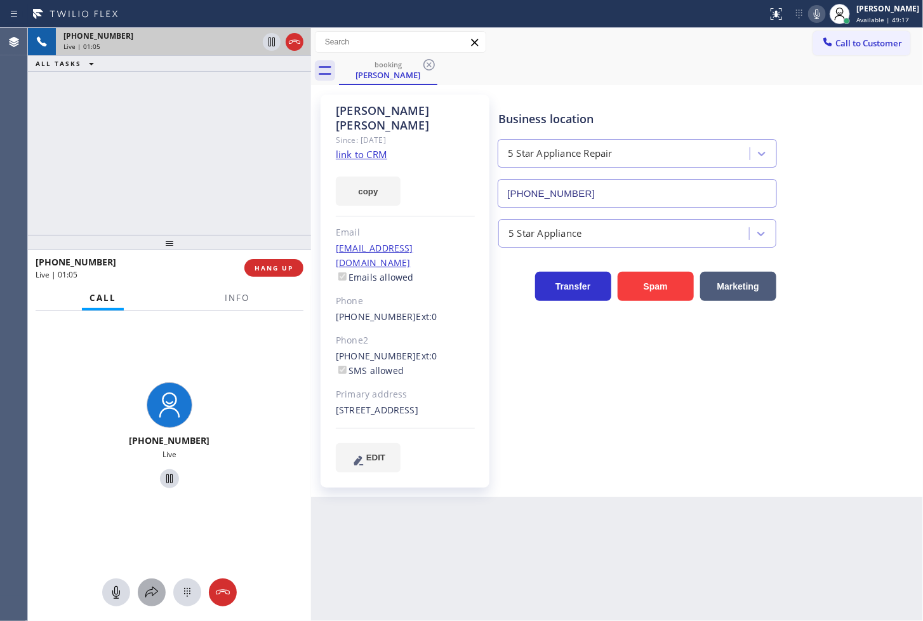
click at [150, 581] on button at bounding box center [152, 592] width 28 height 28
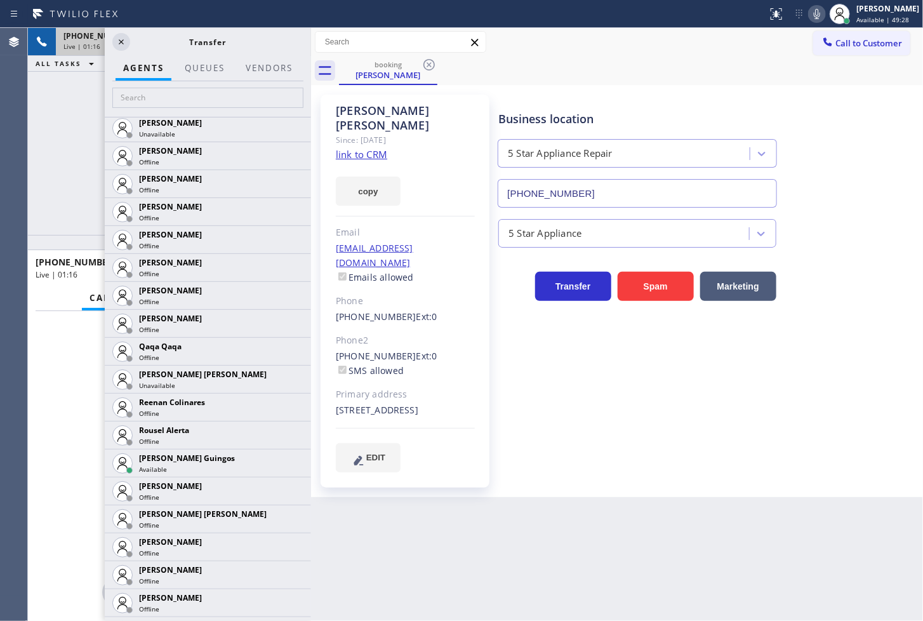
scroll to position [2468, 0]
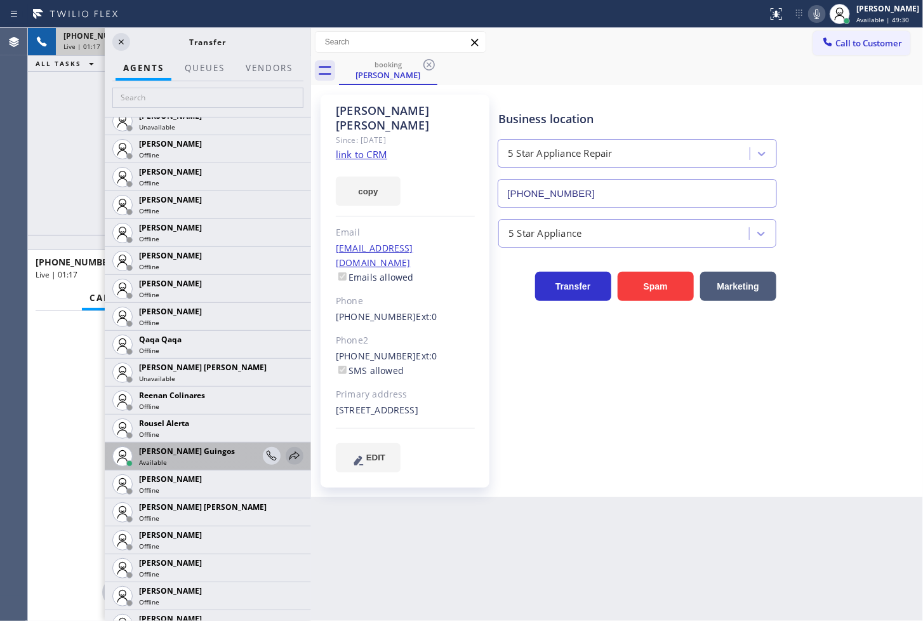
click at [289, 455] on icon at bounding box center [294, 455] width 10 height 8
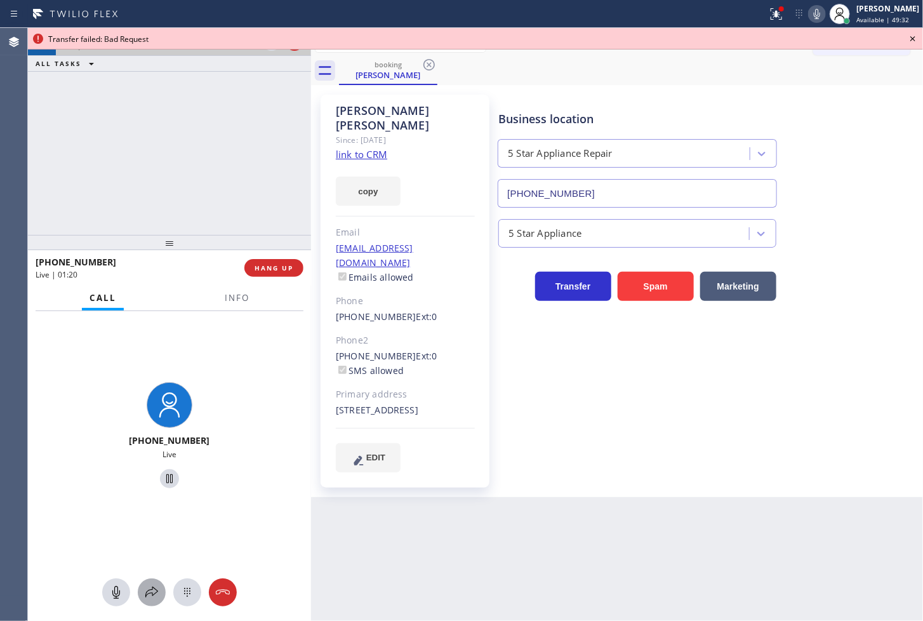
click at [154, 588] on icon at bounding box center [151, 592] width 15 height 15
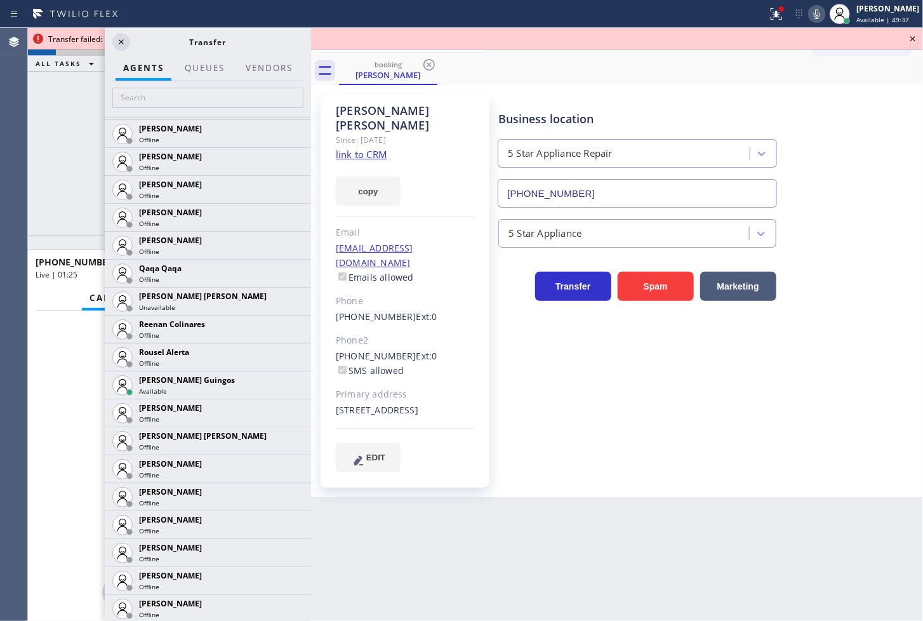
scroll to position [2707, 0]
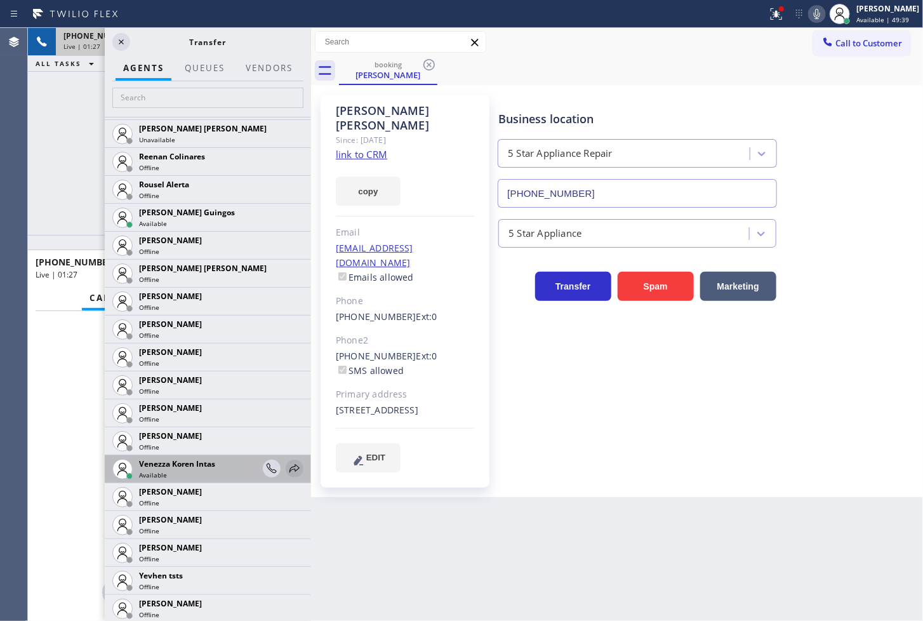
click at [287, 467] on icon at bounding box center [294, 468] width 15 height 15
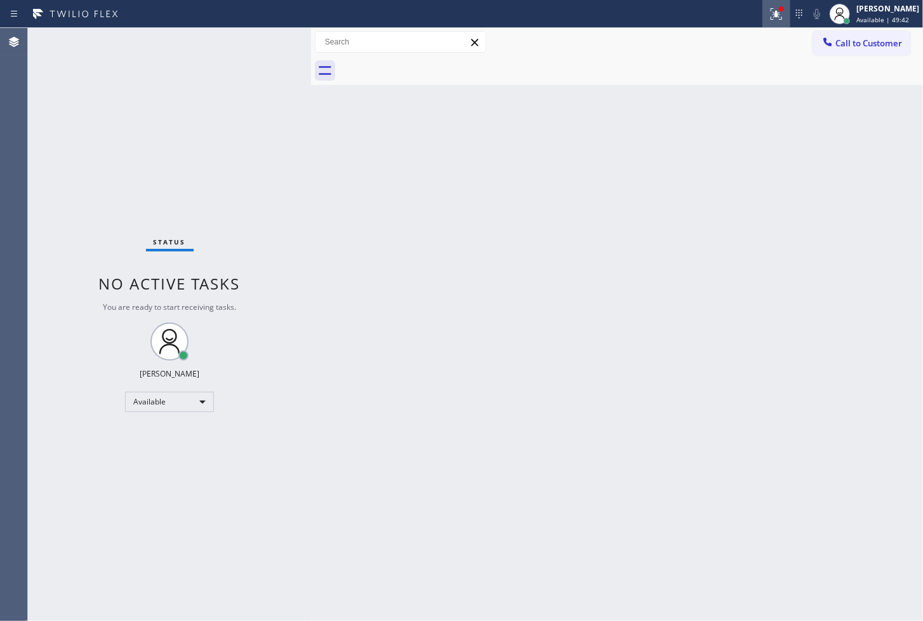
click at [771, 13] on icon at bounding box center [776, 13] width 11 height 11
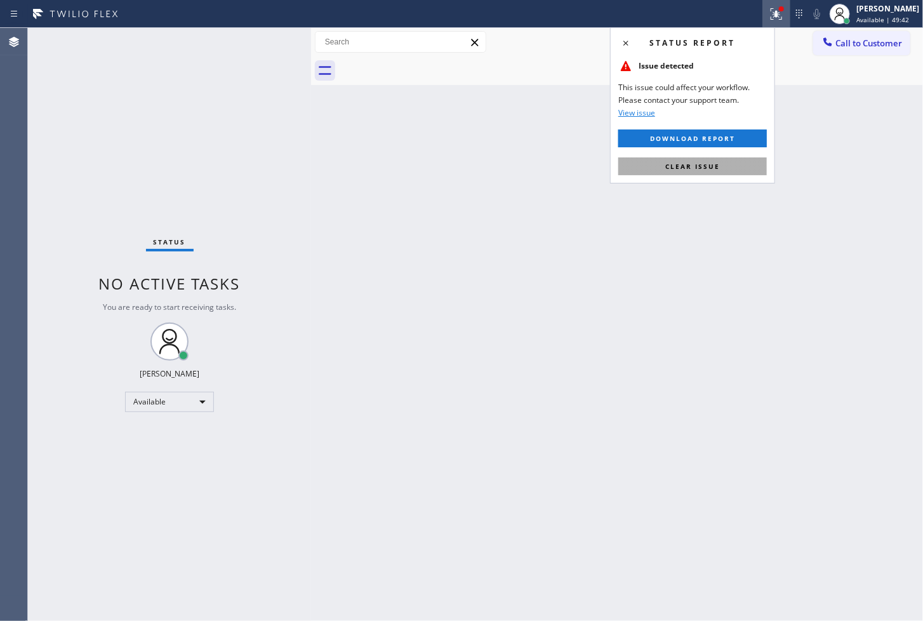
click at [745, 157] on button "Clear issue" at bounding box center [692, 166] width 149 height 18
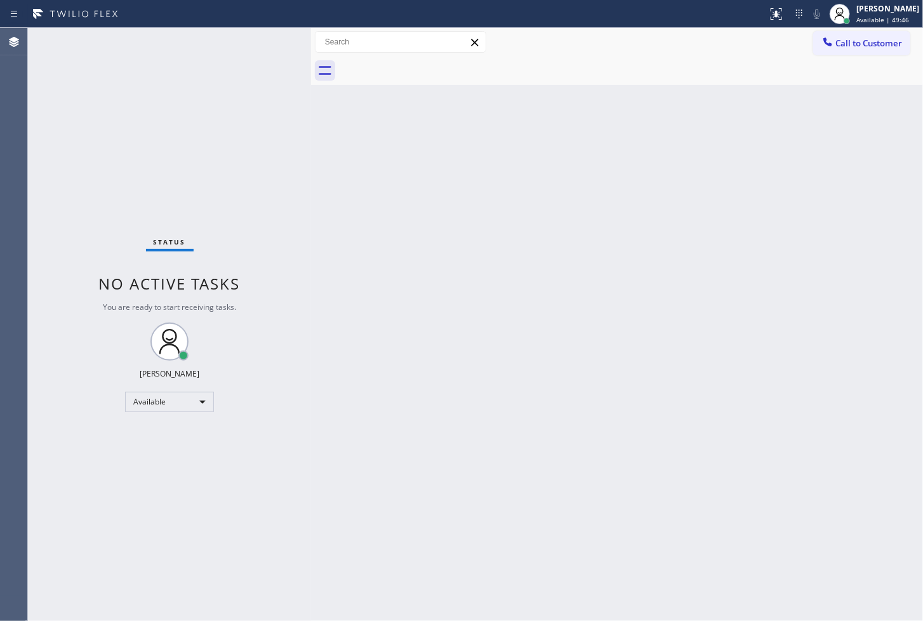
click at [286, 191] on div "Status No active tasks You are ready to start receiving tasks. [PERSON_NAME]" at bounding box center [169, 324] width 283 height 593
click at [246, 39] on div "Status No active tasks You are ready to start receiving tasks. [PERSON_NAME]" at bounding box center [169, 324] width 283 height 593
click at [274, 39] on div "Status No active tasks You are ready to start receiving tasks. [PERSON_NAME]" at bounding box center [169, 324] width 283 height 593
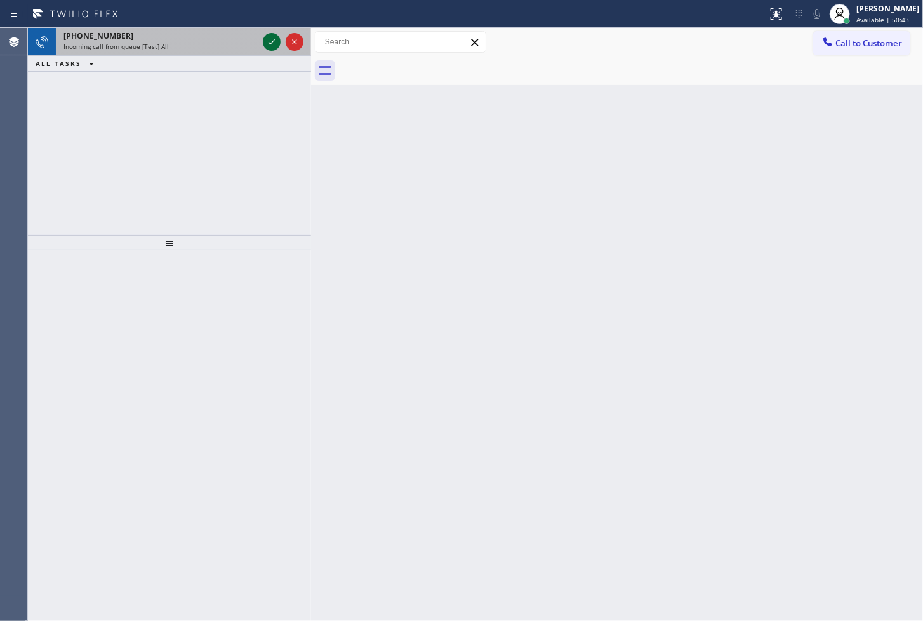
click at [269, 34] on icon at bounding box center [271, 41] width 15 height 15
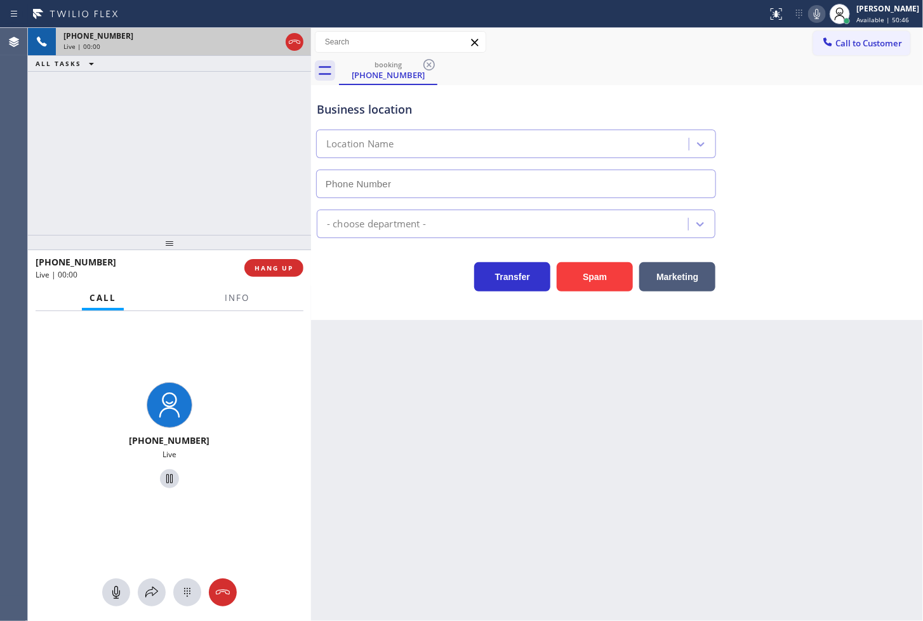
type input "[PHONE_NUMBER]"
click at [223, 300] on button "Info" at bounding box center [237, 298] width 40 height 25
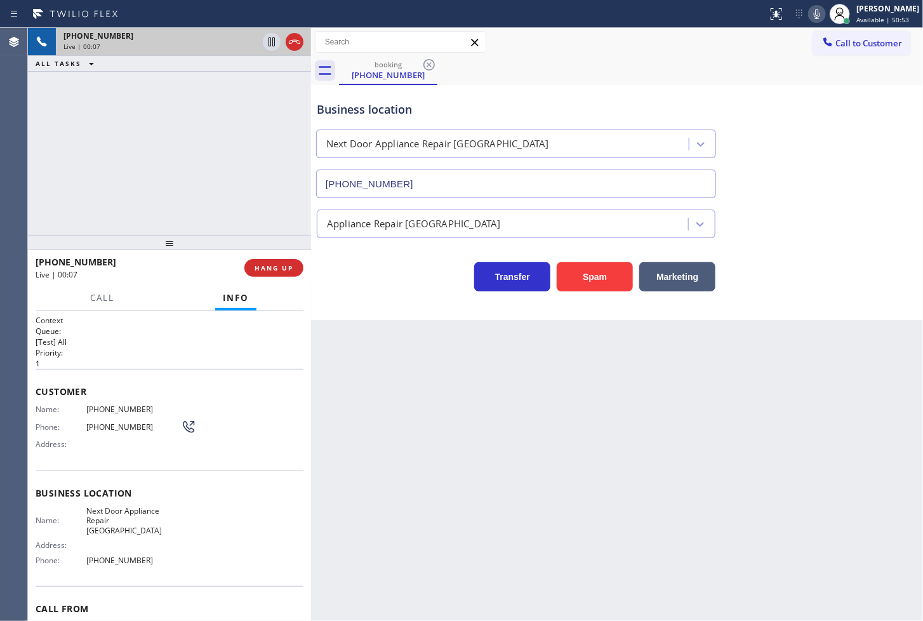
click at [809, 10] on icon at bounding box center [816, 13] width 15 height 15
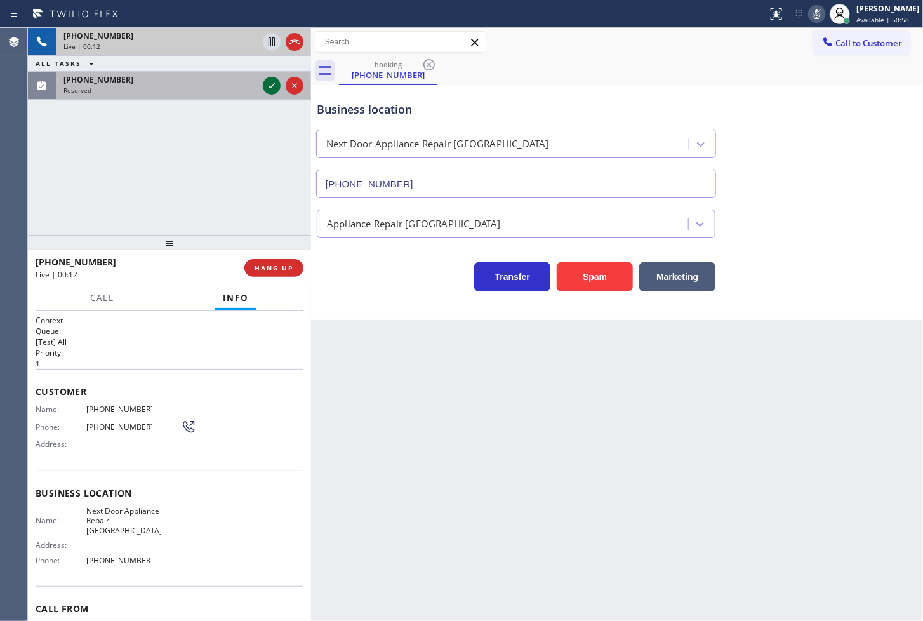
click at [272, 84] on icon at bounding box center [271, 85] width 15 height 15
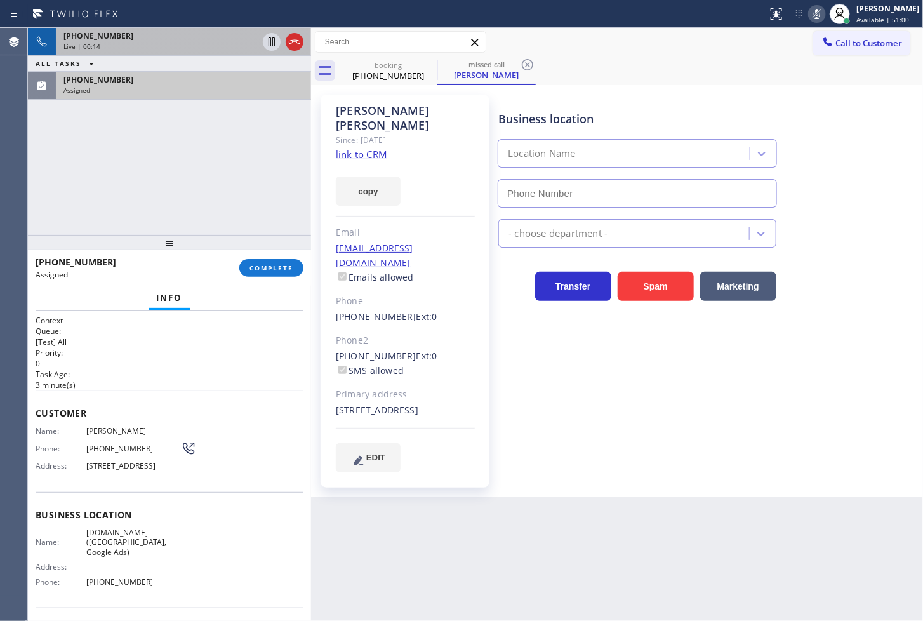
type input "[PHONE_NUMBER]"
click at [270, 272] on span "COMPLETE" at bounding box center [271, 267] width 44 height 9
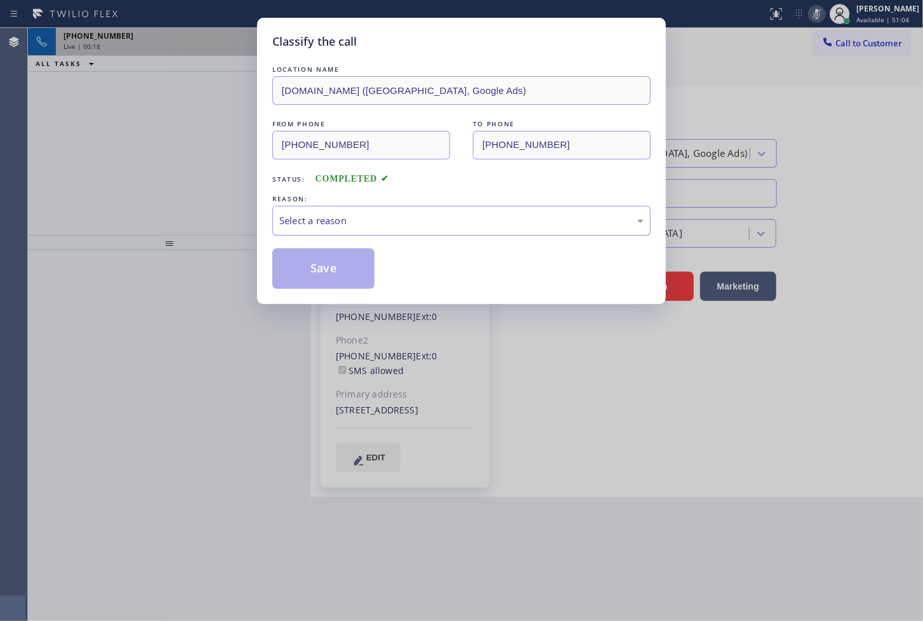
click at [337, 225] on div "Select a reason" at bounding box center [461, 220] width 364 height 15
click at [336, 265] on button "Save" at bounding box center [323, 268] width 102 height 41
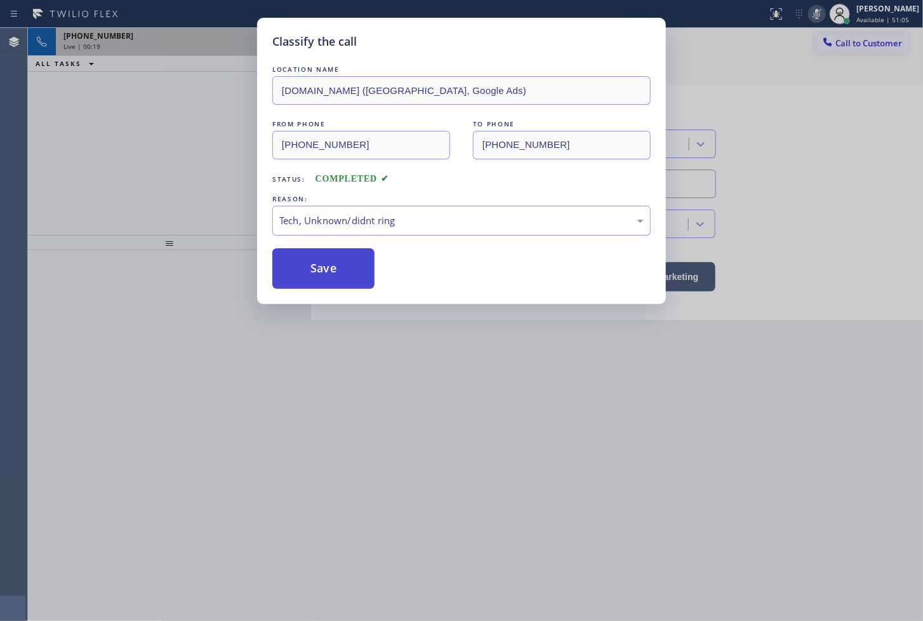
click at [336, 265] on button "Save" at bounding box center [323, 268] width 102 height 41
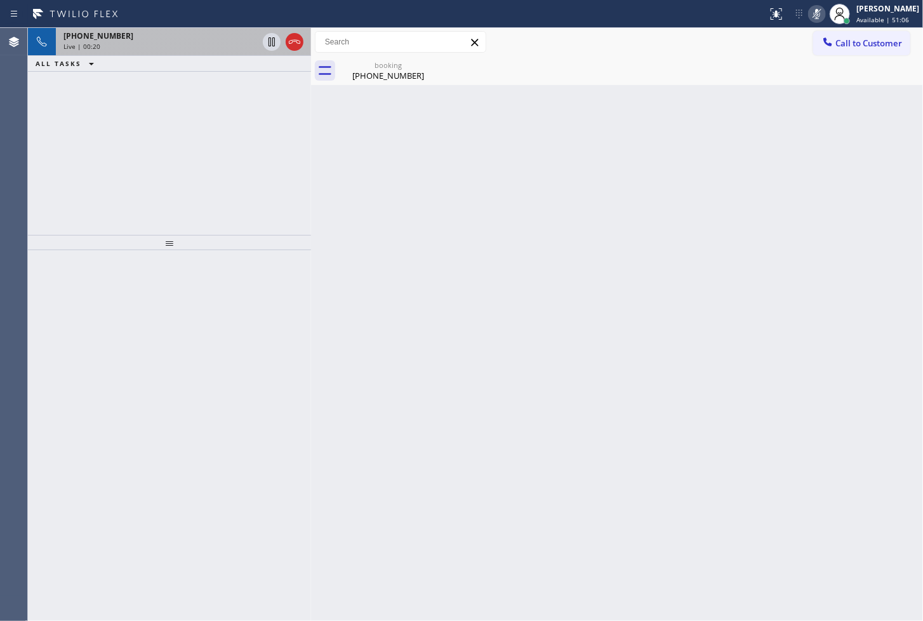
click at [809, 15] on icon at bounding box center [816, 13] width 15 height 15
click at [192, 58] on div "ALL TASKS ALL TASKS ACTIVE TASKS TASKS IN WRAP UP" at bounding box center [169, 64] width 283 height 16
click at [192, 48] on div "Live | 00:23" at bounding box center [160, 46] width 194 height 9
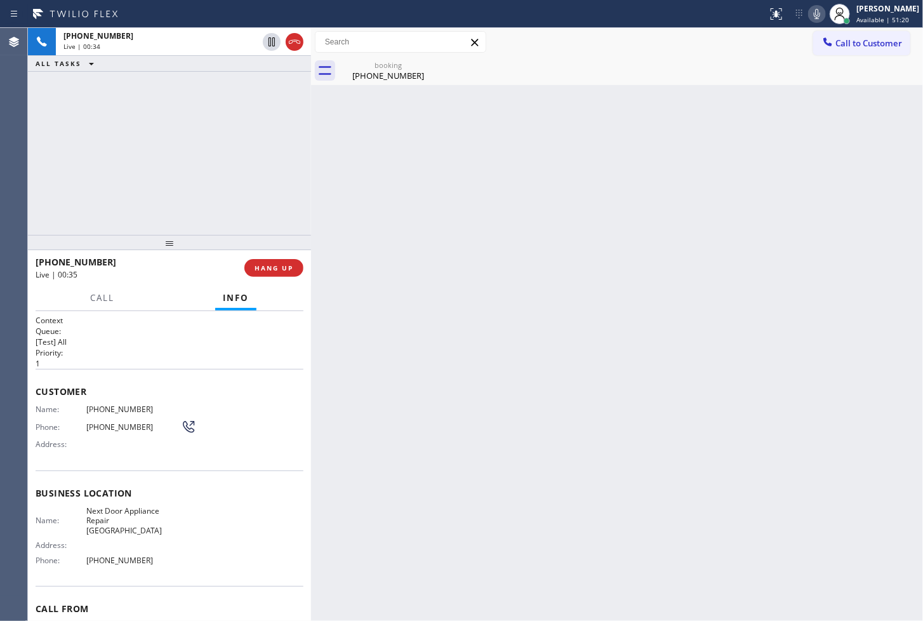
click at [486, 170] on div "Back to Dashboard Change Sender ID Customers Technicians Select a contact Outbo…" at bounding box center [617, 324] width 612 height 593
click at [554, 172] on div "Back to Dashboard Change Sender ID Customers Technicians Select a contact Outbo…" at bounding box center [617, 324] width 612 height 593
click at [106, 302] on span "Call" at bounding box center [102, 297] width 24 height 11
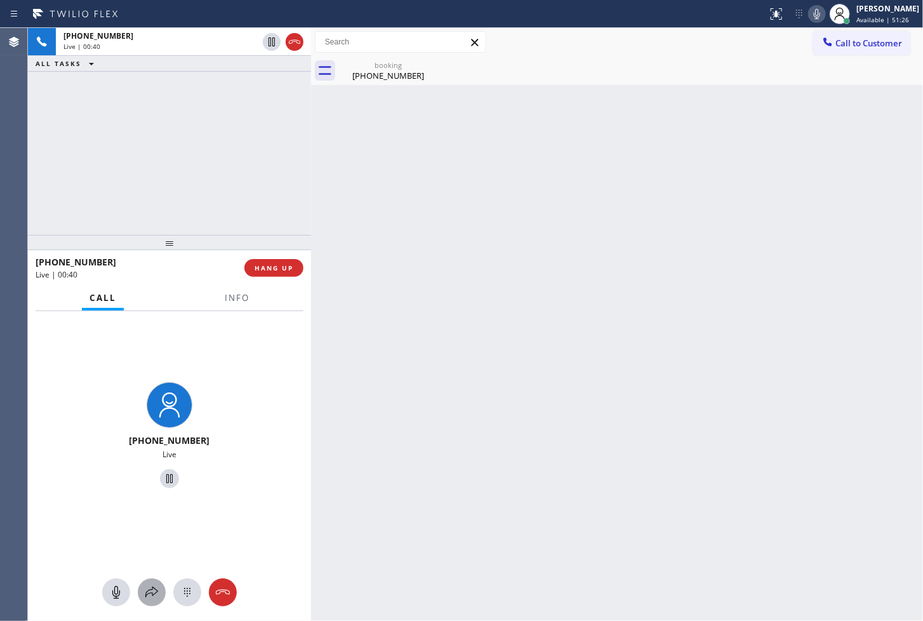
click at [160, 591] on div at bounding box center [152, 592] width 28 height 15
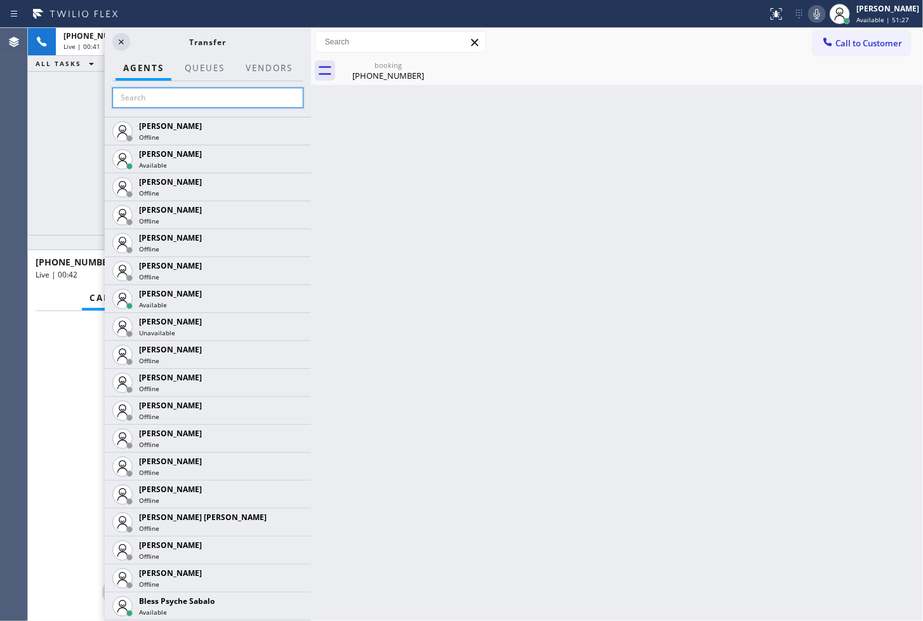
click at [178, 93] on input "text" at bounding box center [207, 98] width 191 height 20
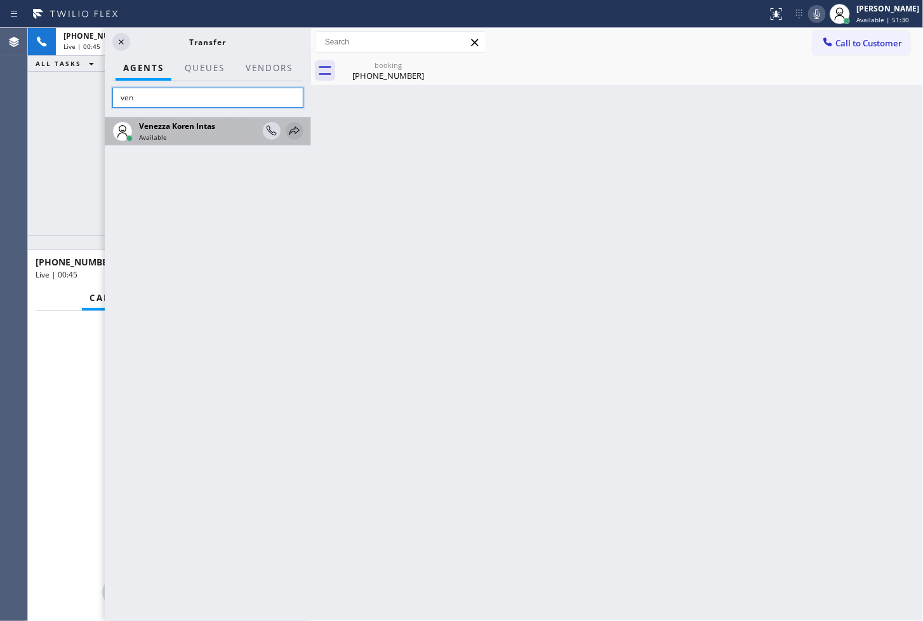
type input "ven"
click at [297, 131] on icon at bounding box center [294, 130] width 10 height 8
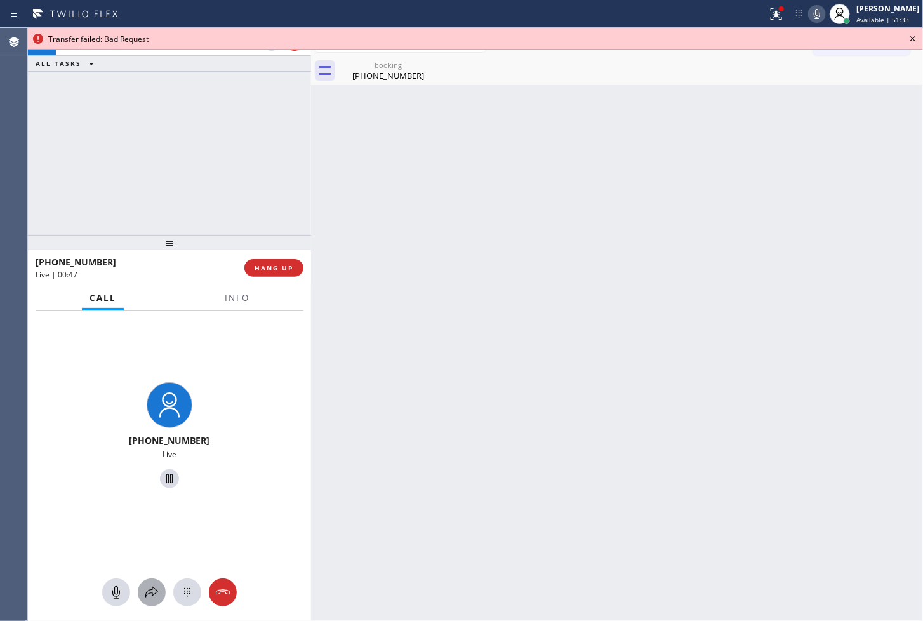
click at [153, 588] on icon at bounding box center [151, 592] width 15 height 15
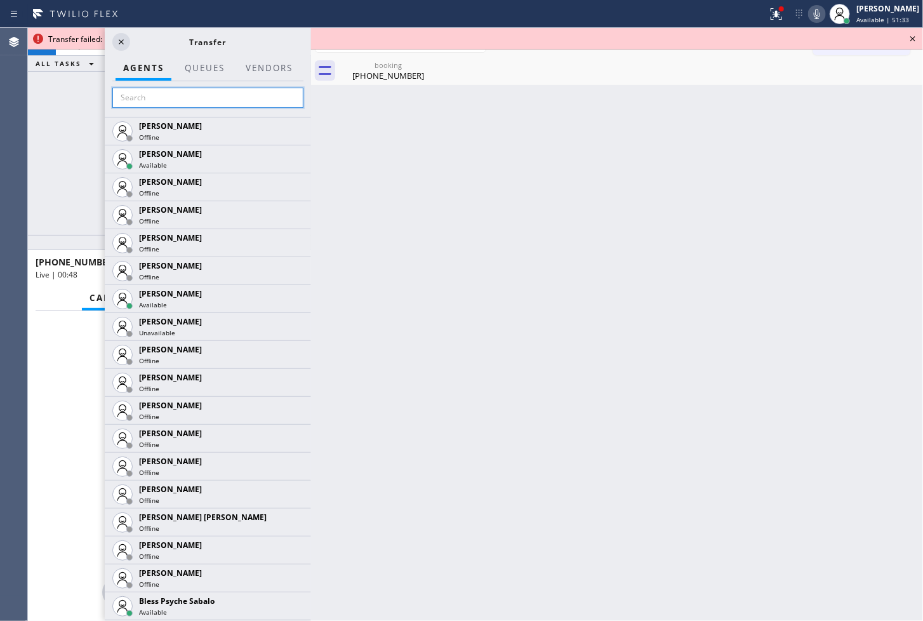
click at [178, 98] on input "text" at bounding box center [207, 98] width 191 height 20
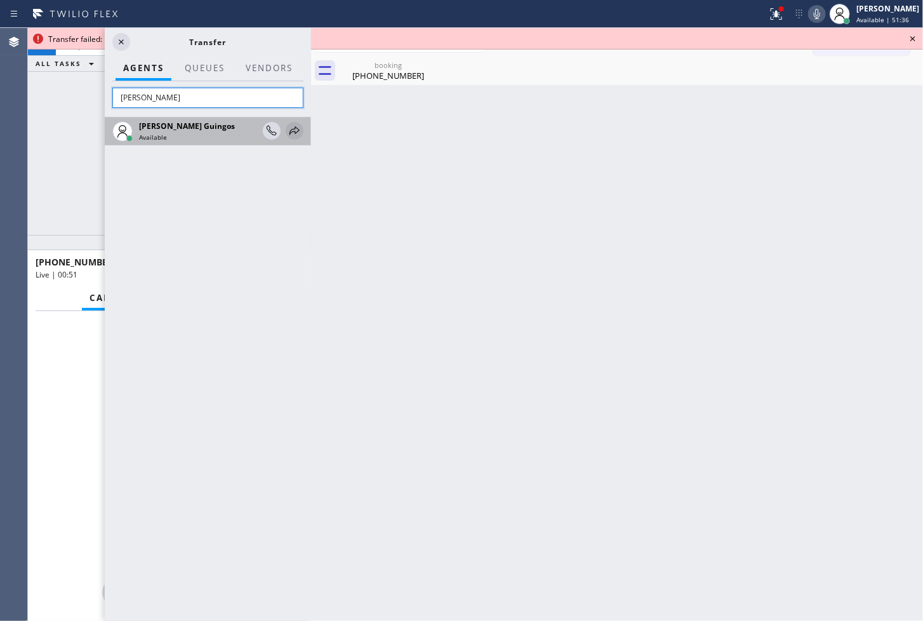
type input "[PERSON_NAME]"
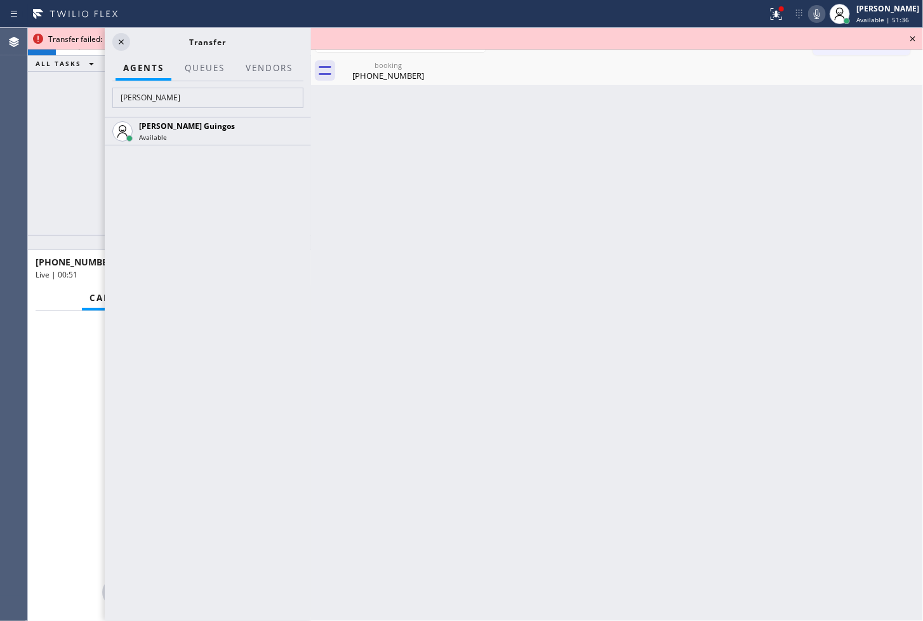
click at [0, 0] on icon at bounding box center [0, 0] width 0 height 0
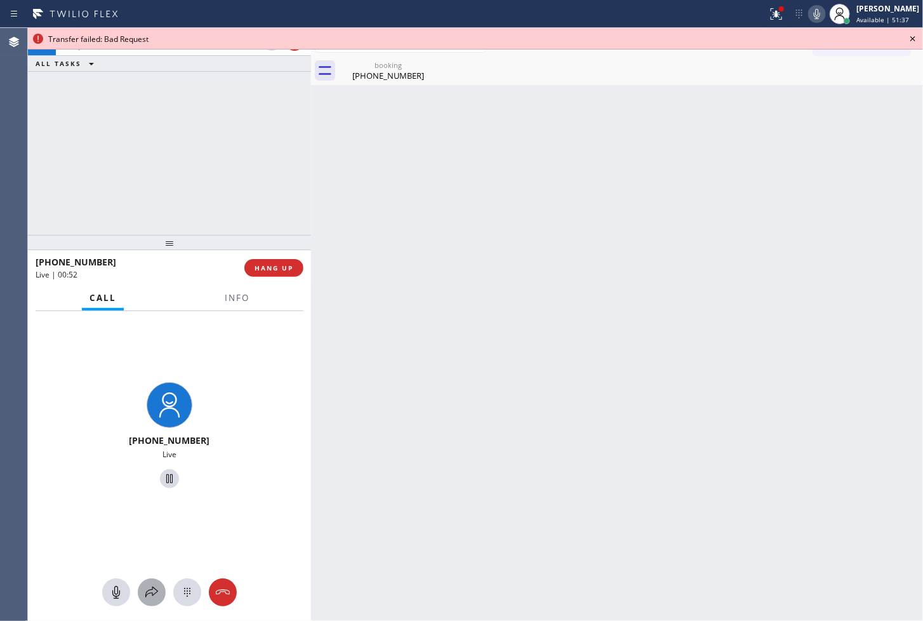
click at [159, 599] on icon at bounding box center [151, 592] width 15 height 15
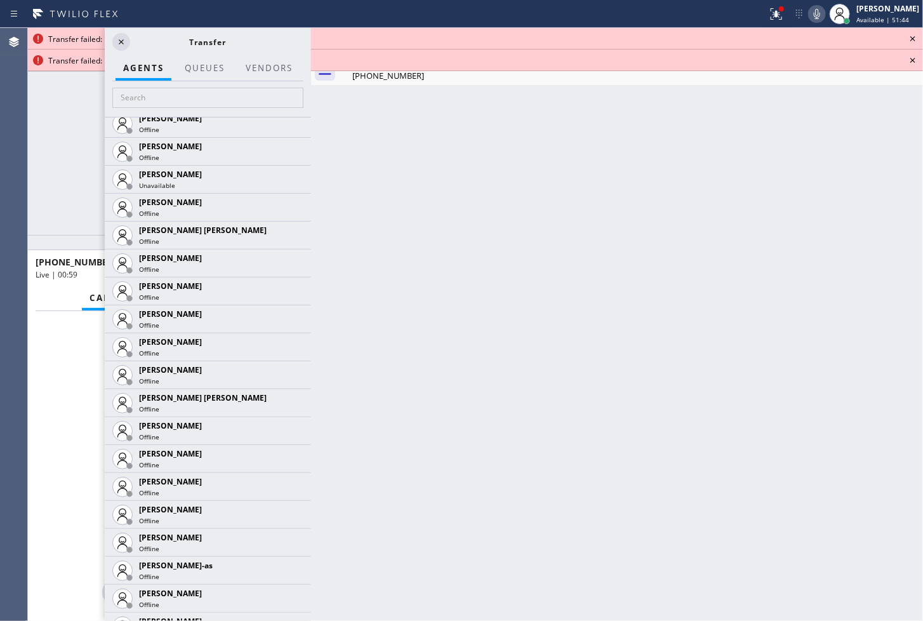
scroll to position [917, 0]
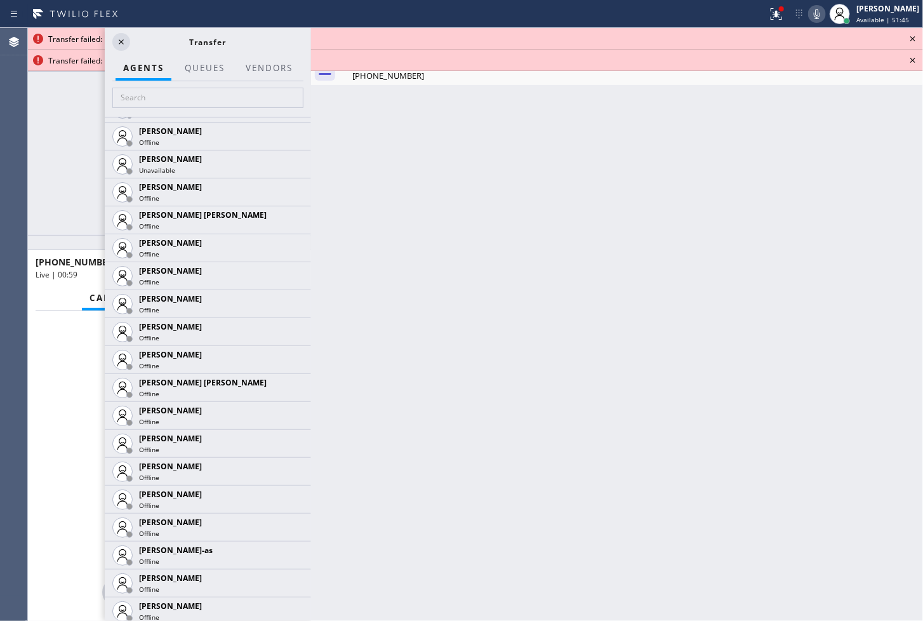
click at [34, 423] on div "[PHONE_NUMBER] Live" at bounding box center [169, 437] width 273 height 110
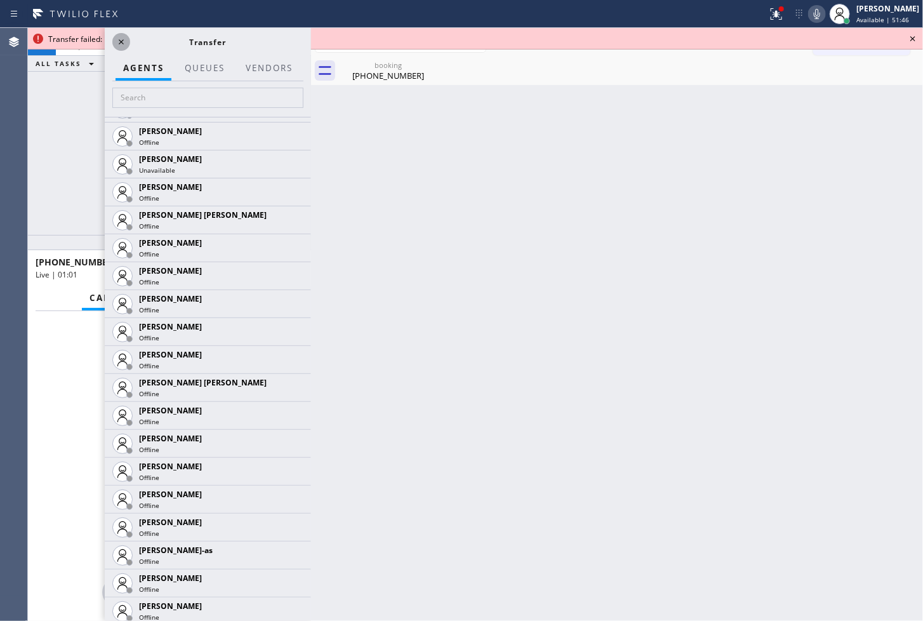
click at [127, 39] on icon at bounding box center [121, 41] width 15 height 15
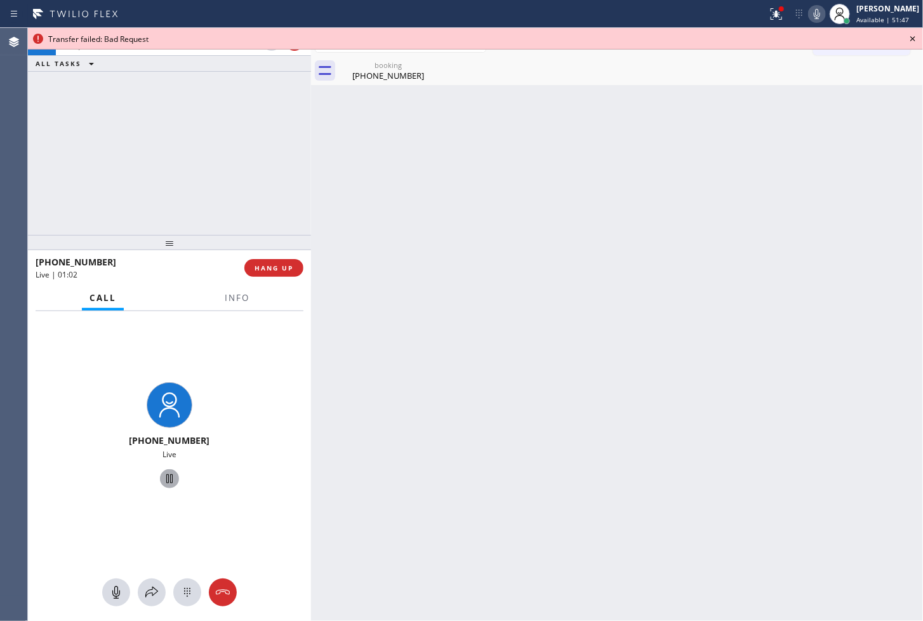
click at [162, 479] on icon at bounding box center [169, 478] width 15 height 15
click at [236, 299] on span "Info" at bounding box center [237, 297] width 25 height 11
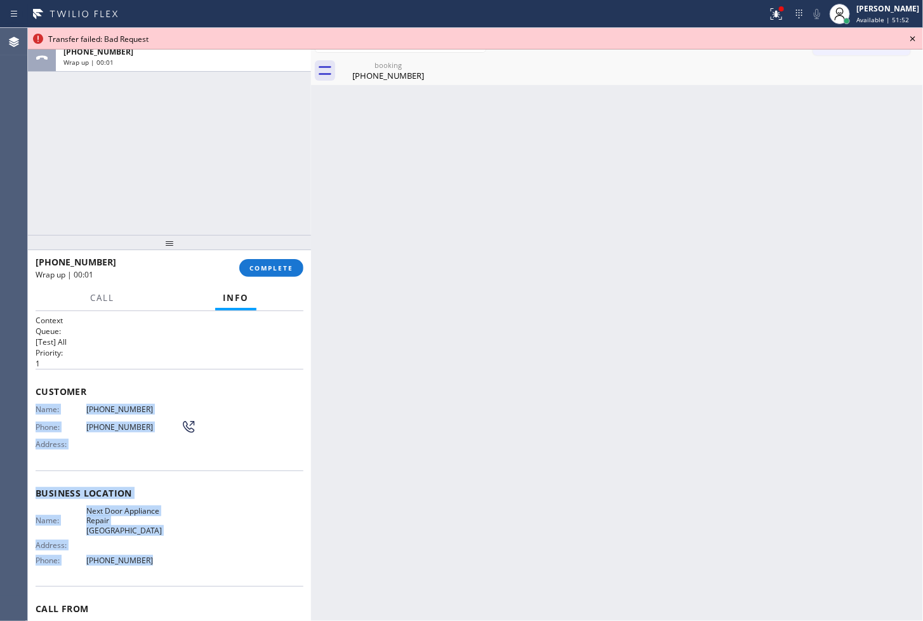
drag, startPoint x: 36, startPoint y: 410, endPoint x: 148, endPoint y: 543, distance: 173.9
click at [148, 543] on div "Context Queue: [Test] All Priority: 1 Customer Name: [PHONE_NUMBER] Phone: [PHO…" at bounding box center [170, 499] width 268 height 368
copy div "Name: [PHONE_NUMBER] Phone: [PHONE_NUMBER] Address: Business location Name: Nex…"
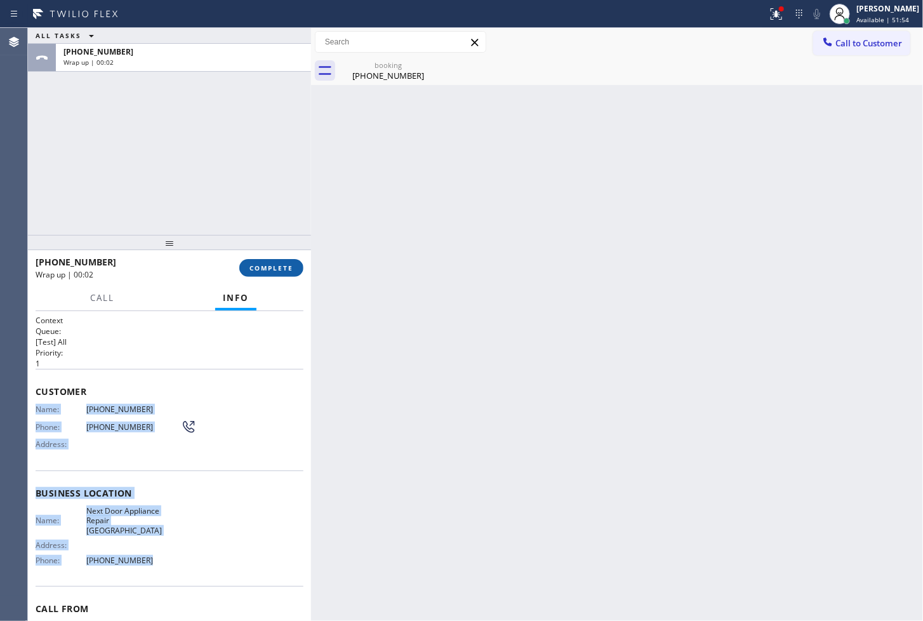
click at [263, 263] on span "COMPLETE" at bounding box center [271, 267] width 44 height 9
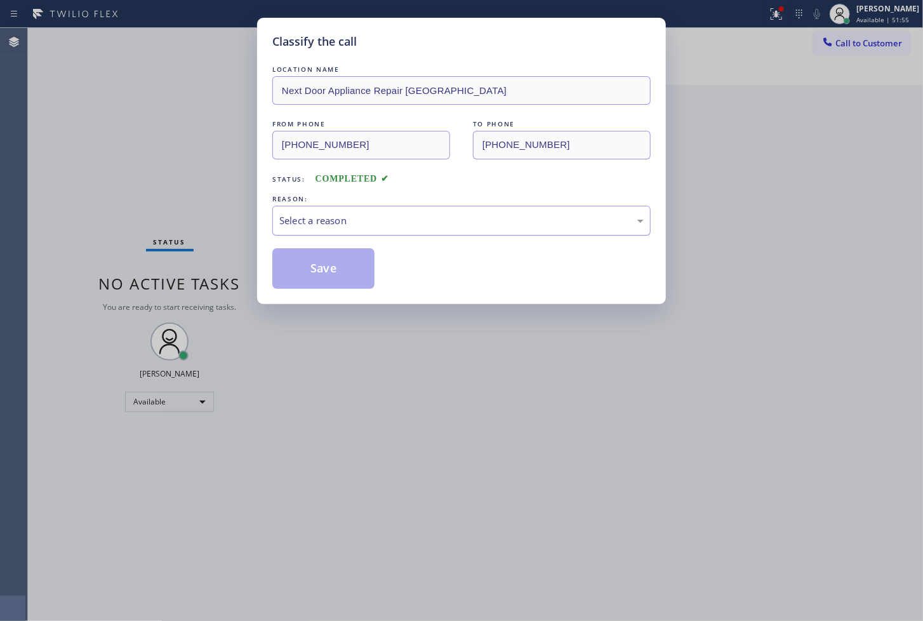
click at [397, 217] on div "Select a reason" at bounding box center [461, 220] width 364 height 15
click at [321, 260] on button "Save" at bounding box center [323, 268] width 102 height 41
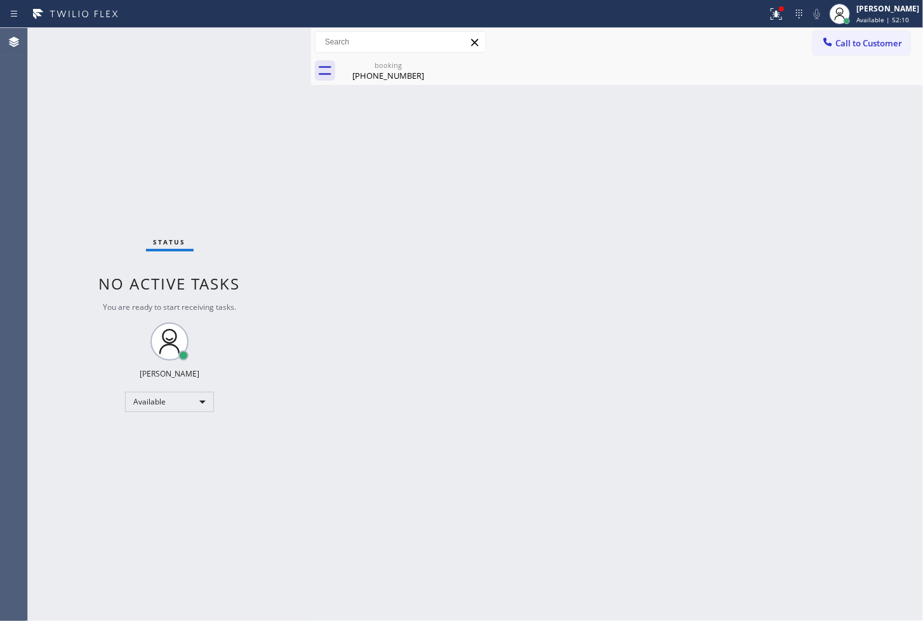
click at [89, 165] on div "Status No active tasks You are ready to start receiving tasks. [PERSON_NAME]" at bounding box center [169, 324] width 283 height 593
click at [769, 13] on icon at bounding box center [776, 13] width 15 height 15
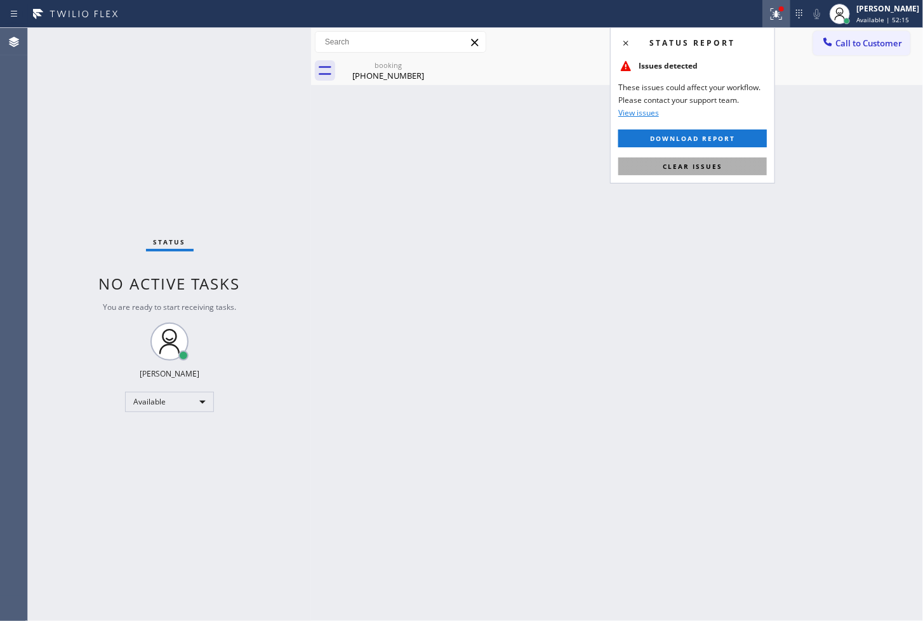
click at [711, 168] on span "Clear issues" at bounding box center [693, 166] width 60 height 9
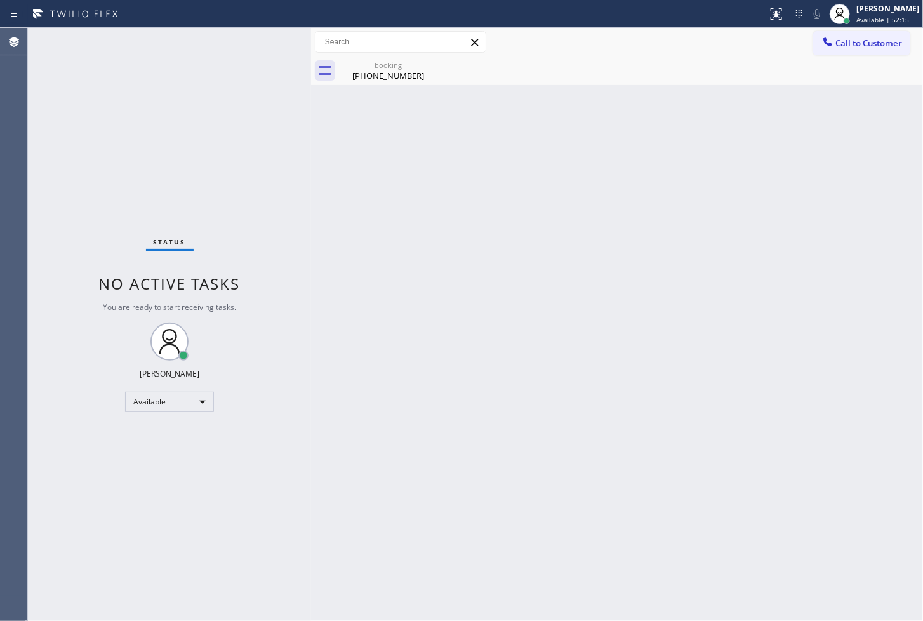
click at [271, 284] on div "Status No active tasks You are ready to start receiving tasks. [PERSON_NAME]" at bounding box center [169, 324] width 283 height 593
click at [261, 99] on div "Status No active tasks You are ready to start receiving tasks. [PERSON_NAME]" at bounding box center [169, 324] width 283 height 593
click at [267, 50] on div "Status No active tasks You are ready to start receiving tasks. [PERSON_NAME]" at bounding box center [169, 324] width 283 height 593
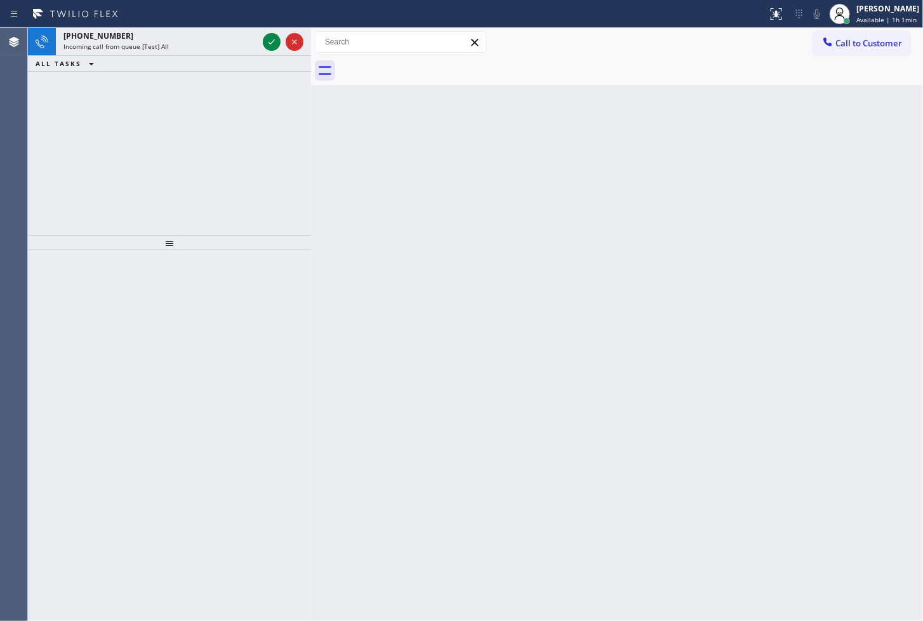
click at [250, 26] on div "Status report No issues detected If you experience an issue, please download th…" at bounding box center [461, 14] width 923 height 28
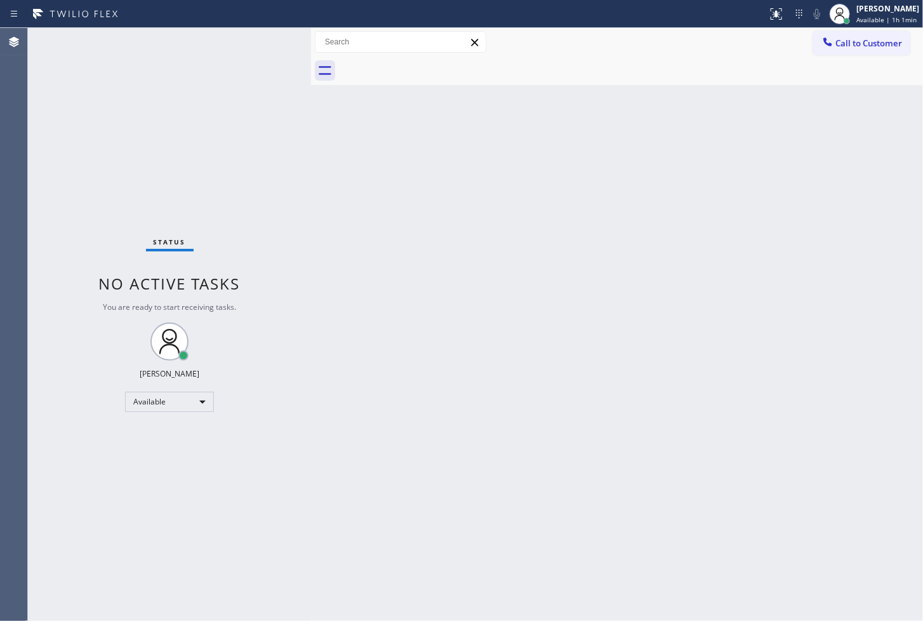
click at [269, 36] on div "Status No active tasks You are ready to start receiving tasks. [PERSON_NAME]" at bounding box center [169, 324] width 283 height 593
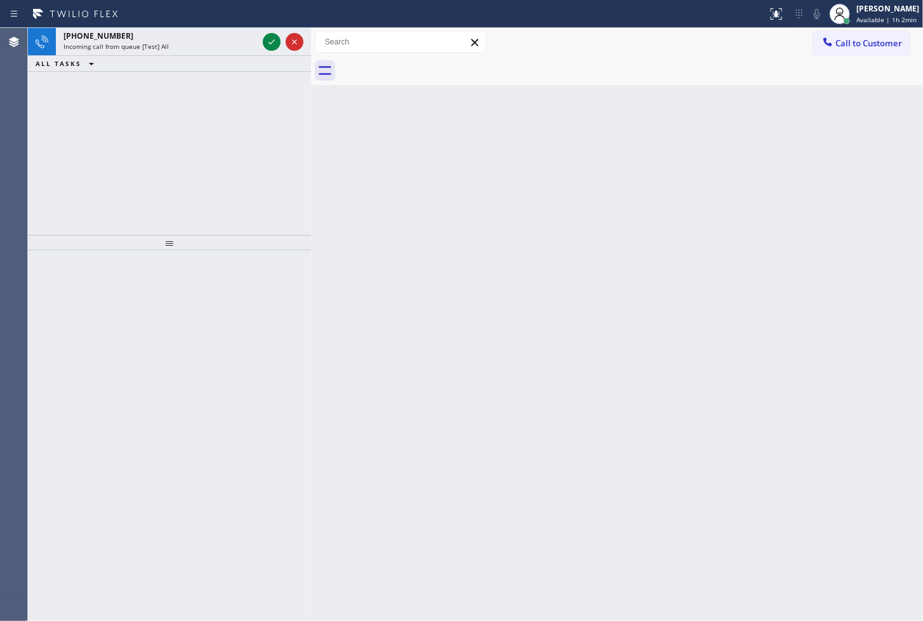
click at [269, 36] on icon at bounding box center [271, 41] width 15 height 15
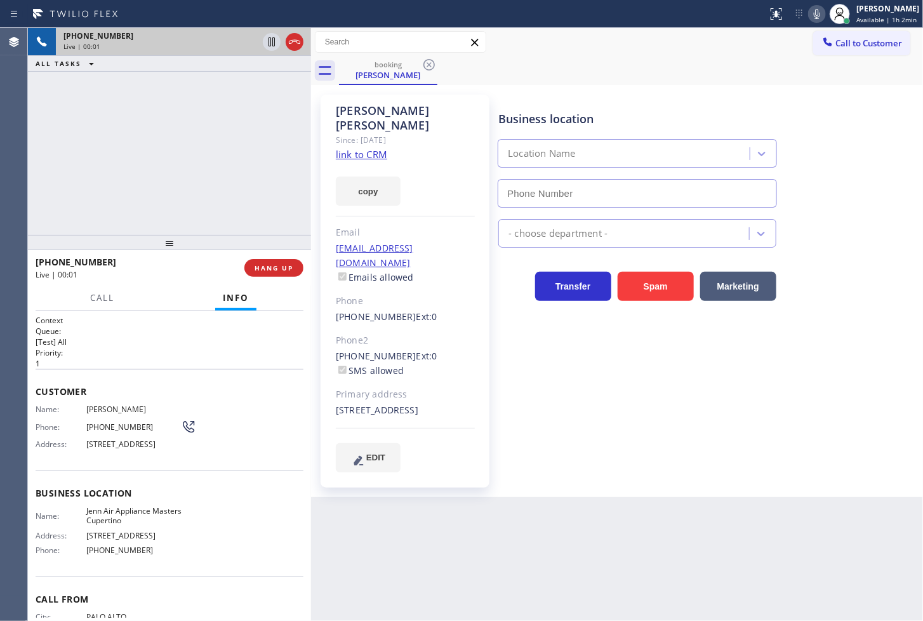
type input "[PHONE_NUMBER]"
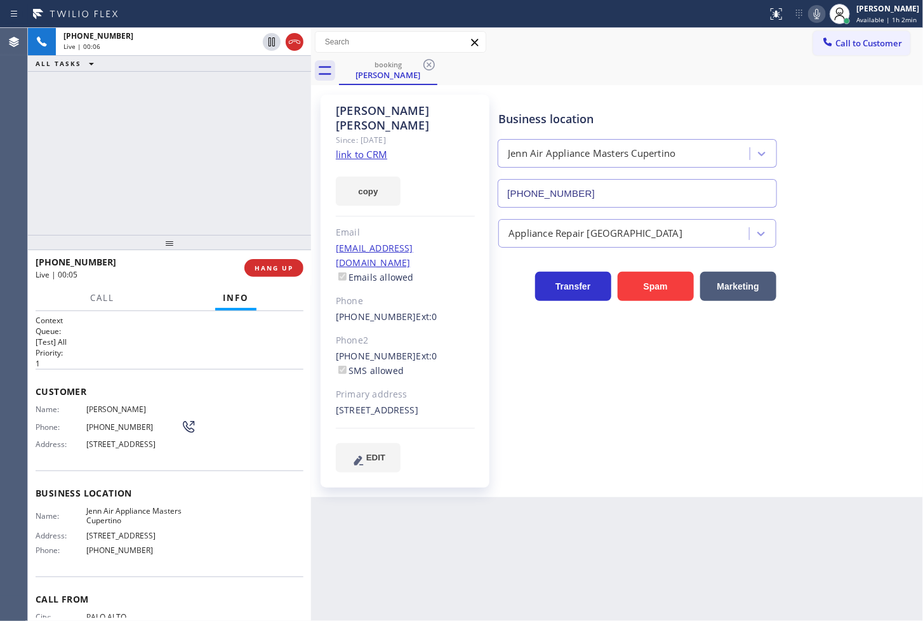
click at [81, 134] on div "[PHONE_NUMBER] Live | 00:06 ALL TASKS ALL TASKS ACTIVE TASKS TASKS IN WRAP UP" at bounding box center [169, 131] width 283 height 207
click at [368, 148] on link "link to CRM" at bounding box center [361, 154] width 51 height 13
click at [809, 10] on icon at bounding box center [816, 13] width 15 height 15
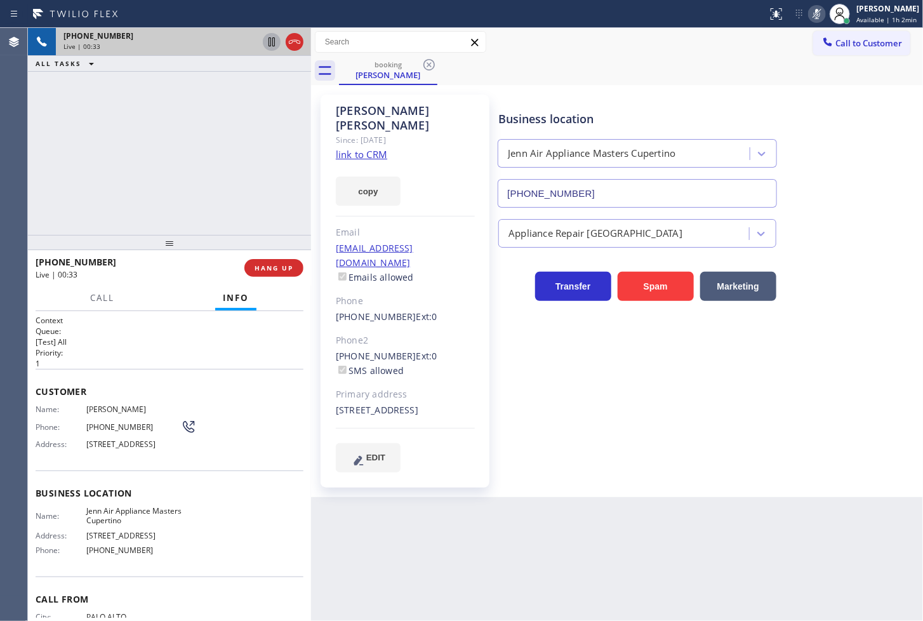
click at [270, 43] on icon at bounding box center [272, 41] width 6 height 9
click at [123, 187] on div "[PHONE_NUMBER] Live | 00:49 ALL TASKS ALL TASKS ACTIVE TASKS TASKS IN WRAP UP" at bounding box center [169, 131] width 283 height 207
drag, startPoint x: 70, startPoint y: 208, endPoint x: 91, endPoint y: 187, distance: 29.6
click at [70, 208] on div "[PHONE_NUMBER] Live | 00:58 ALL TASKS ALL TASKS ACTIVE TASKS TASKS IN WRAP UP" at bounding box center [169, 131] width 283 height 207
click at [382, 179] on button "copy" at bounding box center [368, 190] width 65 height 29
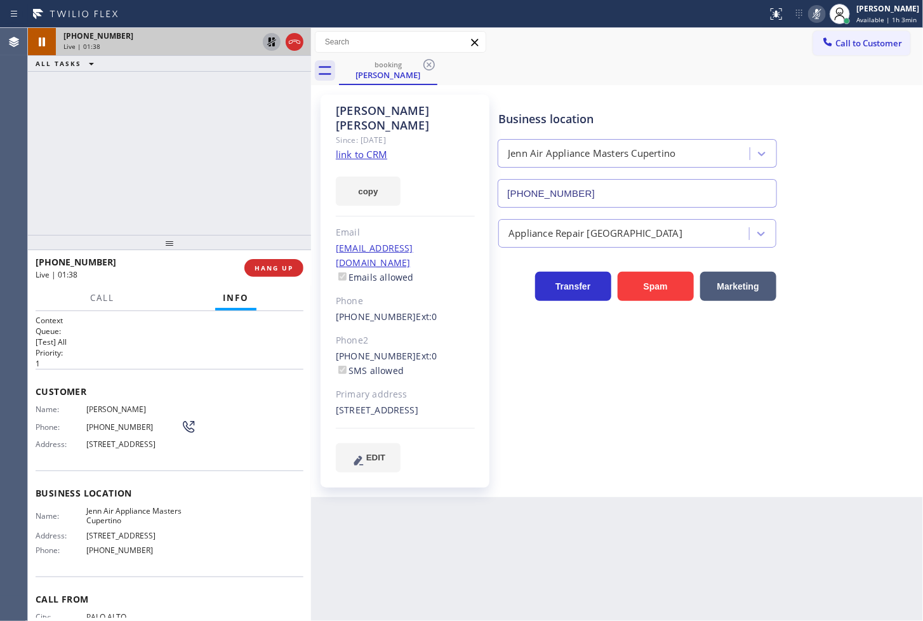
drag, startPoint x: 104, startPoint y: 201, endPoint x: 116, endPoint y: 235, distance: 36.3
click at [109, 201] on div "[PHONE_NUMBER] Live | 01:38 ALL TASKS ALL TASKS ACTIVE TASKS TASKS IN WRAP UP" at bounding box center [169, 131] width 283 height 207
click at [112, 303] on button "Call" at bounding box center [102, 298] width 39 height 25
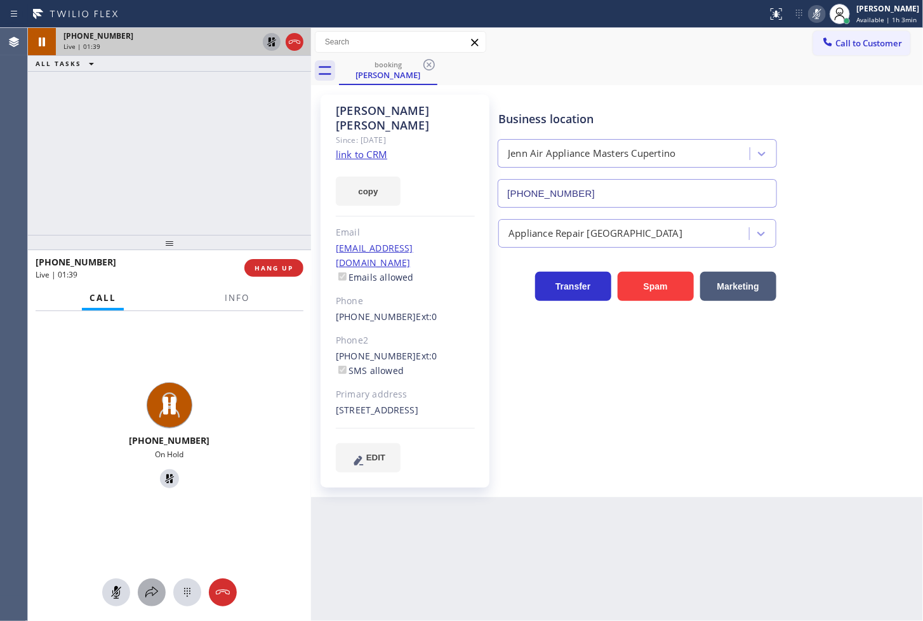
click at [154, 588] on icon at bounding box center [151, 592] width 15 height 15
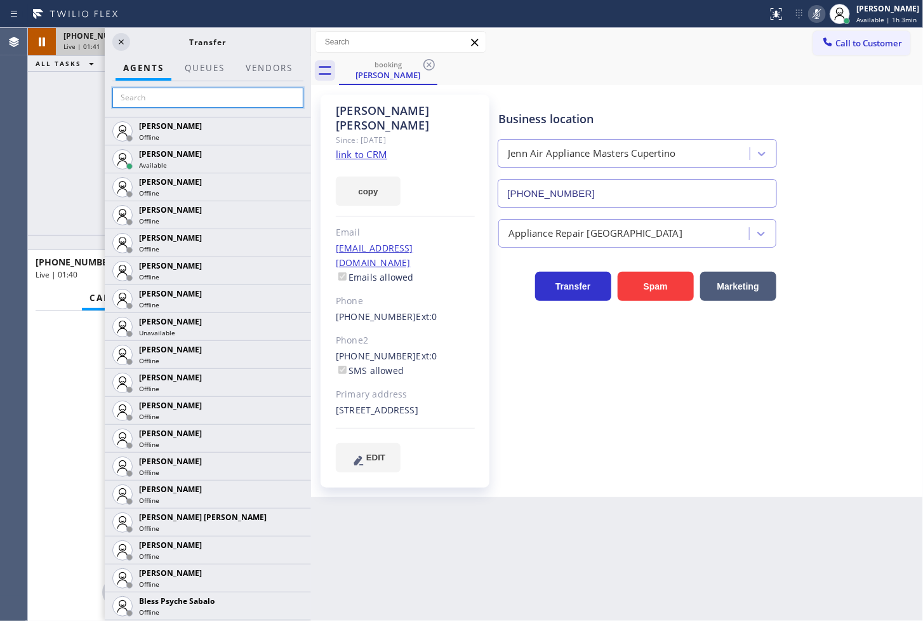
click at [146, 107] on input "text" at bounding box center [207, 98] width 191 height 20
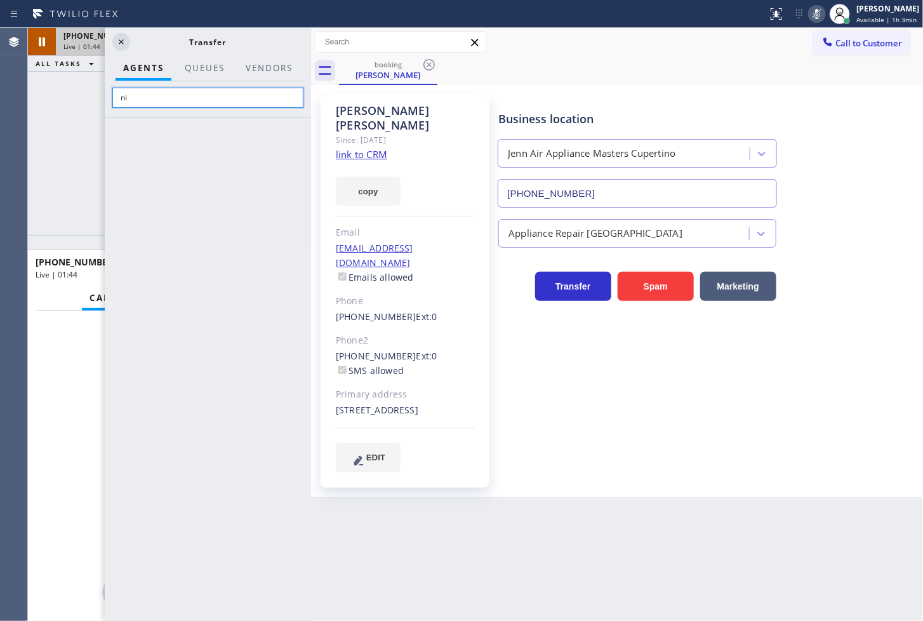
type input "n"
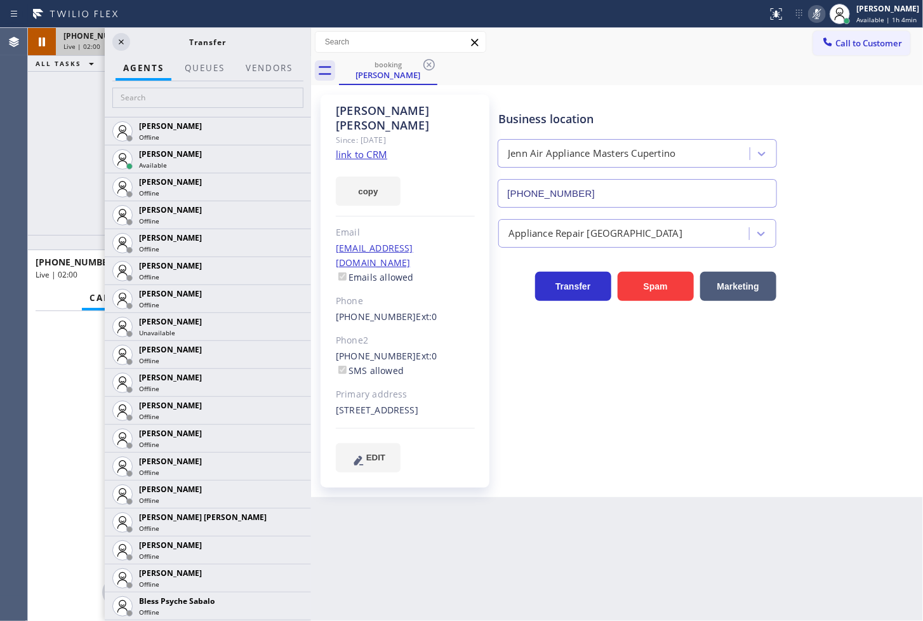
click at [55, 136] on div "[PHONE_NUMBER] Live | 02:00 ALL TASKS ALL TASKS ACTIVE TASKS TASKS IN WRAP UP" at bounding box center [169, 131] width 283 height 207
click at [122, 43] on icon at bounding box center [121, 41] width 15 height 15
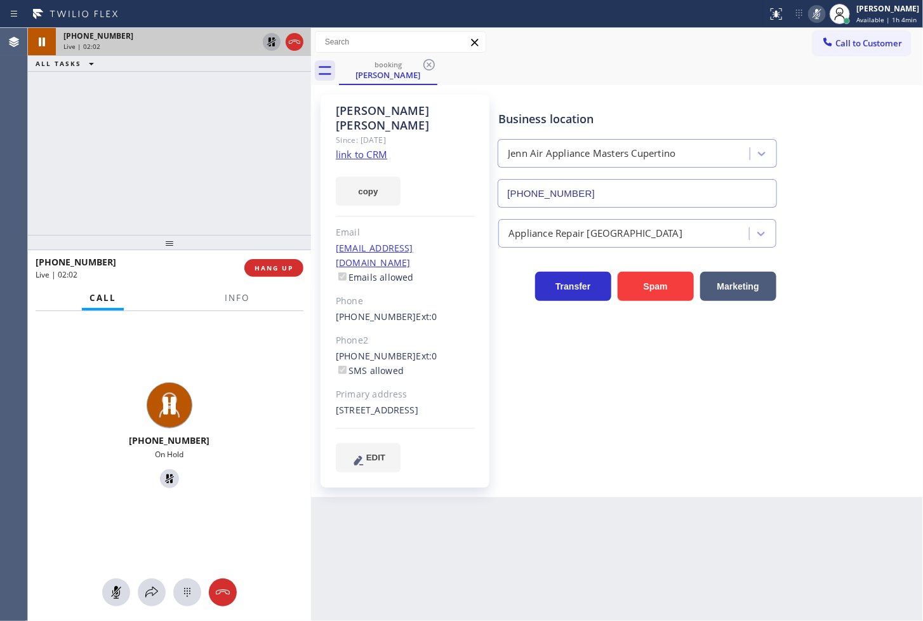
click at [272, 44] on icon at bounding box center [271, 41] width 15 height 15
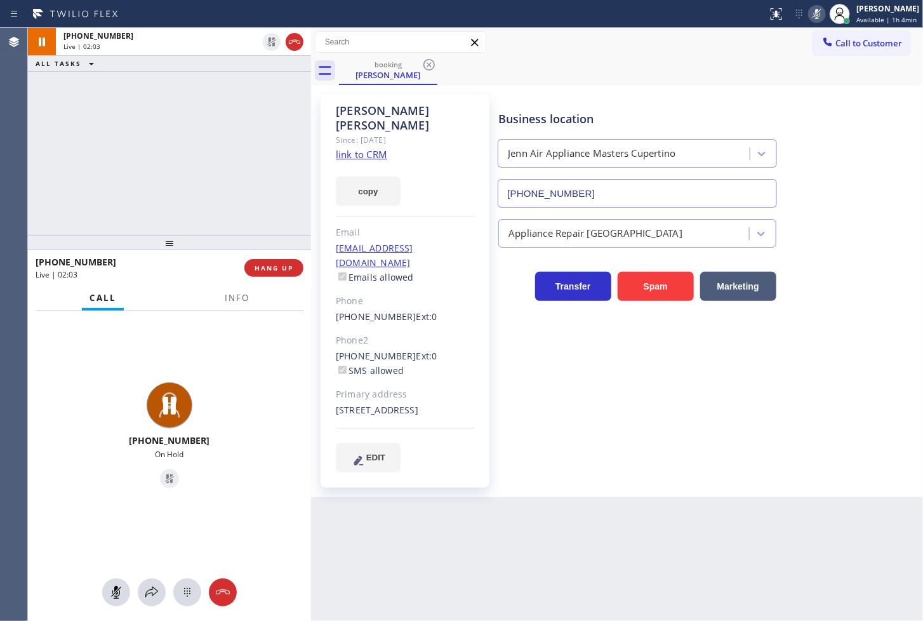
click at [809, 15] on icon at bounding box center [816, 13] width 15 height 15
click at [112, 109] on div "[PHONE_NUMBER] Live | 02:04 ALL TASKS ALL TASKS ACTIVE TASKS TASKS IN WRAP UP" at bounding box center [169, 131] width 283 height 207
click at [512, 526] on div "Back to Dashboard Change Sender ID Customers Technicians Select a contact Outbo…" at bounding box center [617, 324] width 612 height 593
click at [206, 368] on div "[PHONE_NUMBER] Live" at bounding box center [169, 437] width 283 height 252
click at [248, 292] on span "Info" at bounding box center [237, 297] width 25 height 11
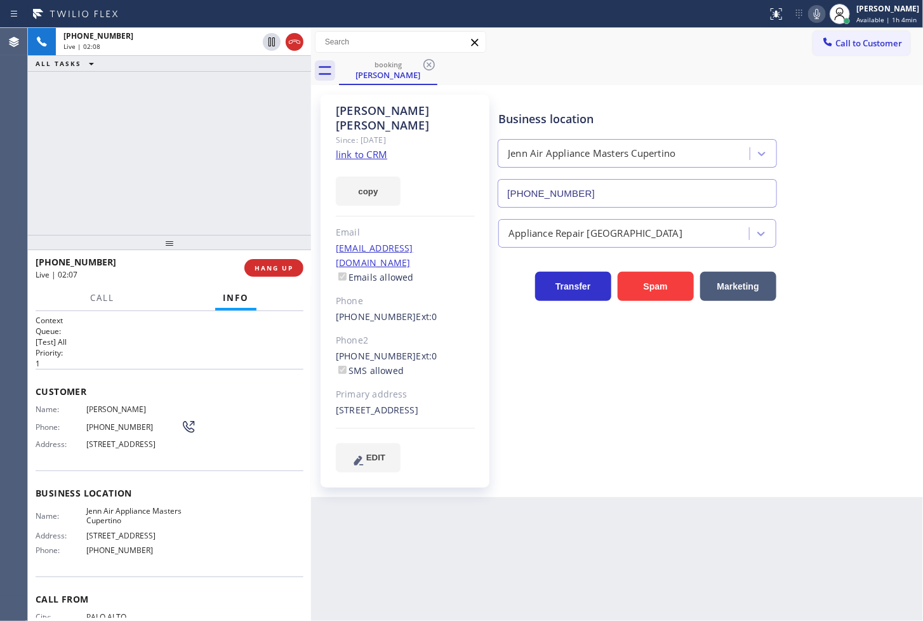
scroll to position [83, 0]
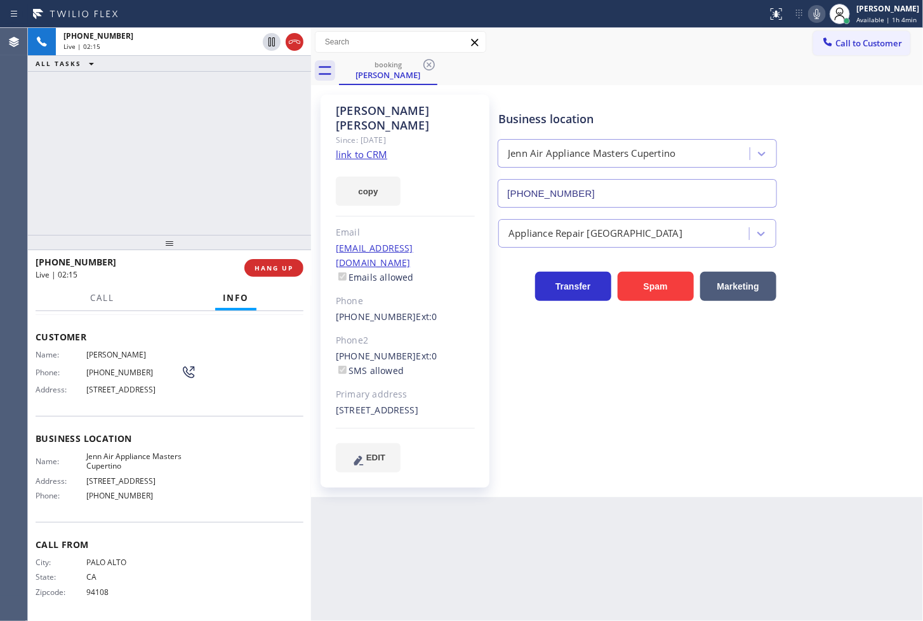
click at [150, 192] on div "[PHONE_NUMBER] Live | 02:15 ALL TASKS ALL TASKS ACTIVE TASKS TASKS IN WRAP UP" at bounding box center [169, 131] width 283 height 207
click at [166, 286] on div "Call Info" at bounding box center [170, 298] width 268 height 25
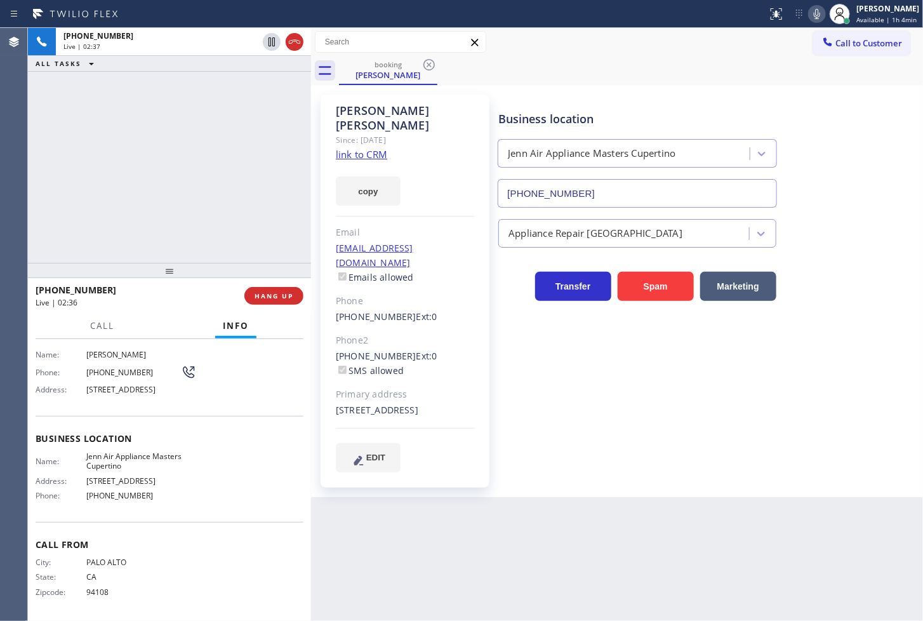
drag, startPoint x: 176, startPoint y: 250, endPoint x: 180, endPoint y: 278, distance: 28.3
click at [180, 278] on div at bounding box center [169, 270] width 283 height 15
click at [312, 220] on div at bounding box center [312, 324] width 0 height 593
click at [378, 521] on div "Back to Dashboard Change Sender ID Customers Technicians Select a contact Outbo…" at bounding box center [617, 324] width 611 height 593
click at [78, 165] on div "[PHONE_NUMBER] Live | 02:46 ALL TASKS ALL TASKS ACTIVE TASKS TASKS IN WRAP UP" at bounding box center [170, 145] width 284 height 235
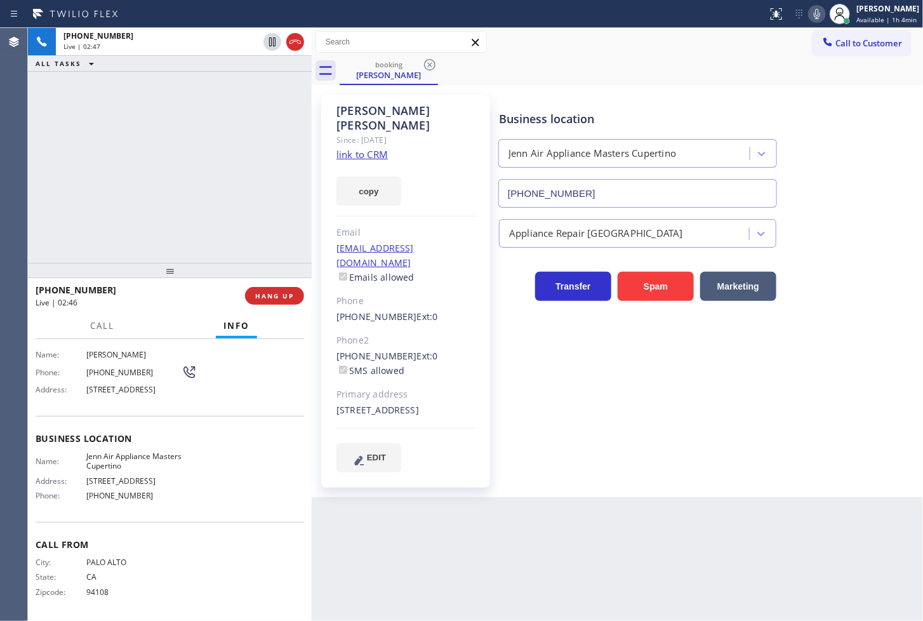
click at [526, 554] on div "Back to Dashboard Change Sender ID Customers Technicians Select a contact Outbo…" at bounding box center [617, 324] width 611 height 593
click at [809, 19] on icon at bounding box center [816, 13] width 15 height 15
click at [76, 185] on div "[PHONE_NUMBER] Live | 03:20 ALL TASKS ALL TASKS ACTIVE TASKS TASKS IN WRAP UP" at bounding box center [170, 145] width 284 height 235
click at [757, 70] on div "booking [PERSON_NAME]" at bounding box center [631, 70] width 583 height 29
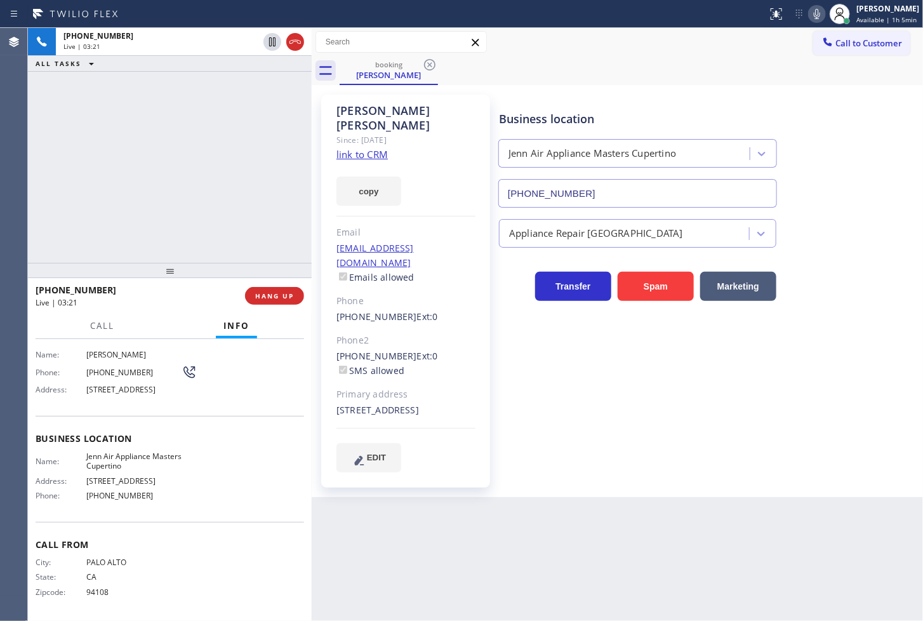
click at [809, 16] on icon at bounding box center [816, 13] width 15 height 15
click at [809, 14] on icon at bounding box center [816, 13] width 15 height 15
click at [168, 322] on div "Call Info" at bounding box center [170, 326] width 269 height 25
click at [169, 230] on div "[PHONE_NUMBER] Live | 03:32 ALL TASKS ALL TASKS ACTIVE TASKS TASKS IN WRAP UP" at bounding box center [170, 145] width 284 height 235
click at [284, 300] on span "HANG UP" at bounding box center [274, 295] width 39 height 9
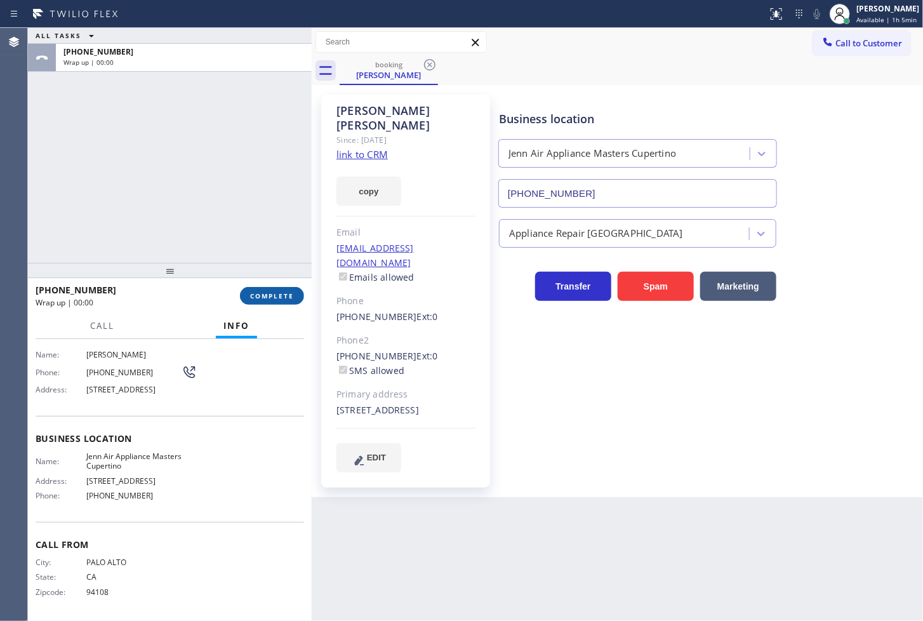
click at [284, 300] on span "COMPLETE" at bounding box center [272, 295] width 44 height 9
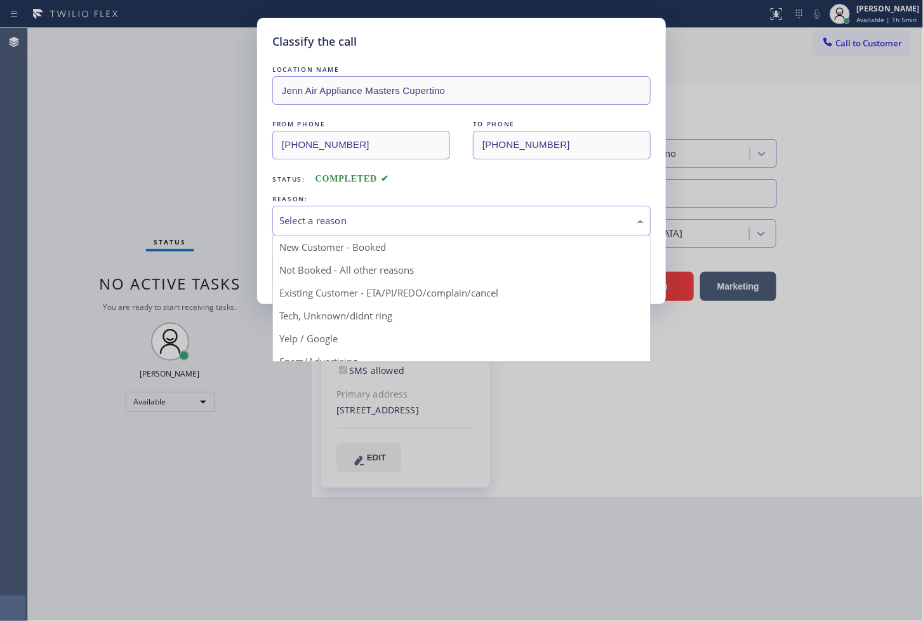
click at [366, 223] on div "Select a reason" at bounding box center [461, 220] width 364 height 15
click at [352, 224] on div "Tech, Unknown/didnt ring" at bounding box center [461, 220] width 364 height 15
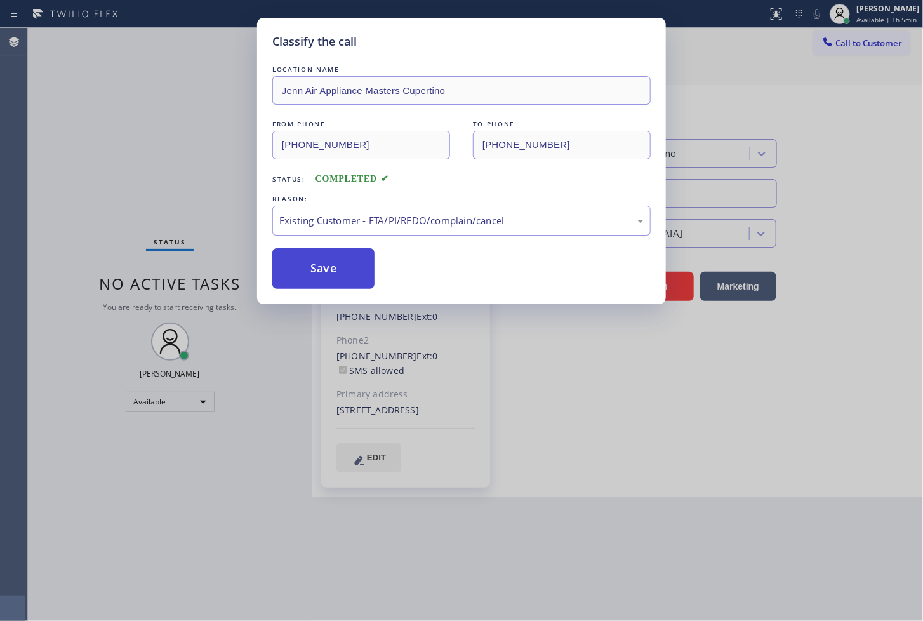
click at [352, 270] on button "Save" at bounding box center [323, 268] width 102 height 41
click at [352, 269] on button "Save" at bounding box center [323, 268] width 102 height 41
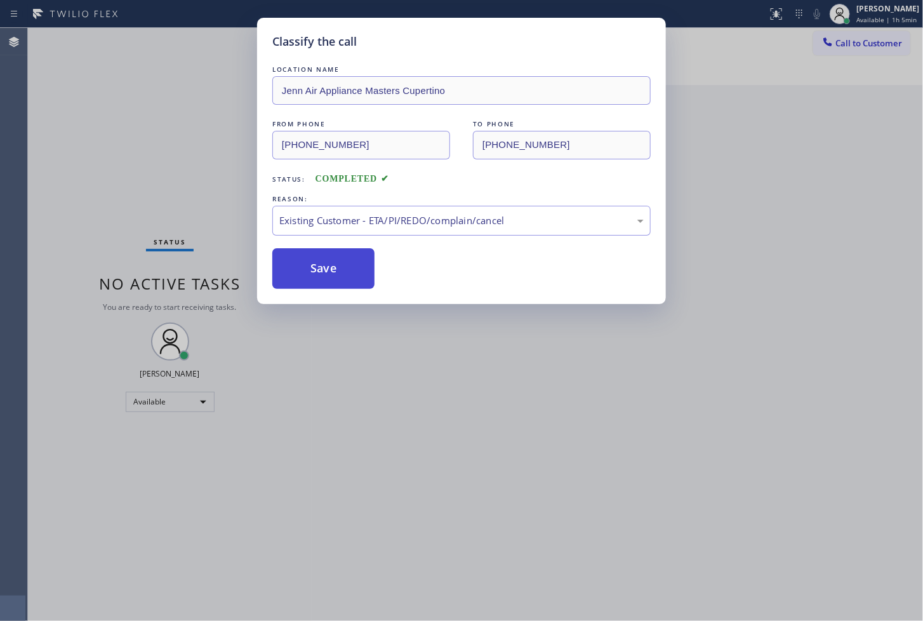
click at [352, 269] on button "Save" at bounding box center [323, 268] width 102 height 41
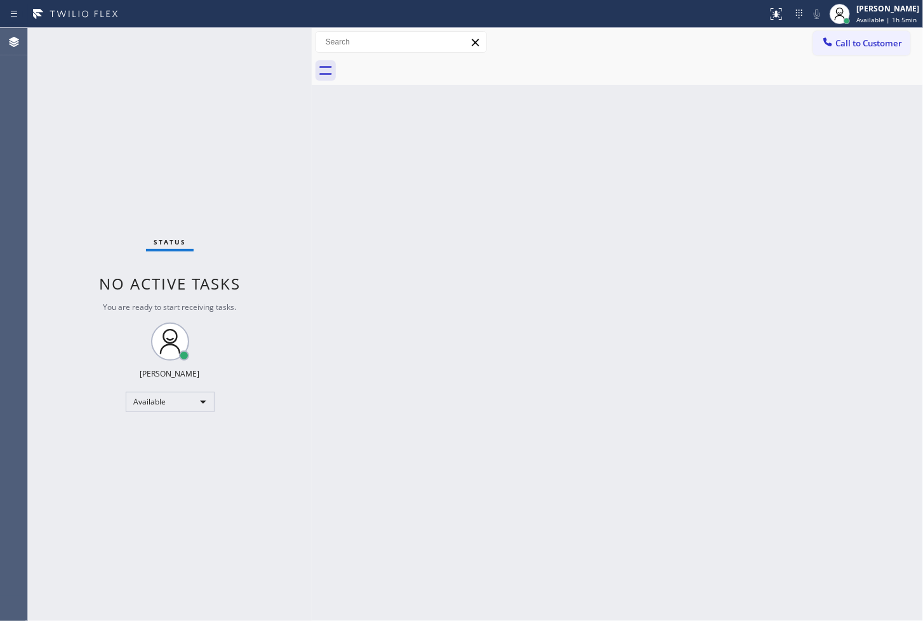
click at [251, 34] on div "Status No active tasks You are ready to start receiving tasks. [PERSON_NAME]" at bounding box center [170, 324] width 284 height 593
click at [258, 43] on div "Status No active tasks You are ready to start receiving tasks. [PERSON_NAME]" at bounding box center [170, 324] width 284 height 593
click at [117, 175] on div "Status No active tasks You are ready to start receiving tasks. [PERSON_NAME]" at bounding box center [170, 324] width 284 height 593
click at [265, 43] on div "Status No active tasks You are ready to start receiving tasks. [PERSON_NAME]" at bounding box center [170, 324] width 284 height 593
click at [449, 192] on div "Back to Dashboard Change Sender ID Customers Technicians Select a contact Outbo…" at bounding box center [617, 324] width 611 height 593
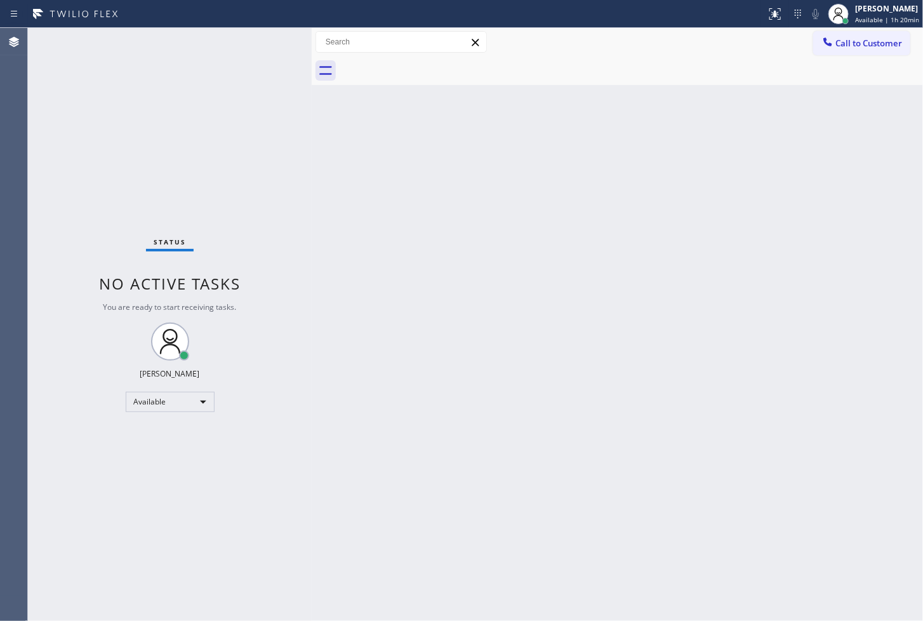
click at [261, 46] on div "Status No active tasks You are ready to start receiving tasks. [PERSON_NAME]" at bounding box center [170, 324] width 284 height 593
click at [269, 39] on div "Status No active tasks You are ready to start receiving tasks. [PERSON_NAME]" at bounding box center [170, 324] width 284 height 593
click at [895, 9] on div "[PERSON_NAME]" at bounding box center [887, 8] width 64 height 11
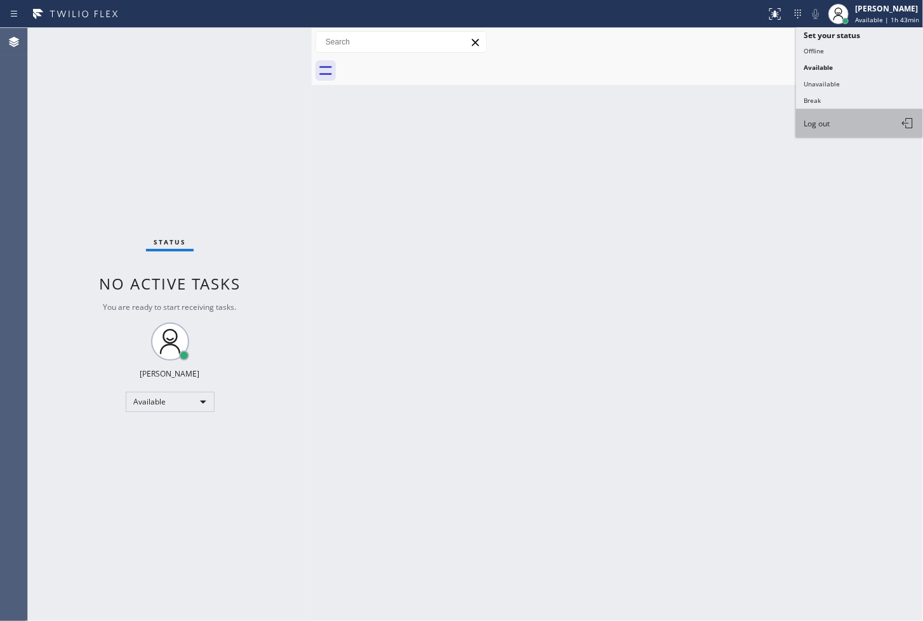
click at [834, 128] on button "Log out" at bounding box center [859, 123] width 127 height 28
